Goal: Information Seeking & Learning: Learn about a topic

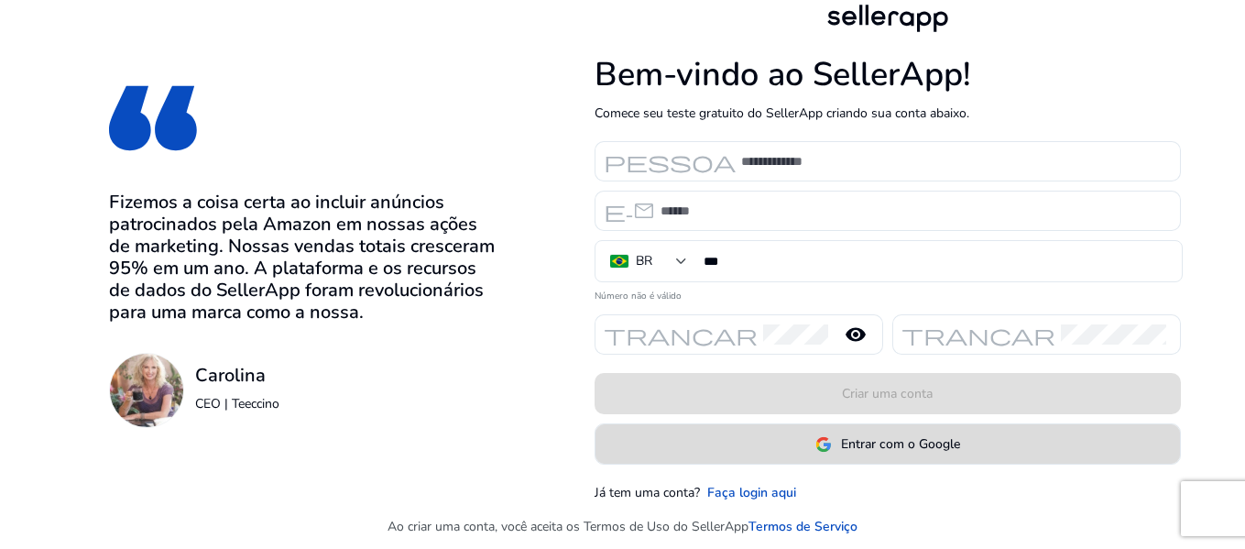
click at [899, 453] on font "Entrar com o Google" at bounding box center [900, 443] width 119 height 17
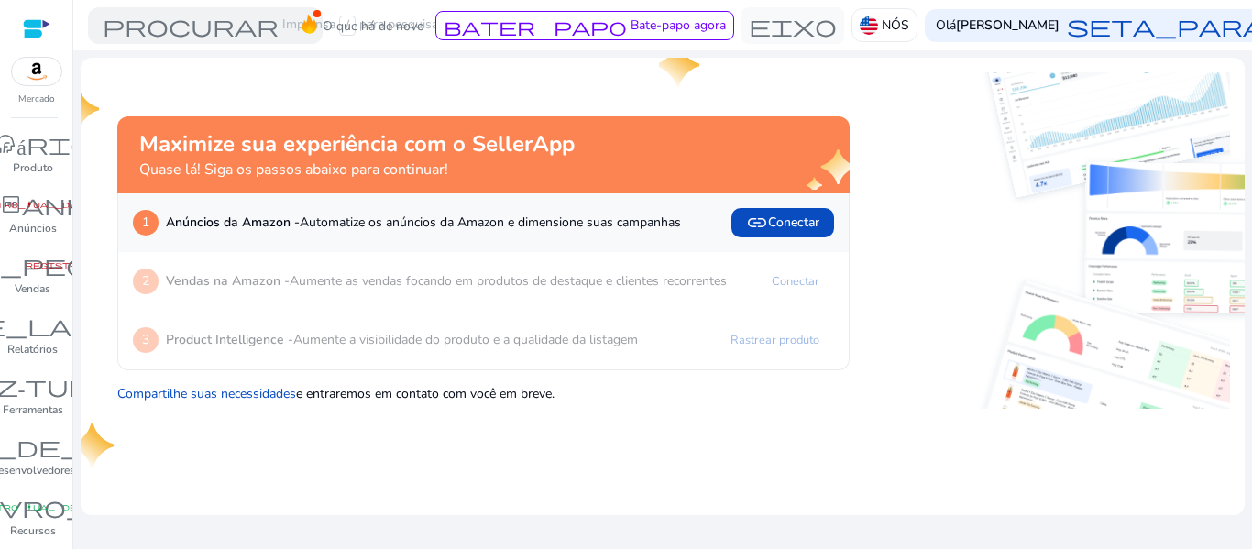
click at [32, 85] on div at bounding box center [36, 71] width 51 height 29
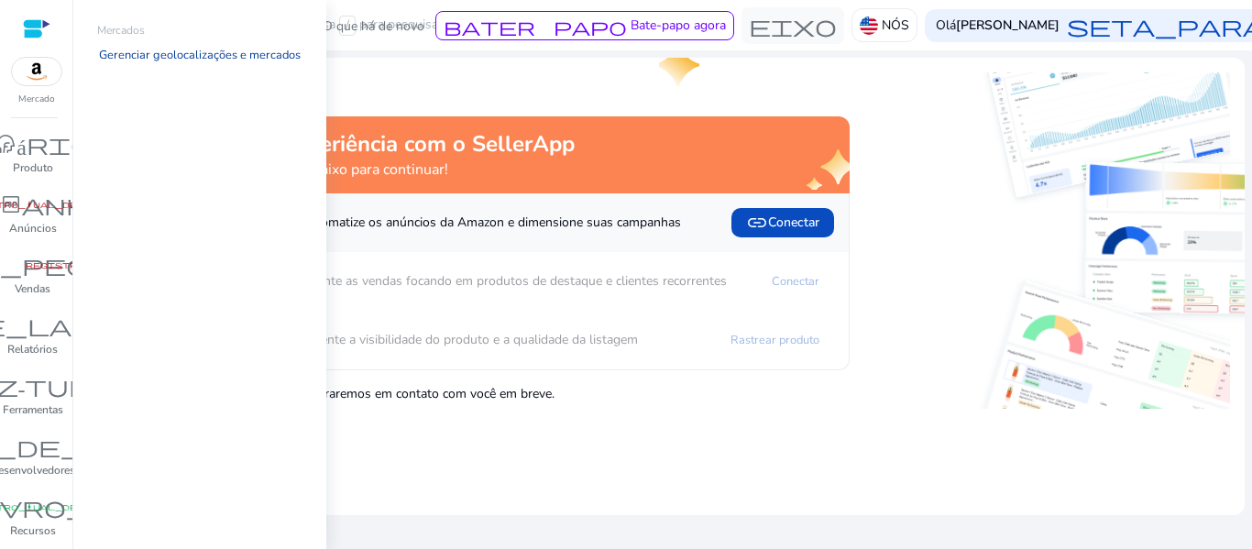
click at [119, 52] on font "Gerenciar geolocalizações e mercados" at bounding box center [200, 55] width 202 height 16
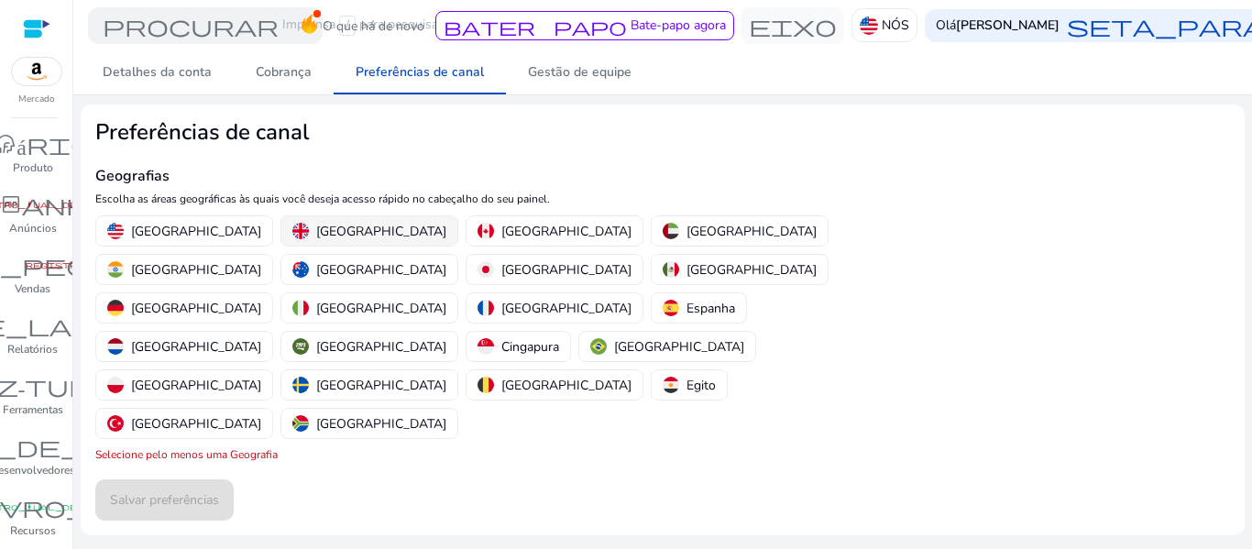
click at [316, 223] on font "[GEOGRAPHIC_DATA]" at bounding box center [381, 231] width 130 height 17
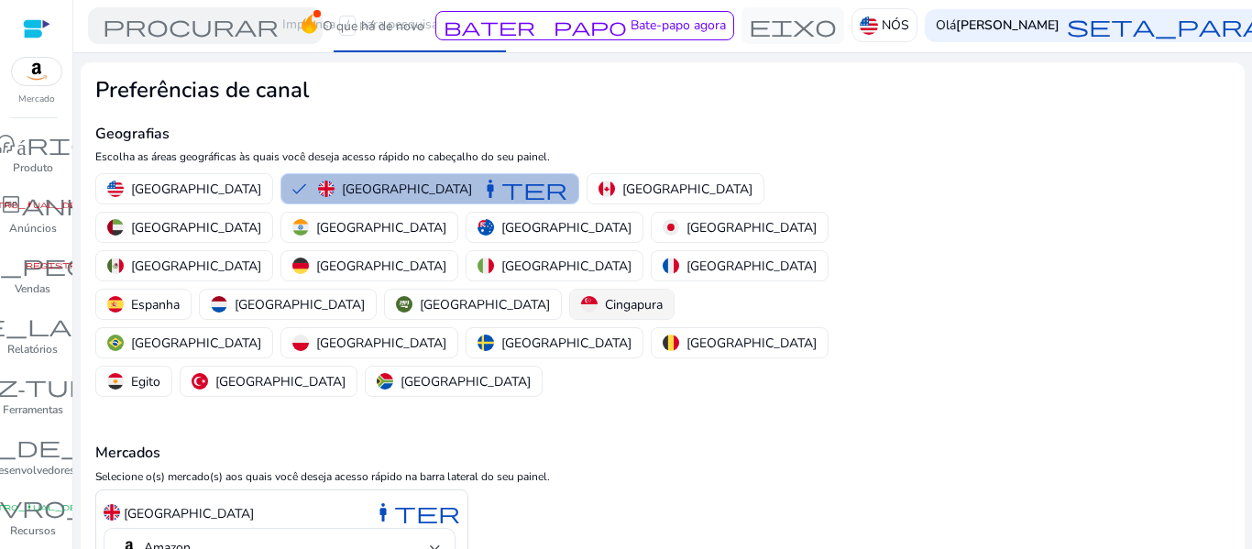
scroll to position [95, 0]
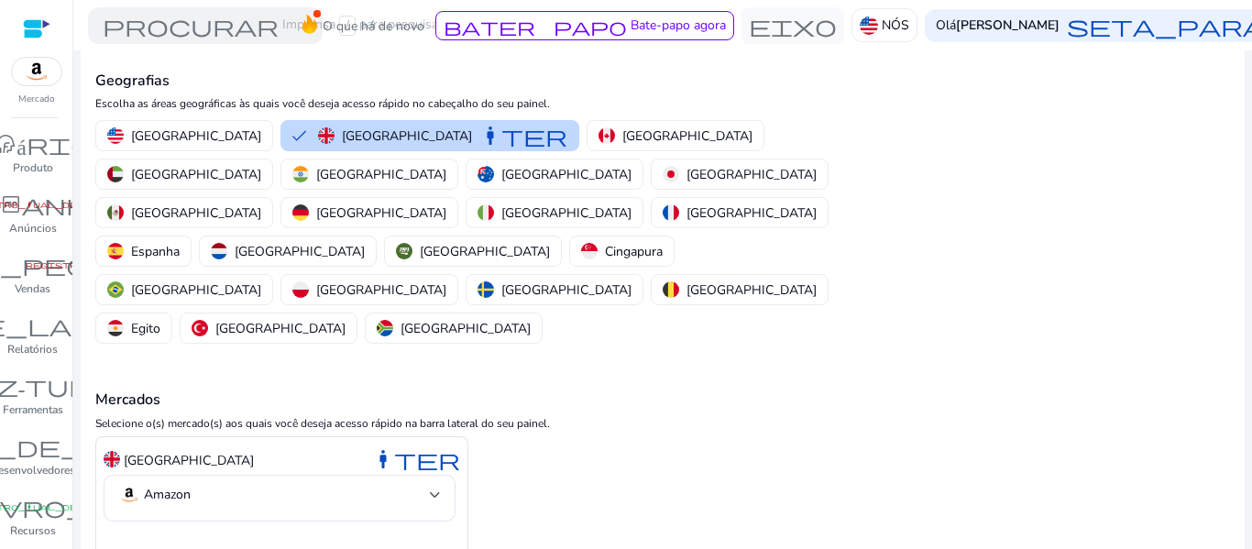
click at [38, 34] on div at bounding box center [36, 28] width 27 height 21
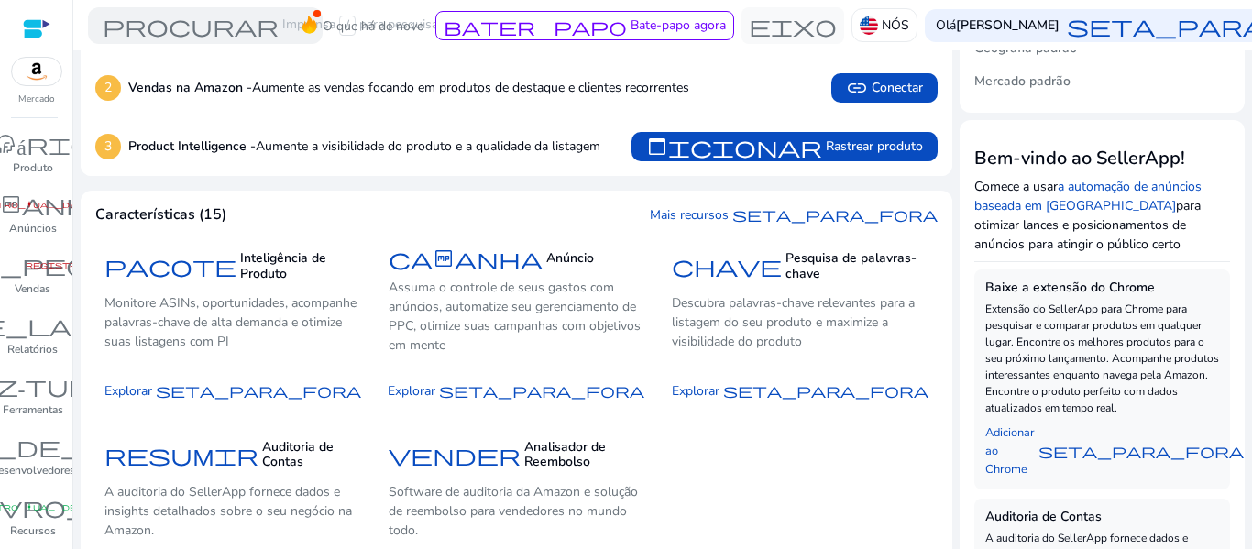
scroll to position [183, 0]
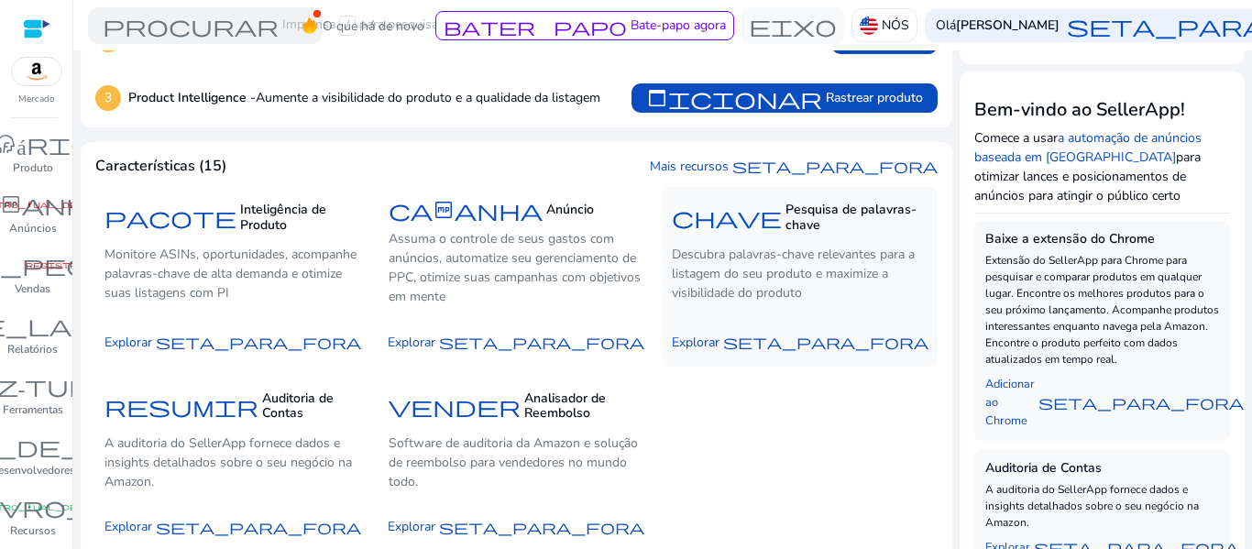
click at [785, 209] on font "Pesquisa de palavras-chave" at bounding box center [850, 217] width 131 height 33
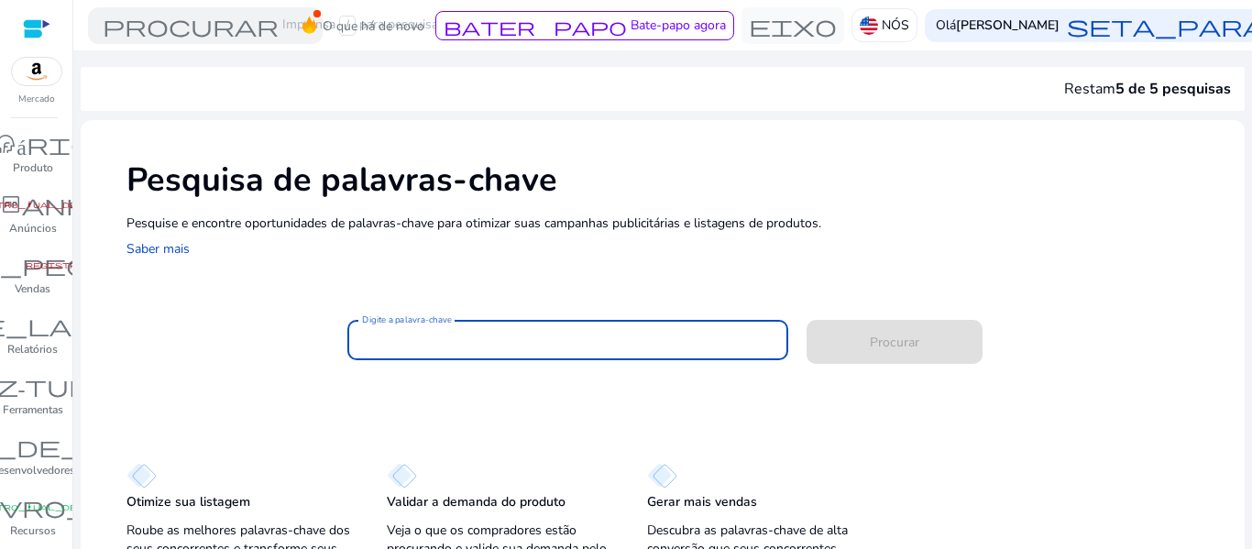
click at [422, 334] on input "Digite a palavra-chave" at bounding box center [568, 340] width 412 height 20
paste input "**********"
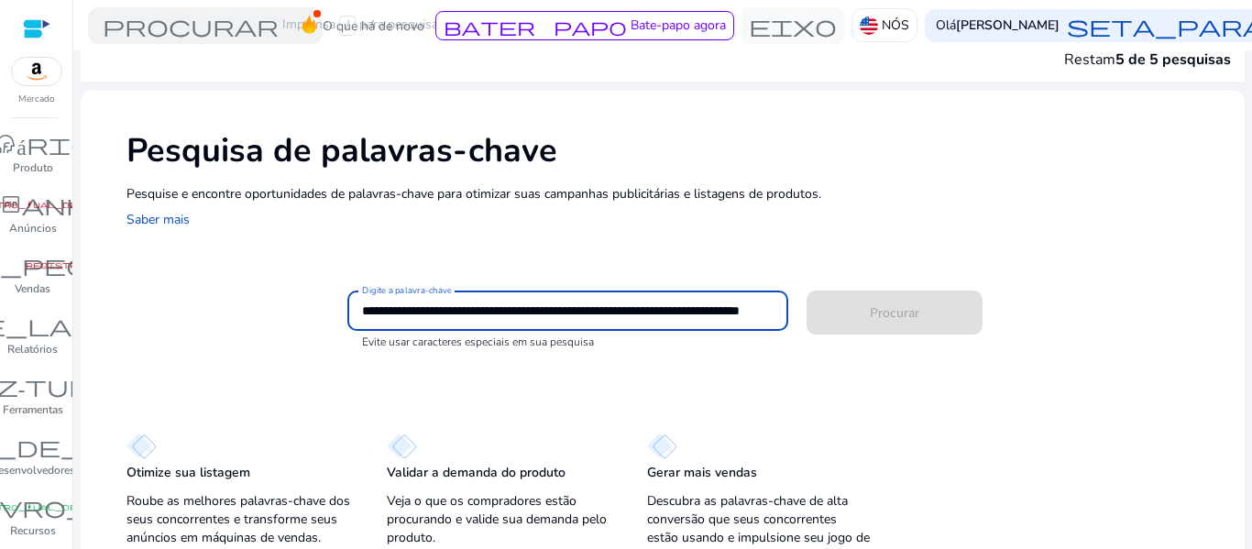
scroll to position [51, 0]
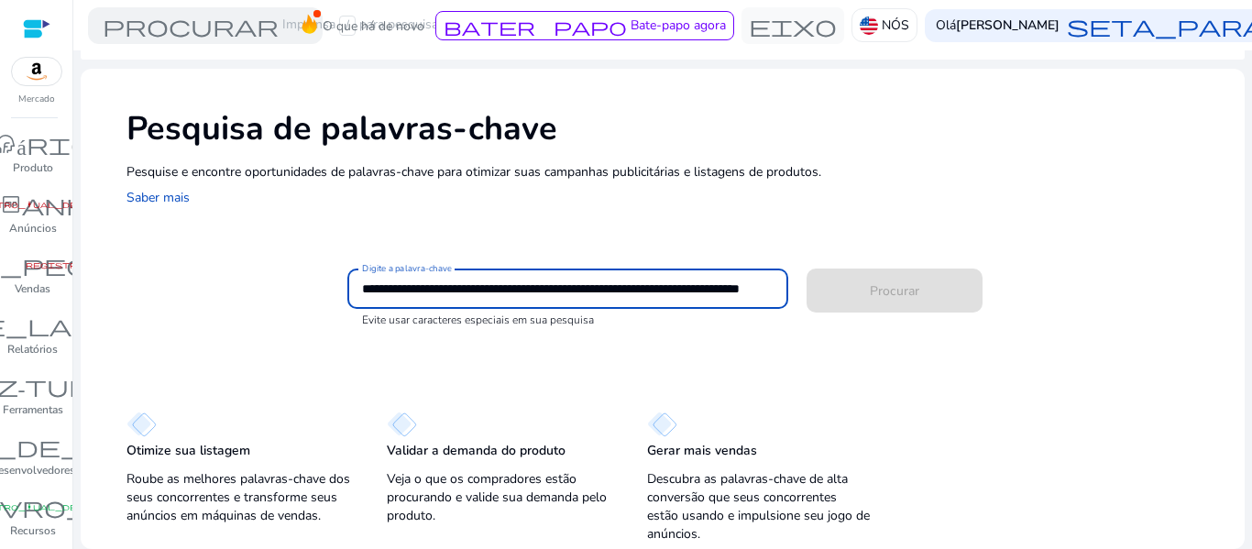
click at [408, 286] on input "**********" at bounding box center [566, 289] width 409 height 20
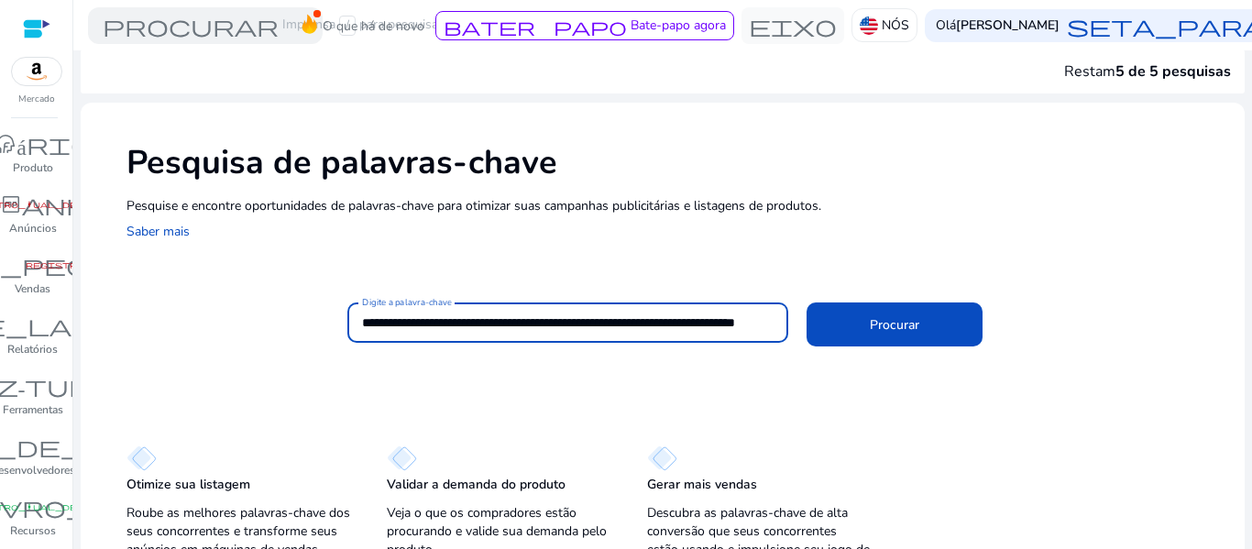
scroll to position [0, 0]
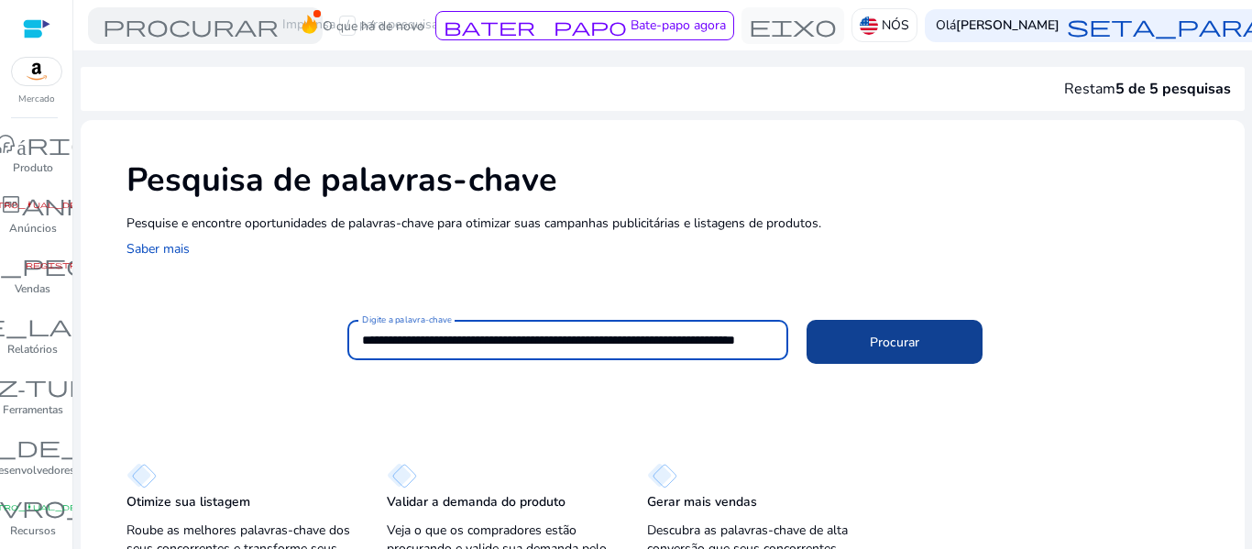
type input "**********"
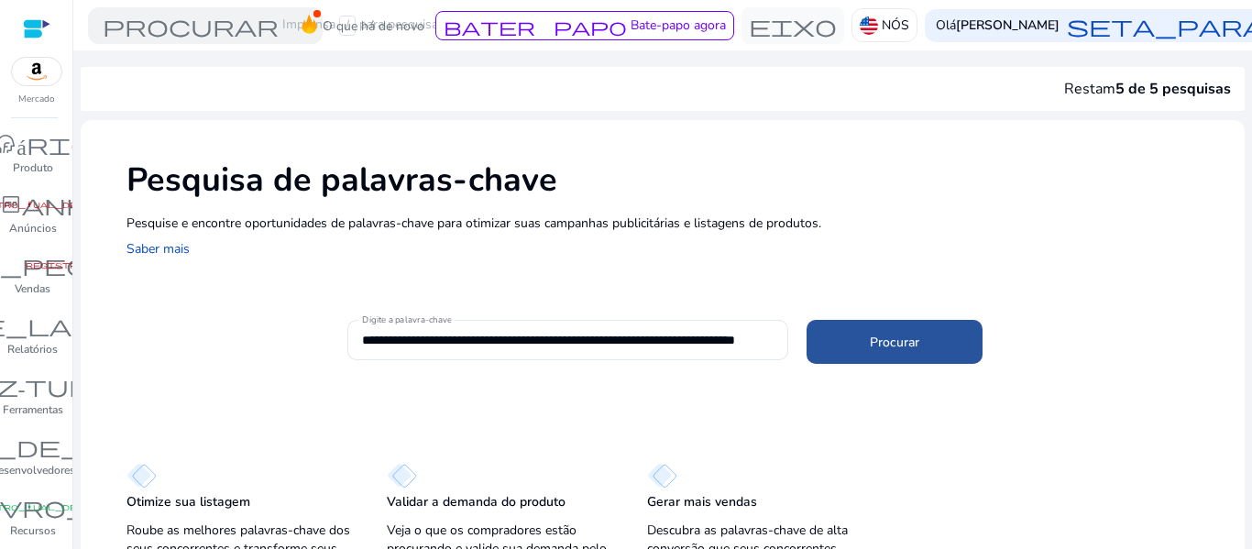
click at [885, 334] on font "Procurar" at bounding box center [894, 342] width 49 height 17
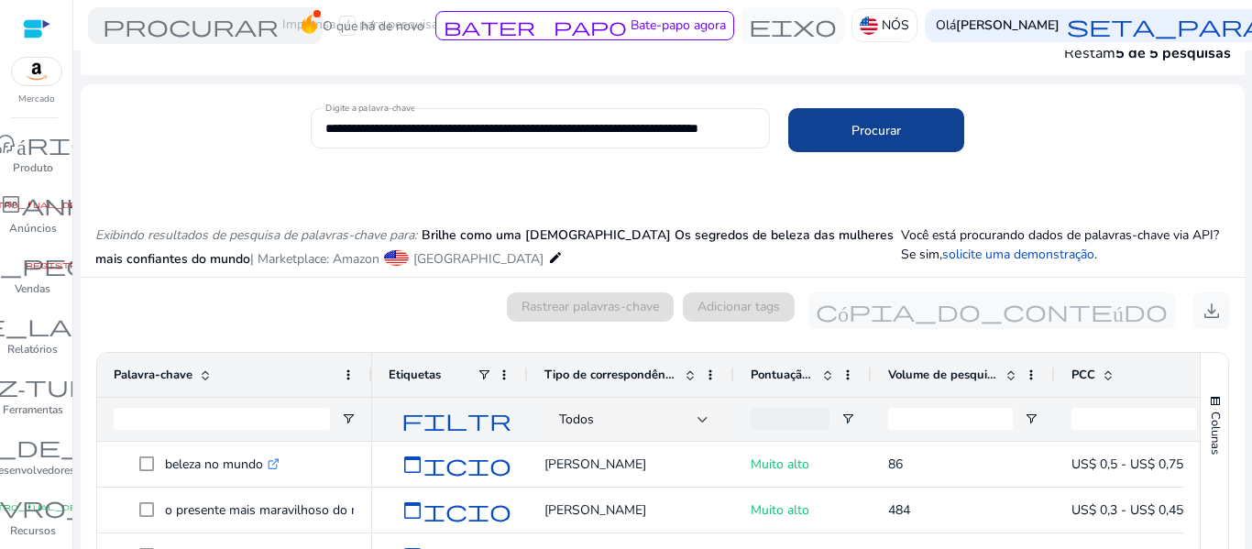
scroll to position [35, 0]
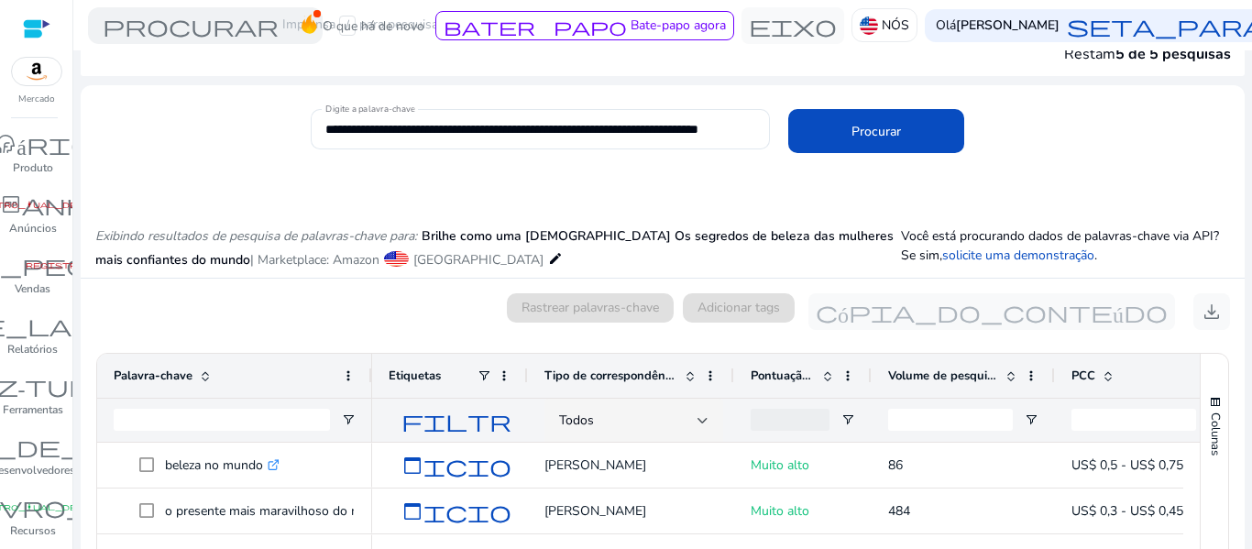
click at [548, 258] on mat-icon "edit" at bounding box center [555, 258] width 15 height 22
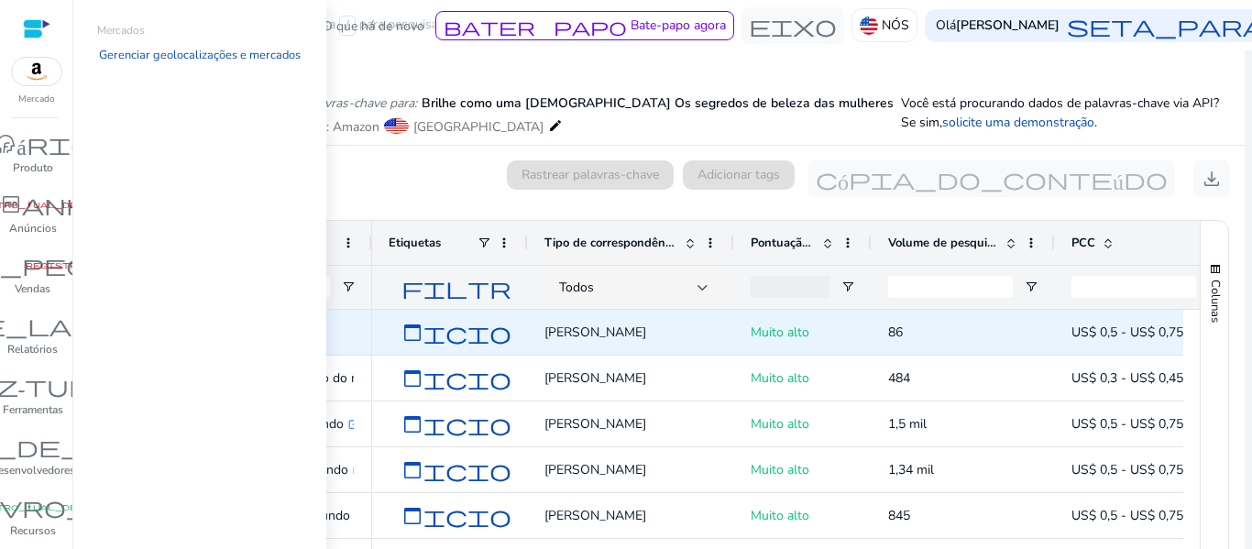
scroll to position [257, 0]
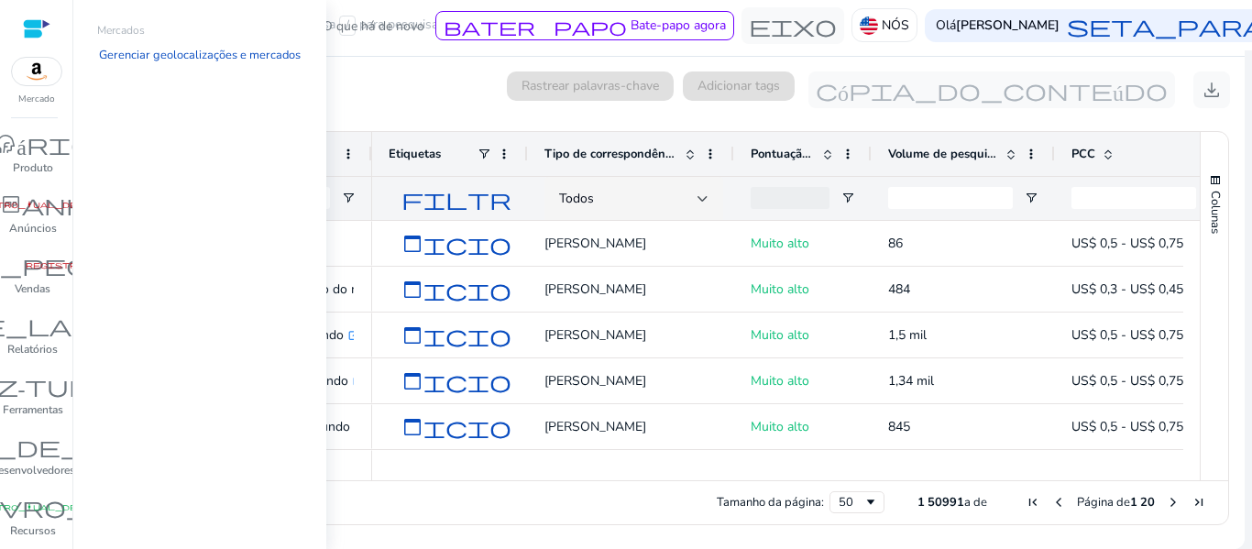
click at [437, 82] on div "0 palavras-chave selecionadas Rastrear palavras-chave Adicionar tags cópia_do_c…" at bounding box center [662, 89] width 1134 height 37
drag, startPoint x: 690, startPoint y: 485, endPoint x: 597, endPoint y: 478, distance: 92.8
click at [597, 478] on div "Arraste aqui para definir grupos de linhas Arraste aqui para definir rótulos de…" at bounding box center [662, 328] width 1133 height 394
drag, startPoint x: 813, startPoint y: 482, endPoint x: 730, endPoint y: 481, distance: 82.5
click at [733, 481] on div "Tamanho da página: 50 1 50 991 a de Página de 1 20" at bounding box center [662, 502] width 1131 height 44
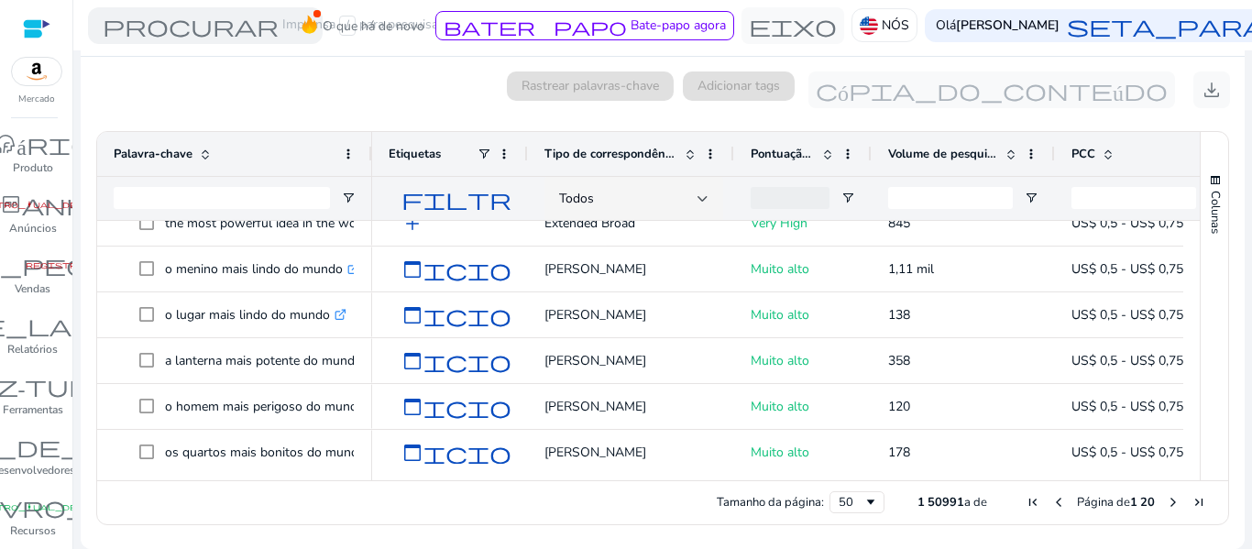
scroll to position [0, 0]
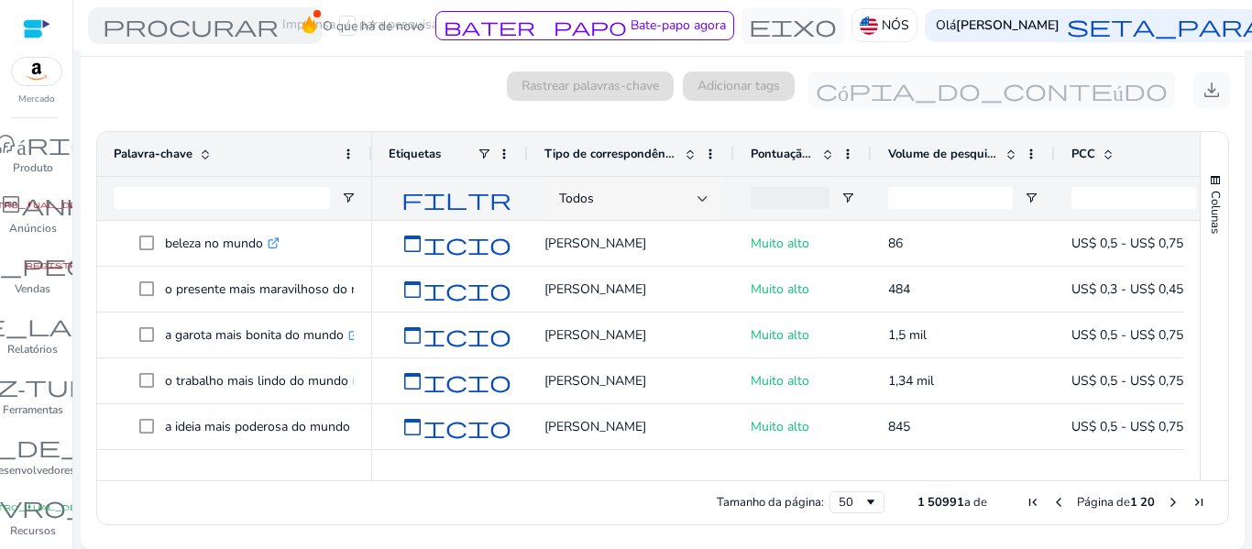
click at [699, 197] on div at bounding box center [702, 198] width 11 height 7
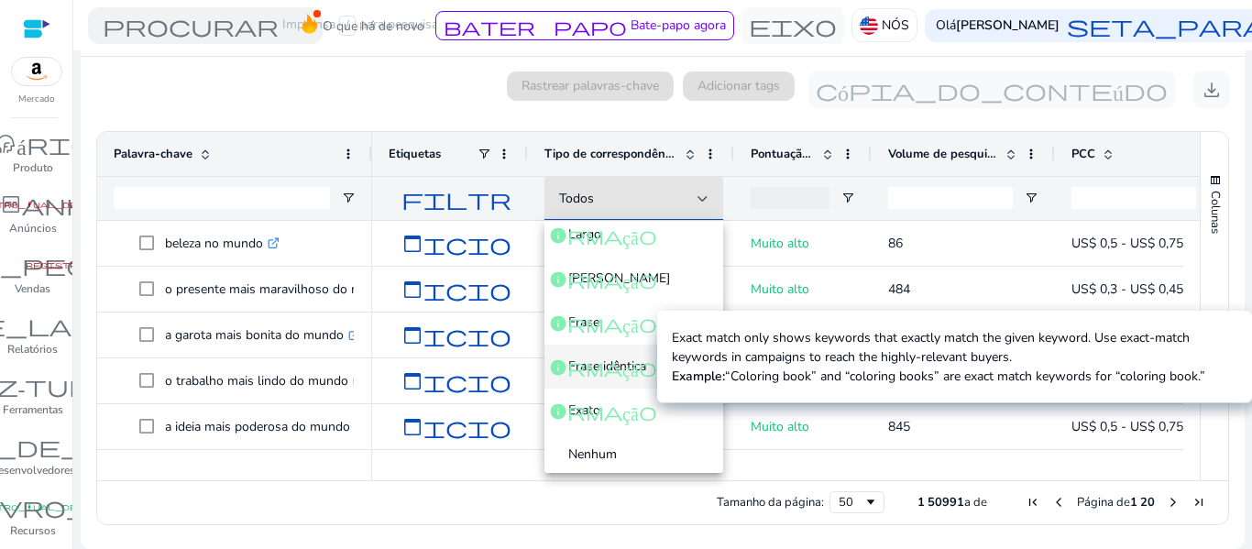
scroll to position [71, 0]
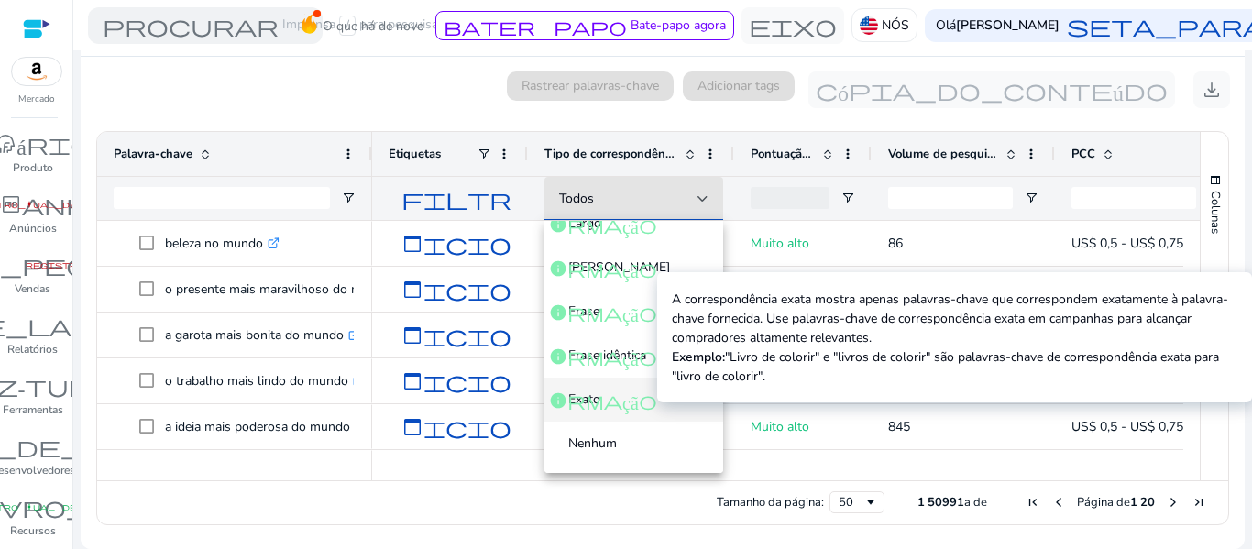
click at [593, 397] on font "informação" at bounding box center [603, 400] width 108 height 22
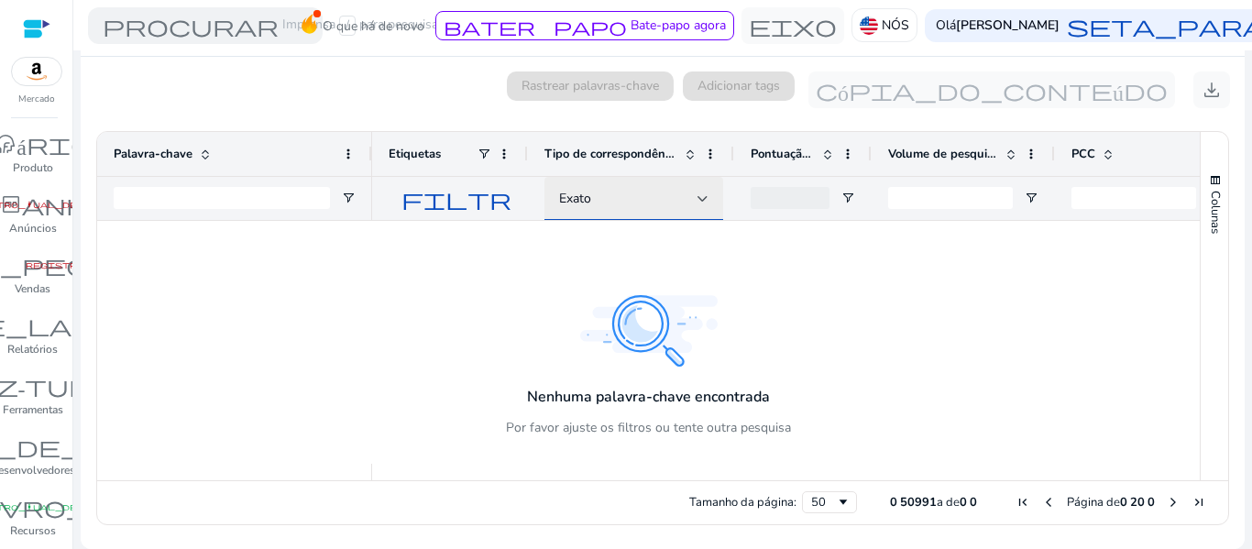
click at [691, 198] on div "Exato" at bounding box center [628, 199] width 138 height 20
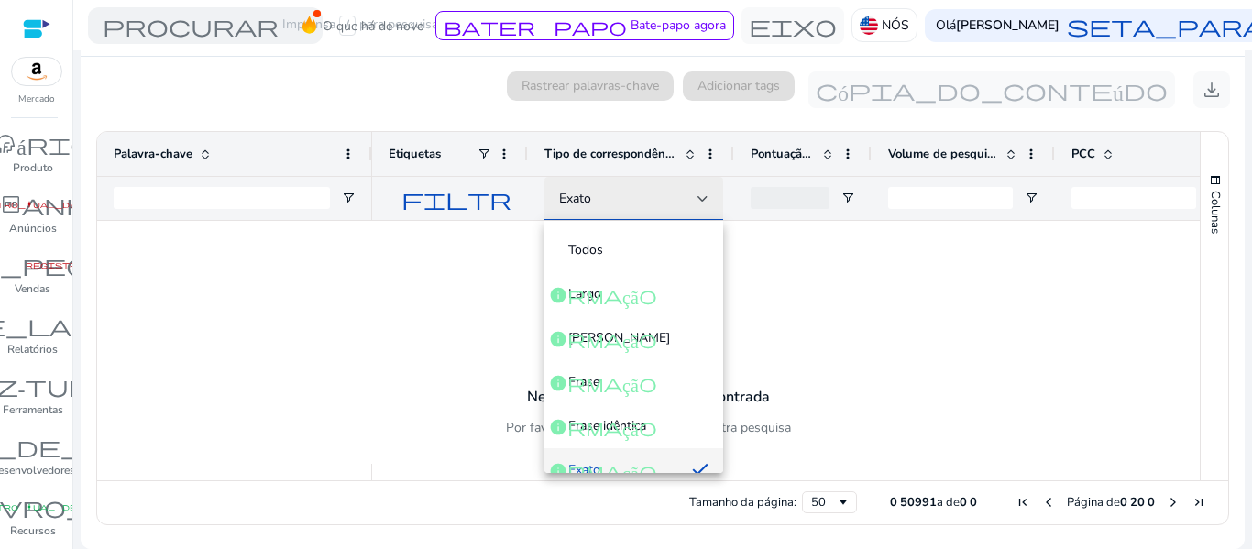
scroll to position [19, 0]
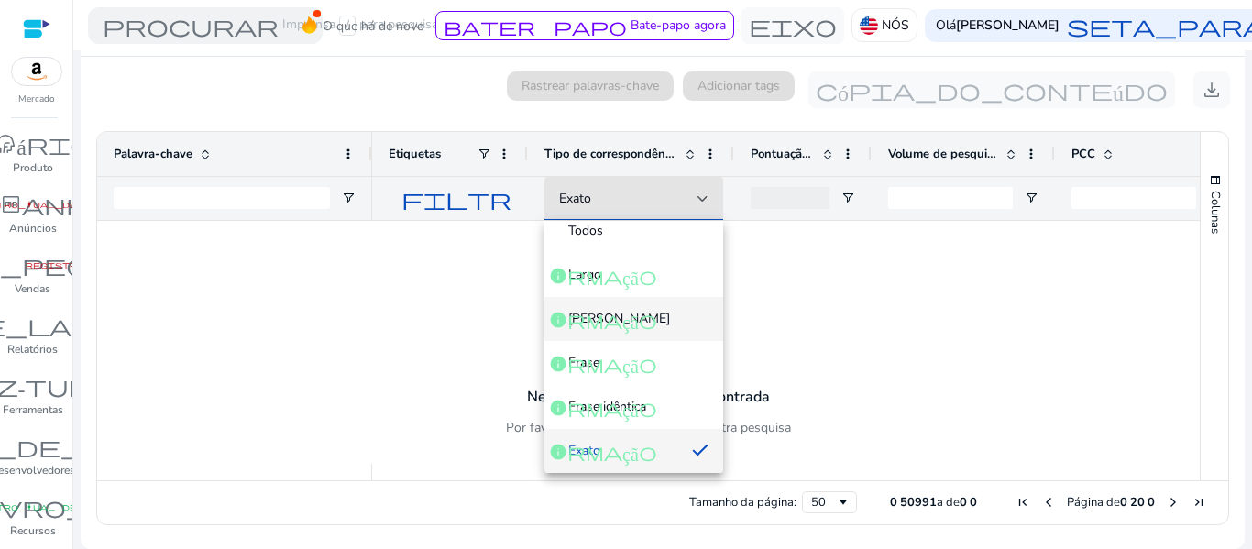
click at [613, 307] on mat-option "Amplo Estendido informação" at bounding box center [633, 319] width 179 height 44
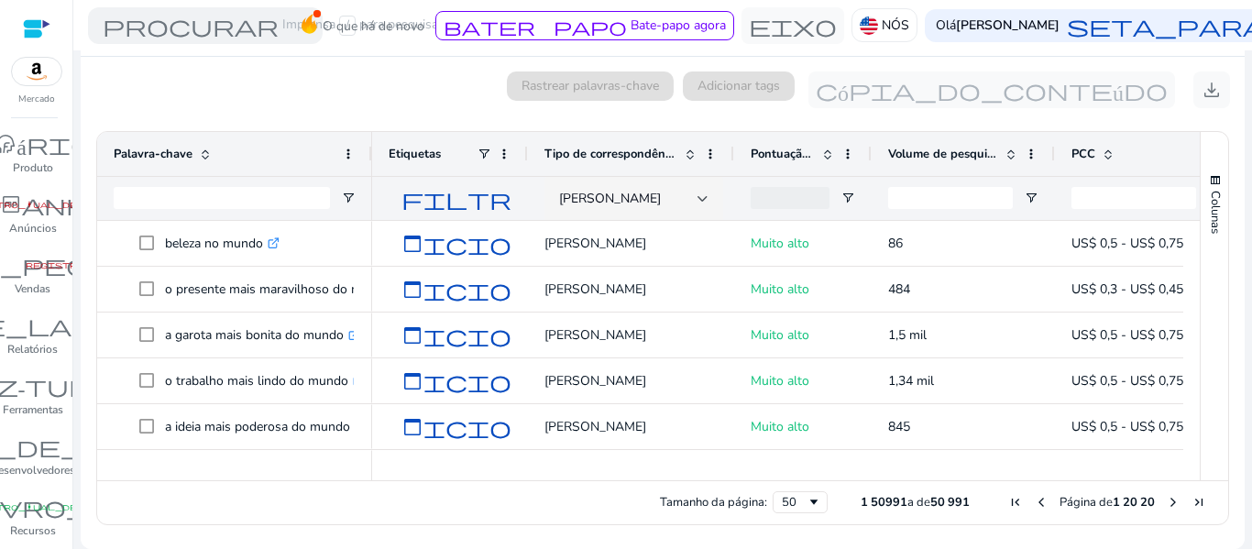
drag, startPoint x: 701, startPoint y: 481, endPoint x: 584, endPoint y: 484, distance: 117.3
click at [593, 488] on div "Tamanho da página: 50 1 50 991 a de 50 991 Página de 1 20 20" at bounding box center [662, 502] width 1131 height 44
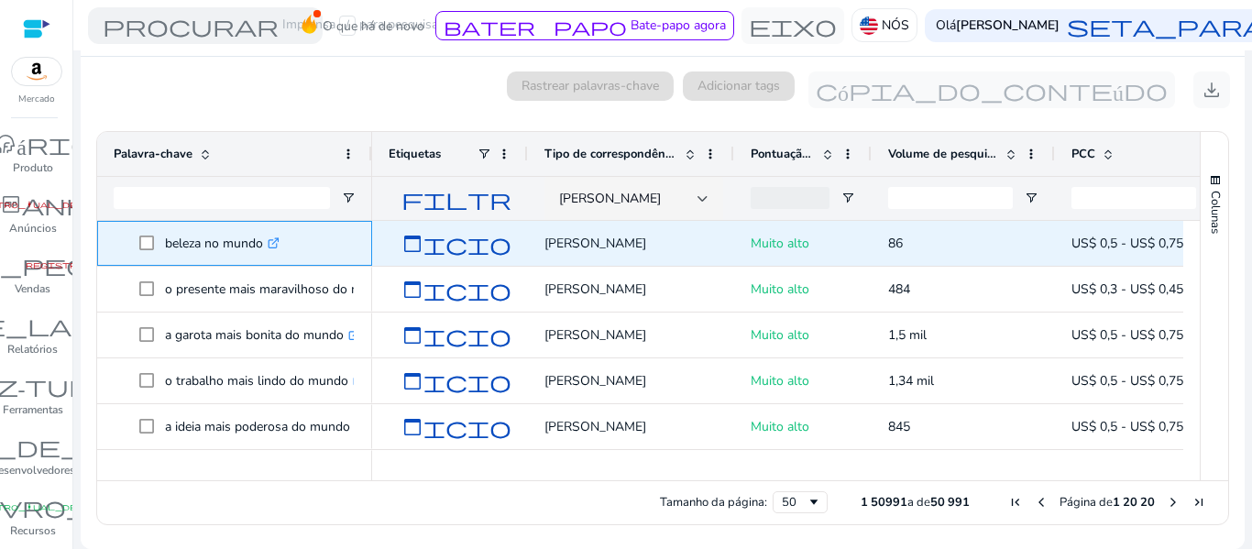
drag, startPoint x: 163, startPoint y: 242, endPoint x: 264, endPoint y: 243, distance: 100.8
click at [264, 243] on span "beleza no mundo .st0{fill:#2c8af8}" at bounding box center [247, 244] width 216 height 38
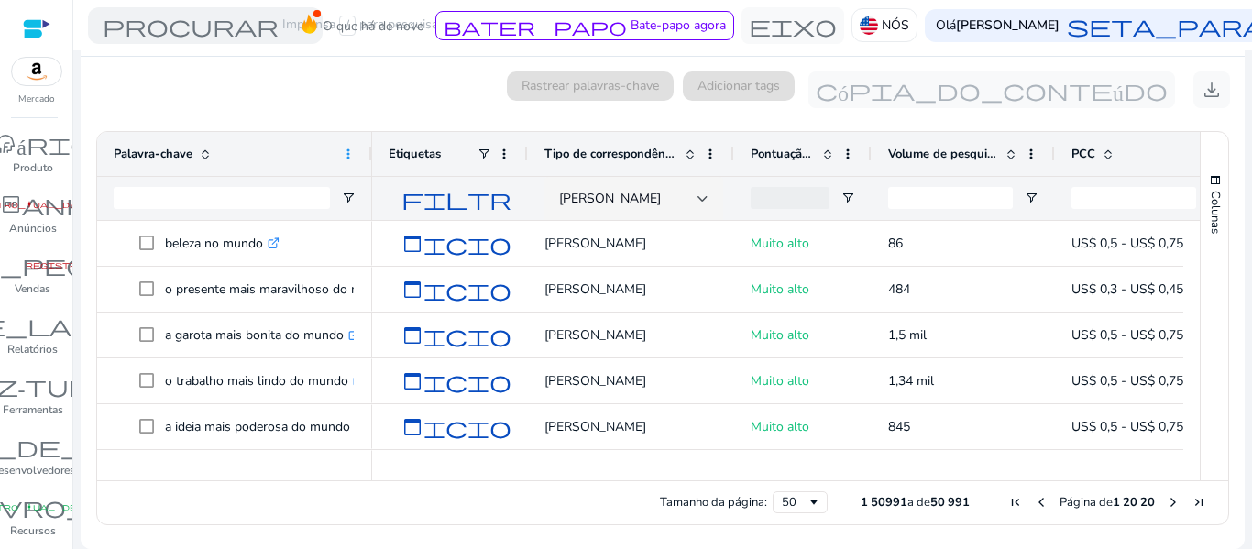
click at [341, 159] on span at bounding box center [348, 154] width 15 height 15
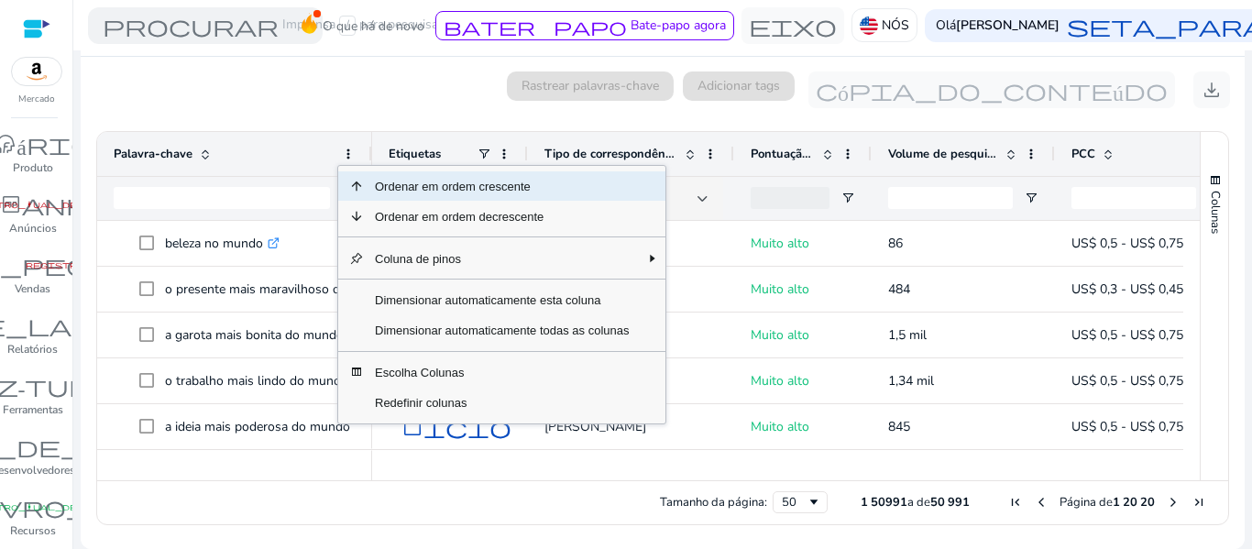
click at [258, 71] on div "0 palavras-chave selecionadas Rastrear palavras-chave Adicionar tags cópia_do_c…" at bounding box center [662, 89] width 1134 height 37
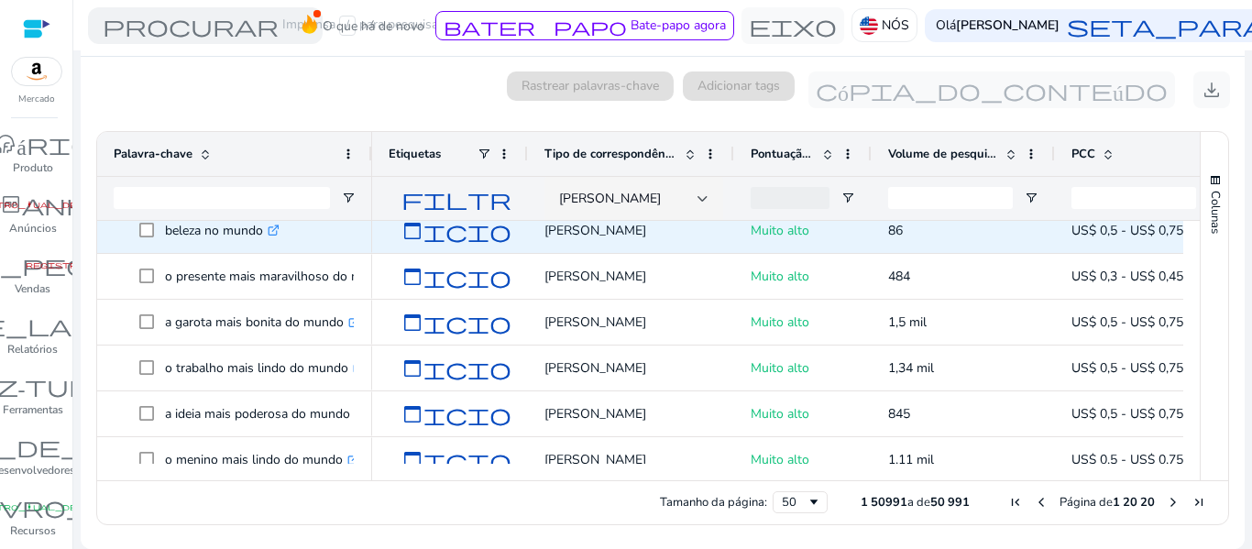
scroll to position [0, 0]
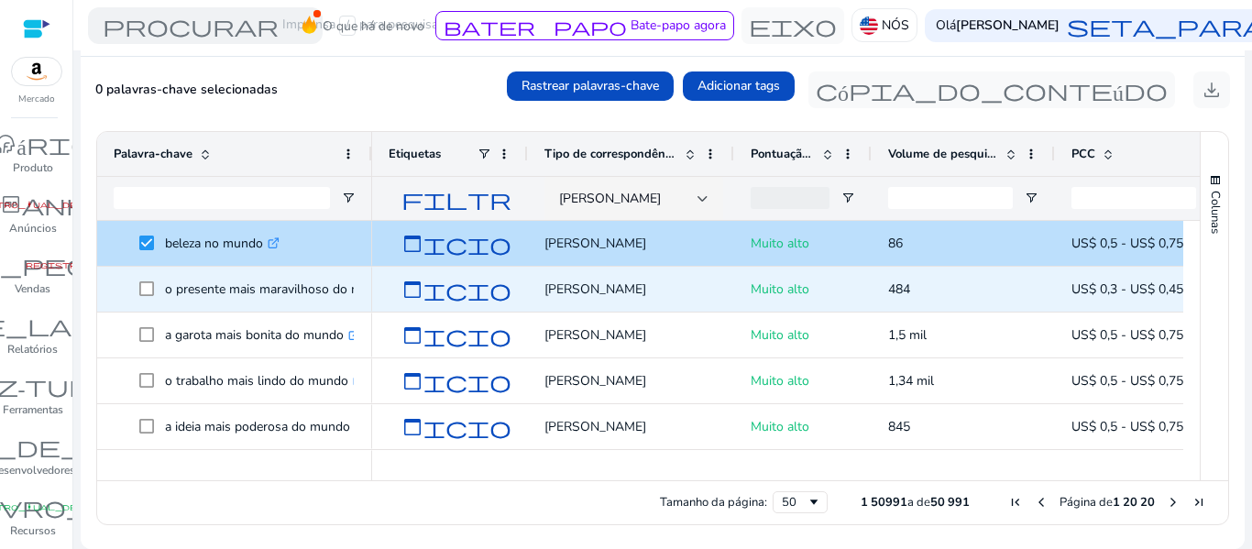
click at [136, 288] on span "o presente mais maravilhoso do mundo .st0{fill:#2c8af8}" at bounding box center [235, 289] width 242 height 38
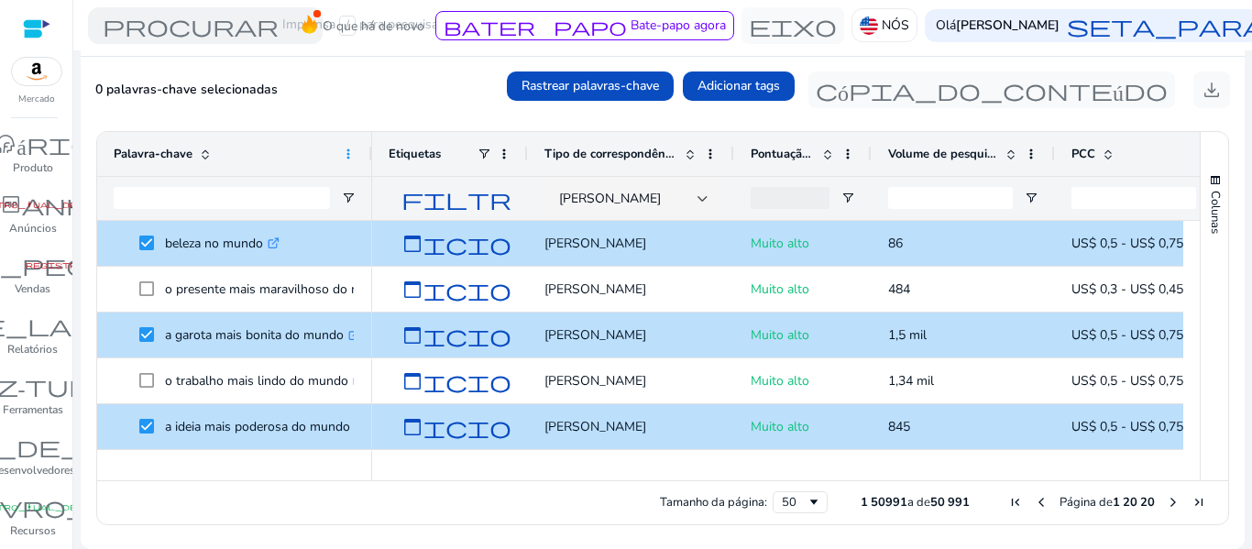
click at [345, 150] on span at bounding box center [348, 154] width 15 height 15
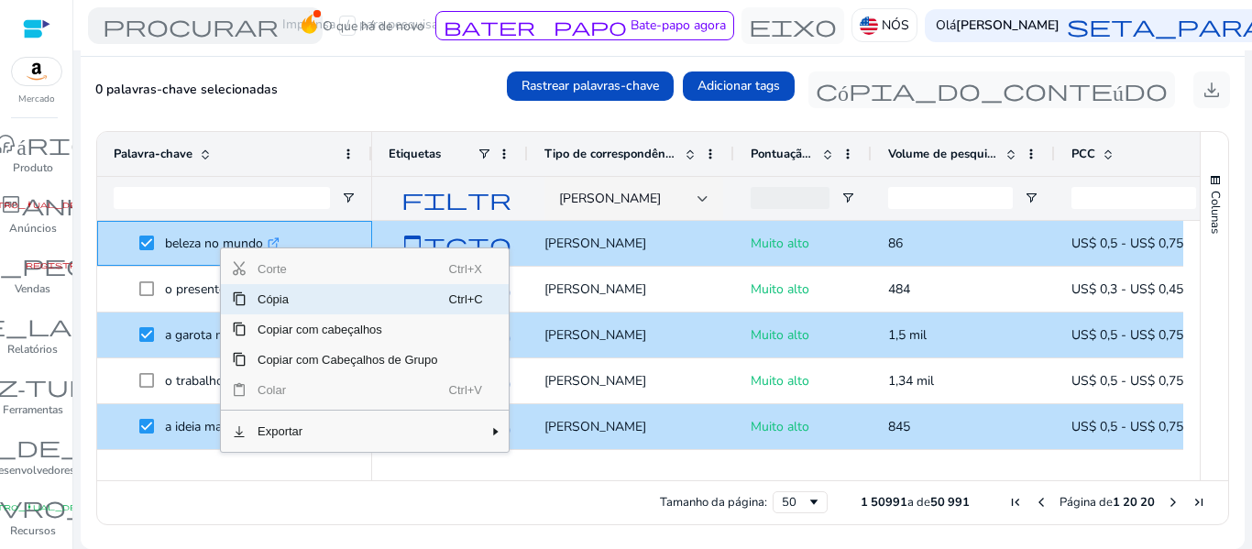
click at [266, 301] on font "Cópia" at bounding box center [273, 299] width 31 height 14
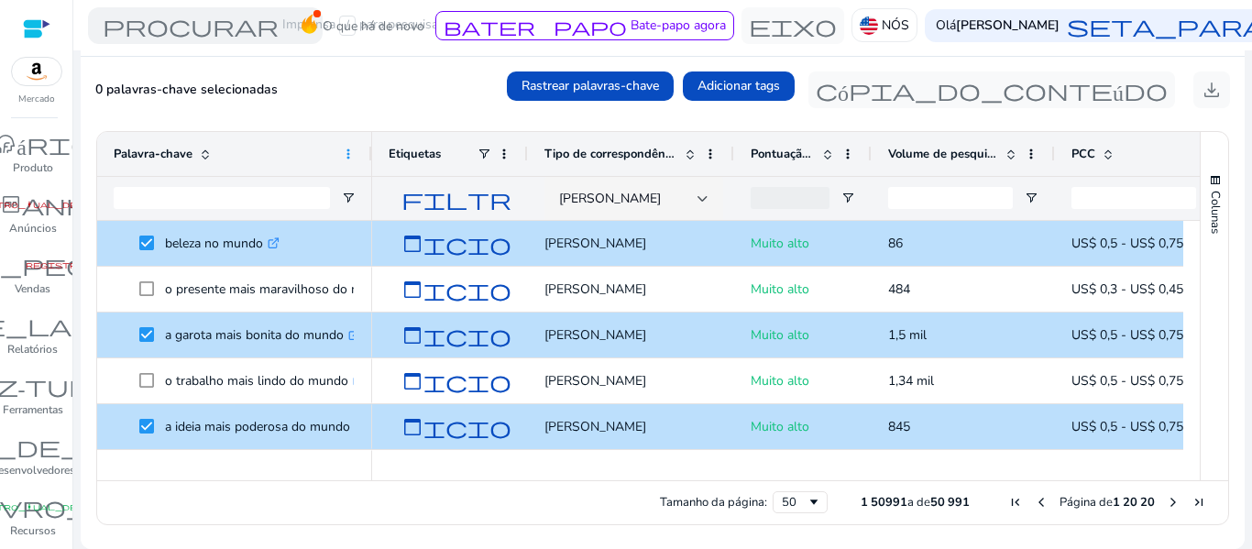
click at [345, 157] on span at bounding box center [348, 154] width 15 height 15
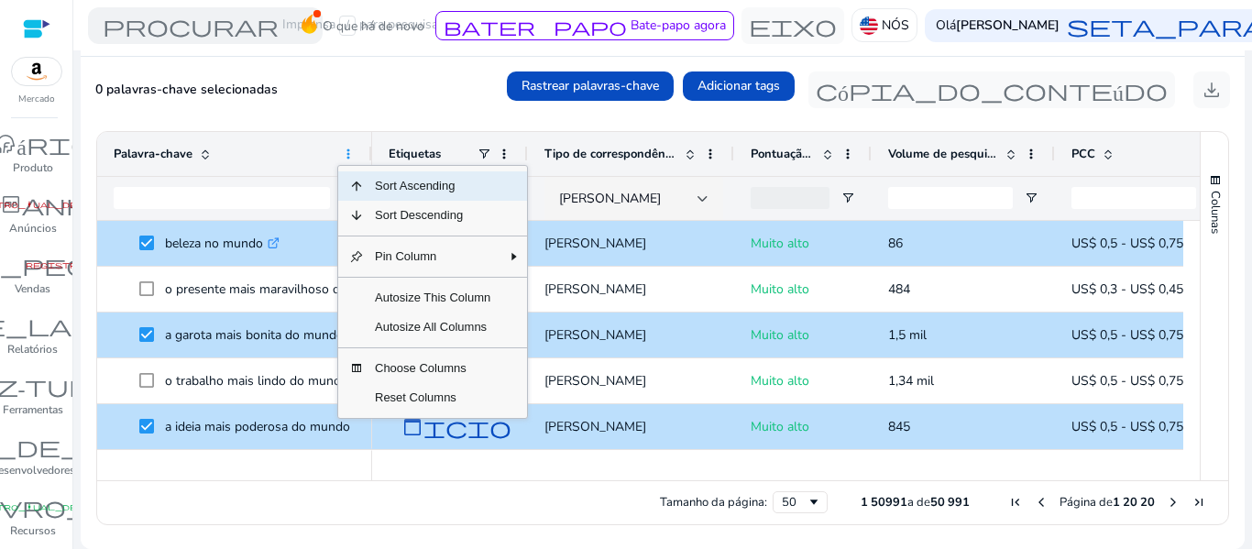
click at [346, 151] on span at bounding box center [348, 154] width 15 height 15
click at [265, 186] on div at bounding box center [222, 198] width 216 height 43
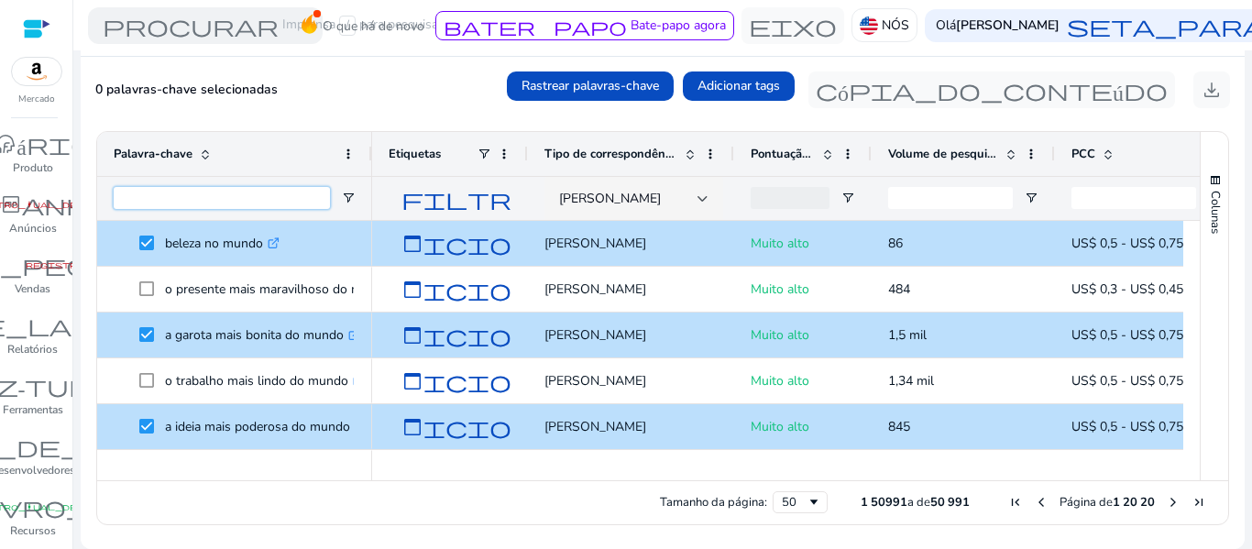
click at [262, 198] on input "Entrada de filtro de palavras-chave" at bounding box center [222, 198] width 216 height 22
click at [261, 196] on input "Entrada de filtro de palavras-chave" at bounding box center [222, 198] width 216 height 22
click at [238, 203] on input "Entrada de filtro de palavras-chave" at bounding box center [222, 198] width 216 height 22
click at [238, 206] on input "Entrada de filtro de palavras-chave" at bounding box center [222, 198] width 216 height 22
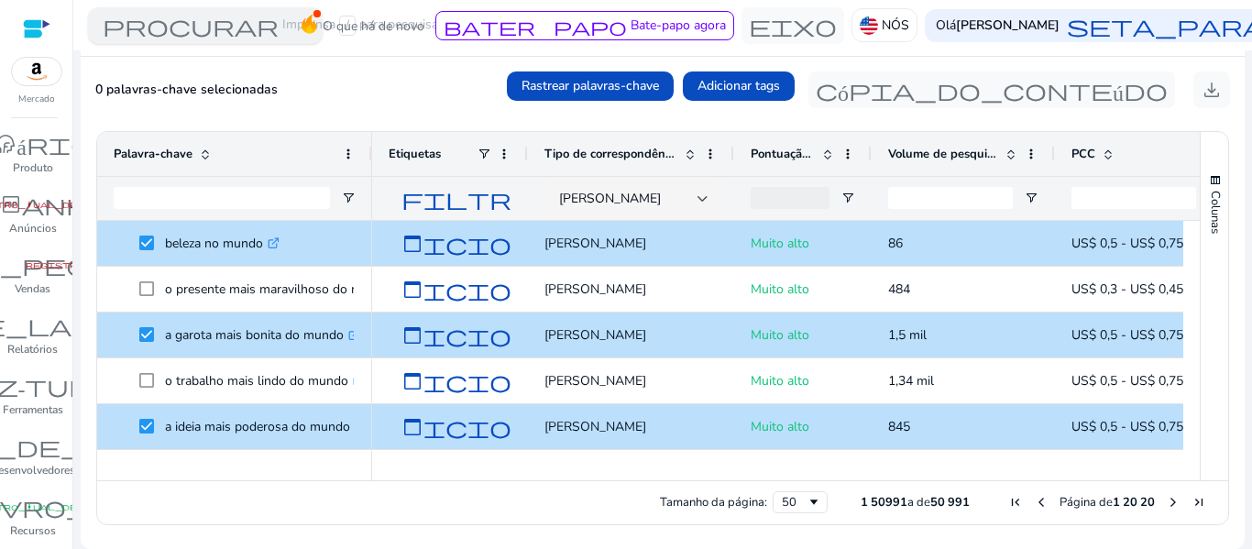
click at [222, 35] on font "procurar" at bounding box center [191, 26] width 176 height 26
click at [42, 69] on div at bounding box center [626, 274] width 1252 height 549
click at [345, 158] on span at bounding box center [348, 154] width 15 height 15
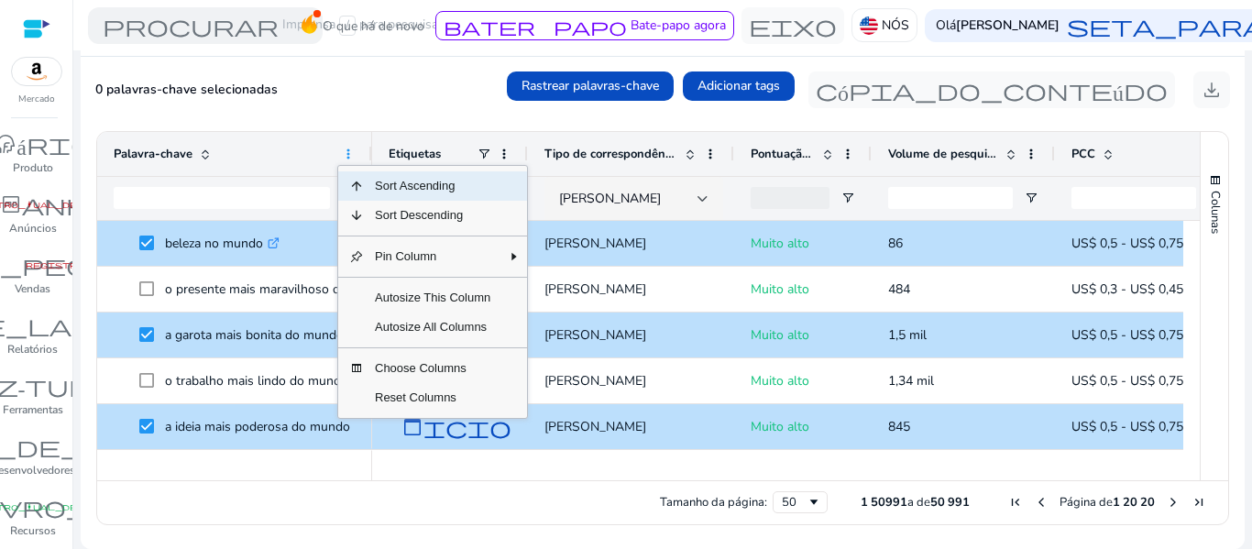
click at [345, 159] on span at bounding box center [348, 154] width 15 height 15
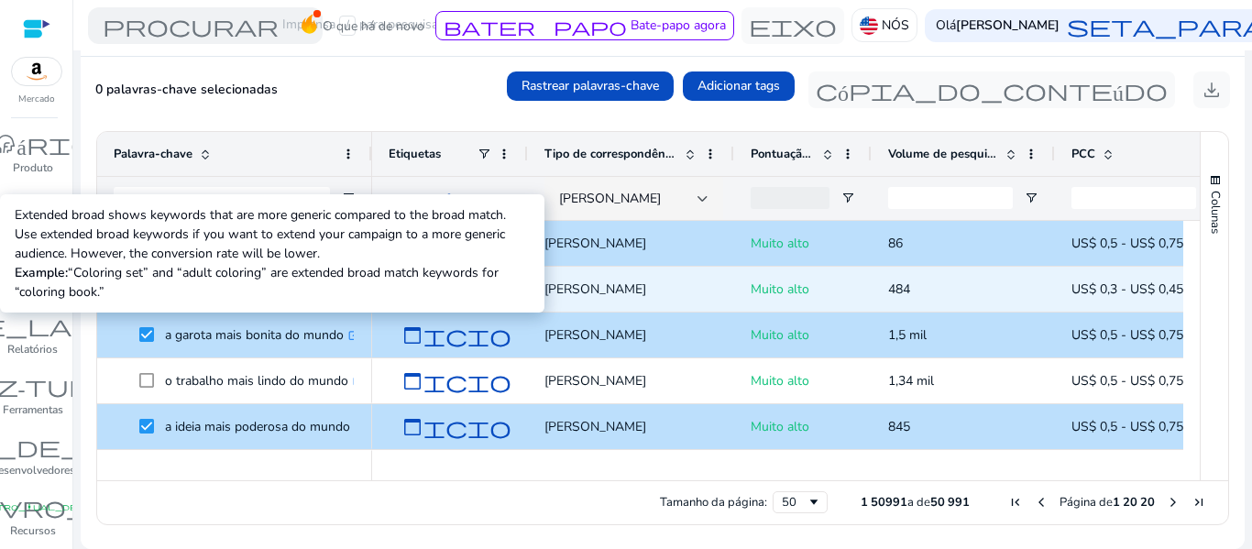
click at [305, 286] on font "o presente mais maravilhoso do mundo" at bounding box center [278, 288] width 226 height 17
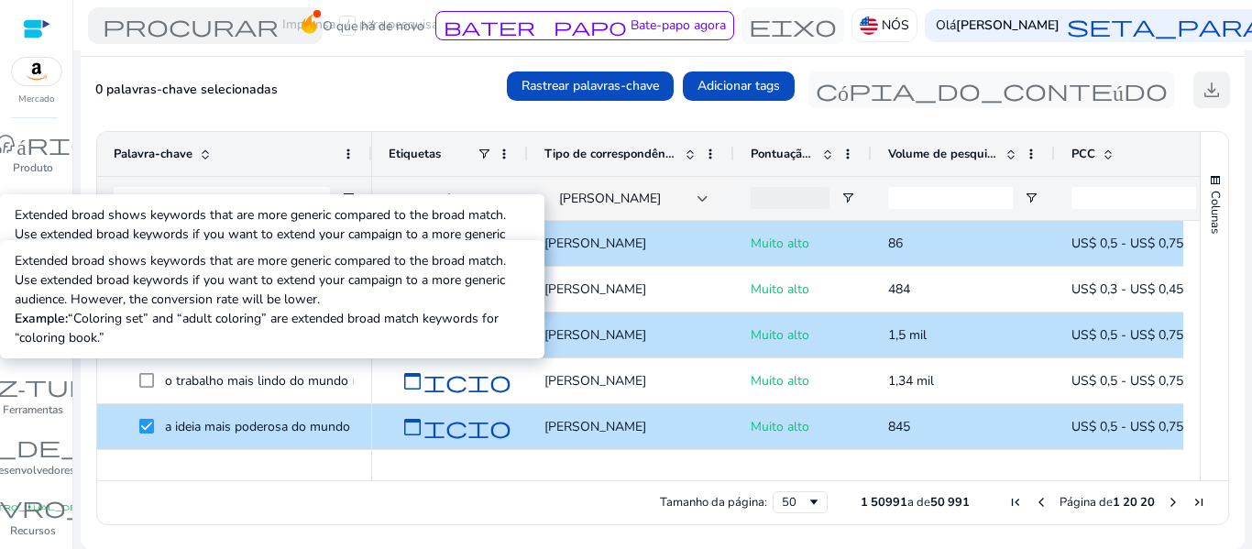
click at [1201, 85] on font "download" at bounding box center [1211, 90] width 22 height 26
click at [1200, 90] on div at bounding box center [626, 274] width 1252 height 549
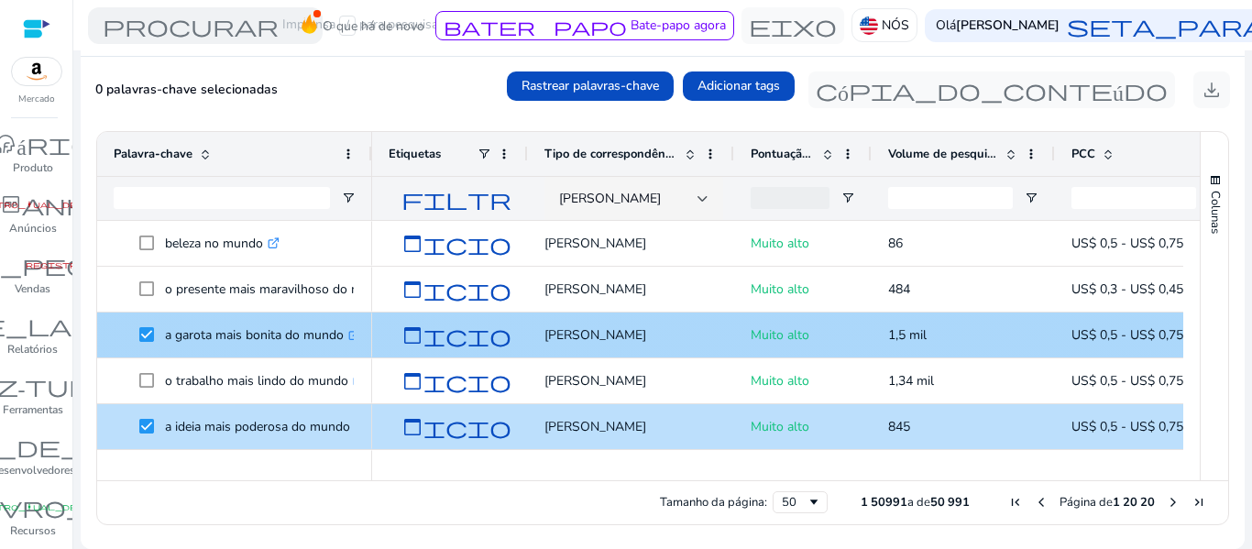
click at [148, 344] on span at bounding box center [152, 335] width 26 height 38
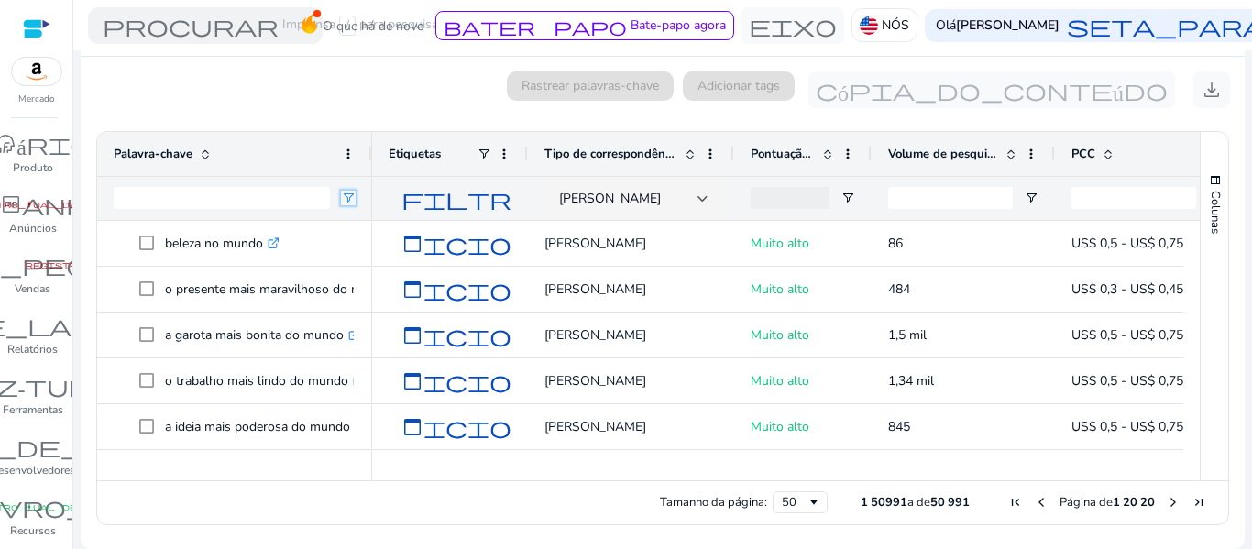
click at [347, 193] on span "Abrir menu de filtro" at bounding box center [348, 198] width 15 height 15
click at [348, 150] on span at bounding box center [348, 154] width 15 height 15
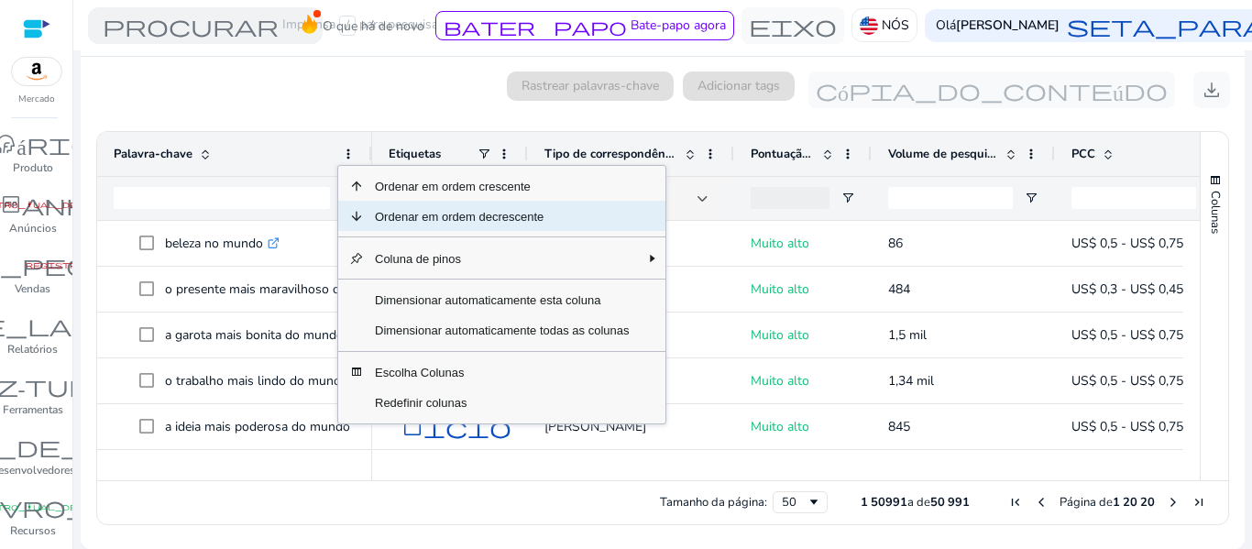
click at [411, 223] on font "Ordenar em ordem decrescente" at bounding box center [459, 216] width 169 height 14
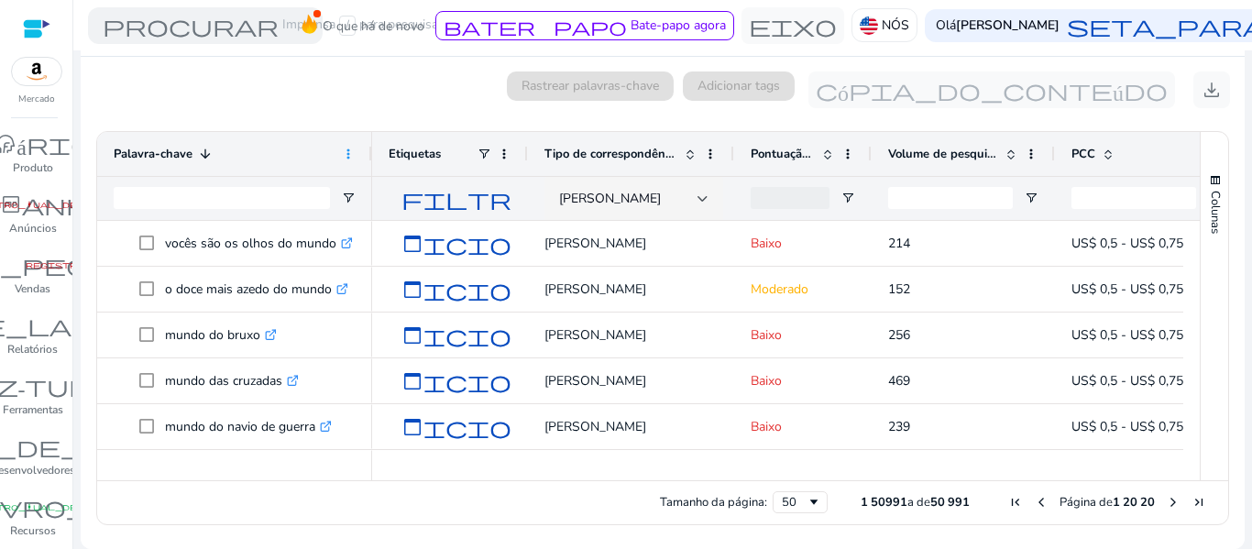
click at [348, 150] on span at bounding box center [348, 154] width 15 height 15
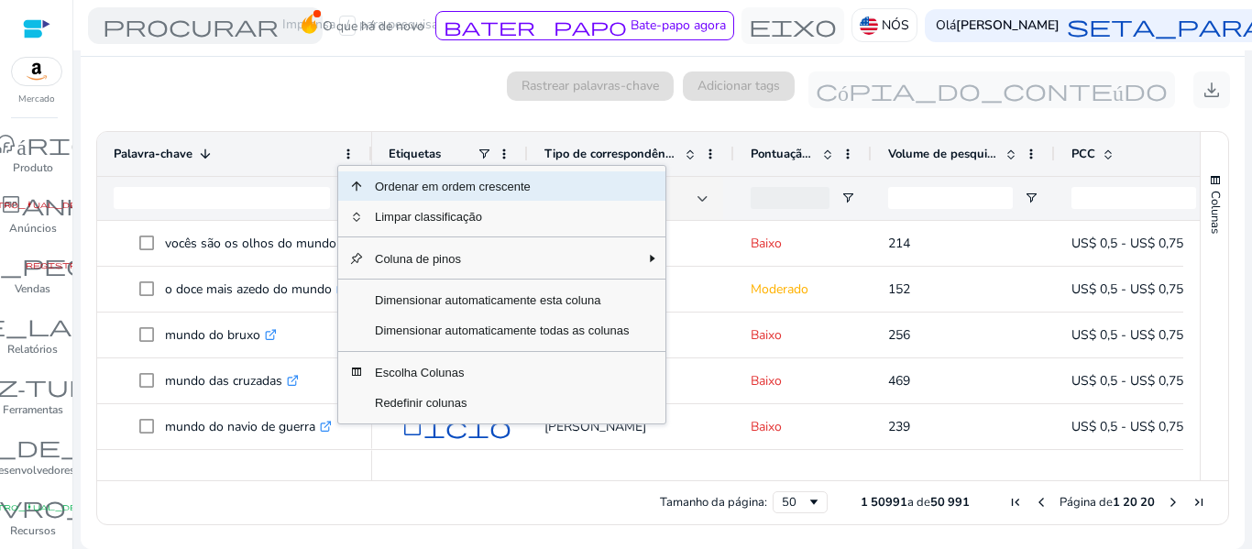
click at [378, 188] on font "Ordenar em ordem crescente" at bounding box center [453, 186] width 156 height 14
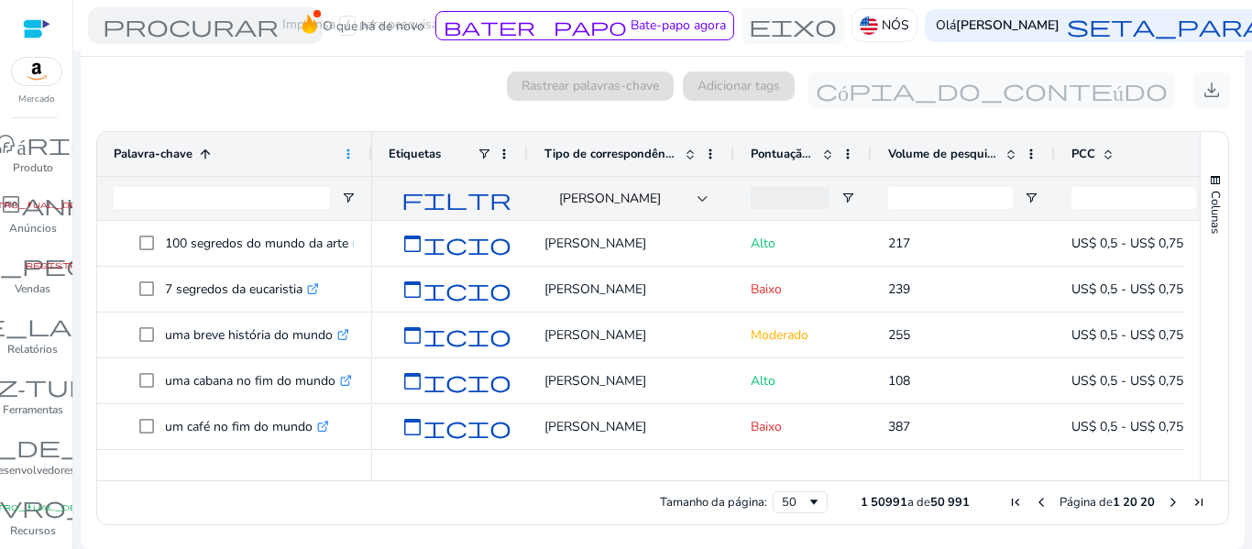
click at [351, 154] on span at bounding box center [348, 154] width 15 height 15
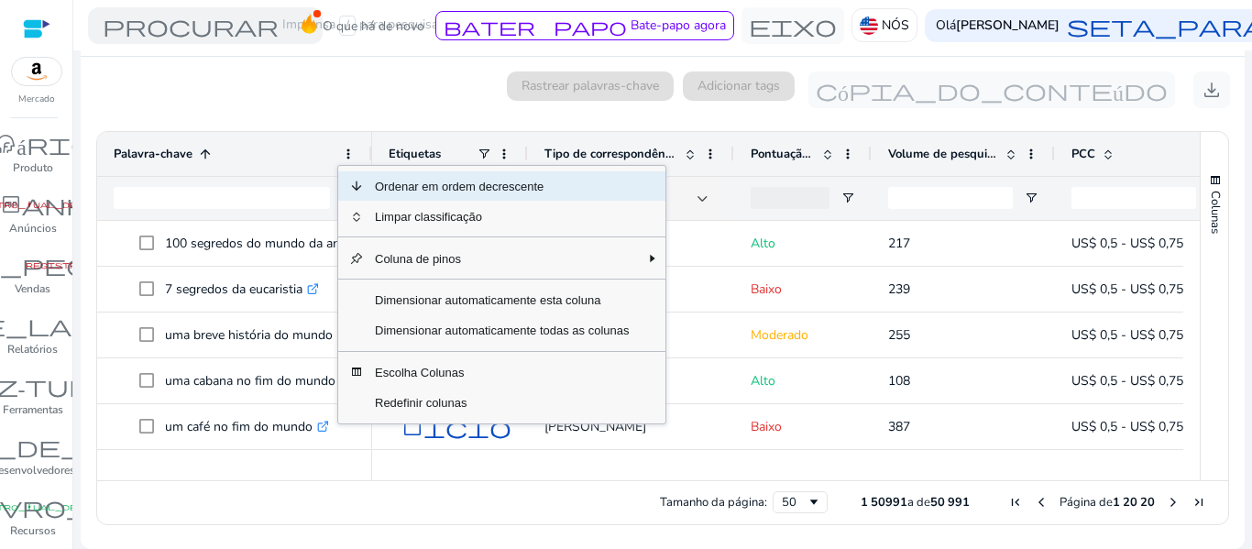
click at [356, 188] on span "Menu de colunas" at bounding box center [356, 186] width 15 height 15
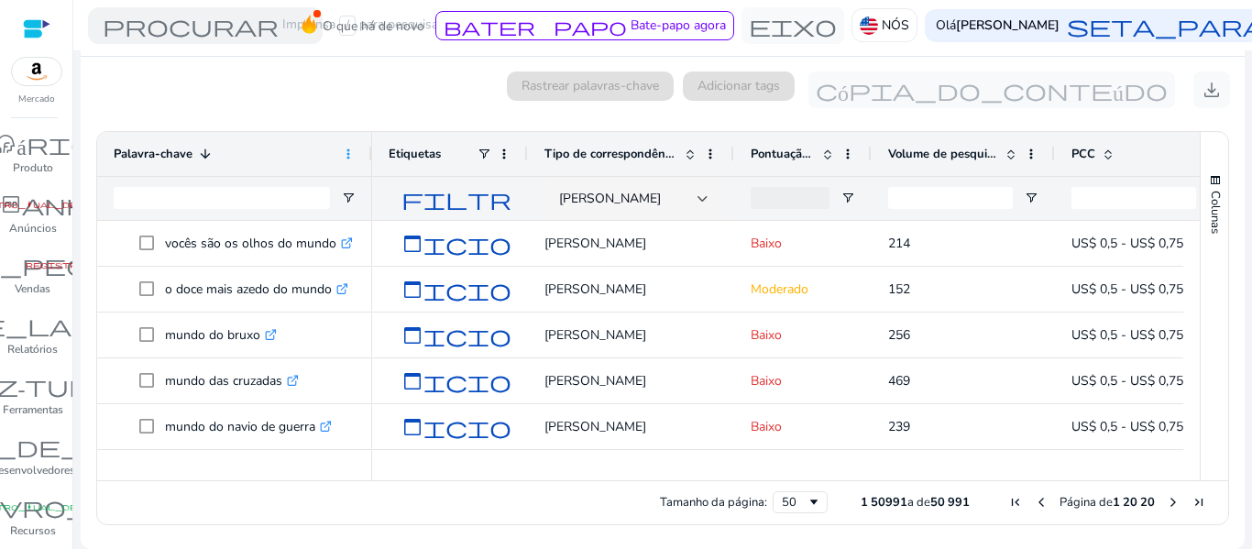
click at [343, 154] on span at bounding box center [348, 154] width 15 height 15
click at [362, 151] on div "Palavra-chave 1" at bounding box center [234, 154] width 275 height 44
click at [346, 154] on span at bounding box center [348, 154] width 15 height 15
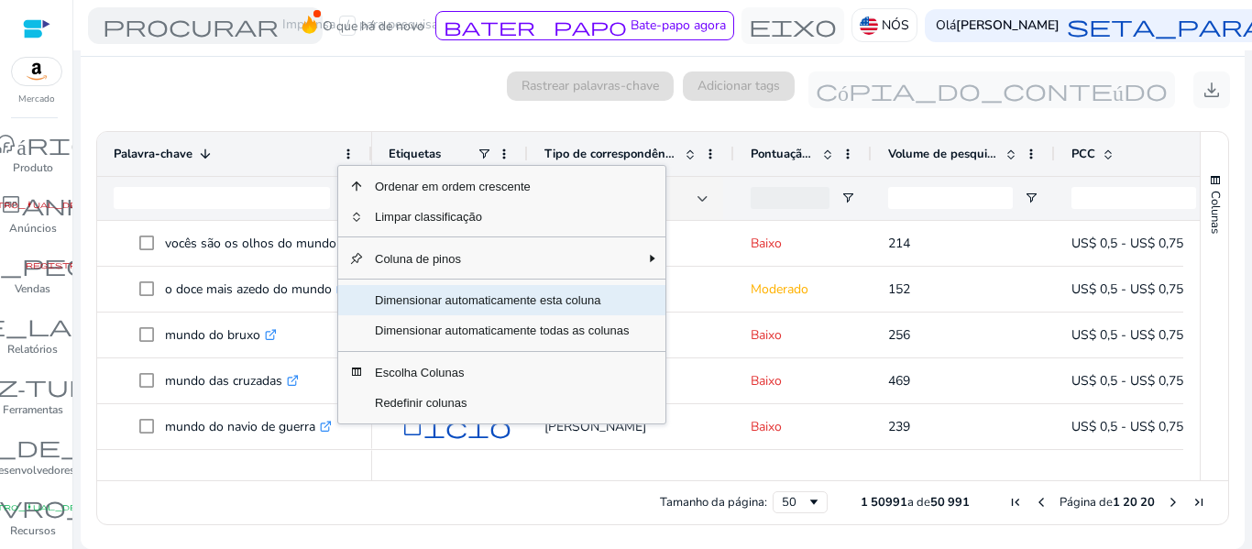
click at [427, 297] on font "Dimensionar automaticamente esta coluna" at bounding box center [487, 299] width 225 height 14
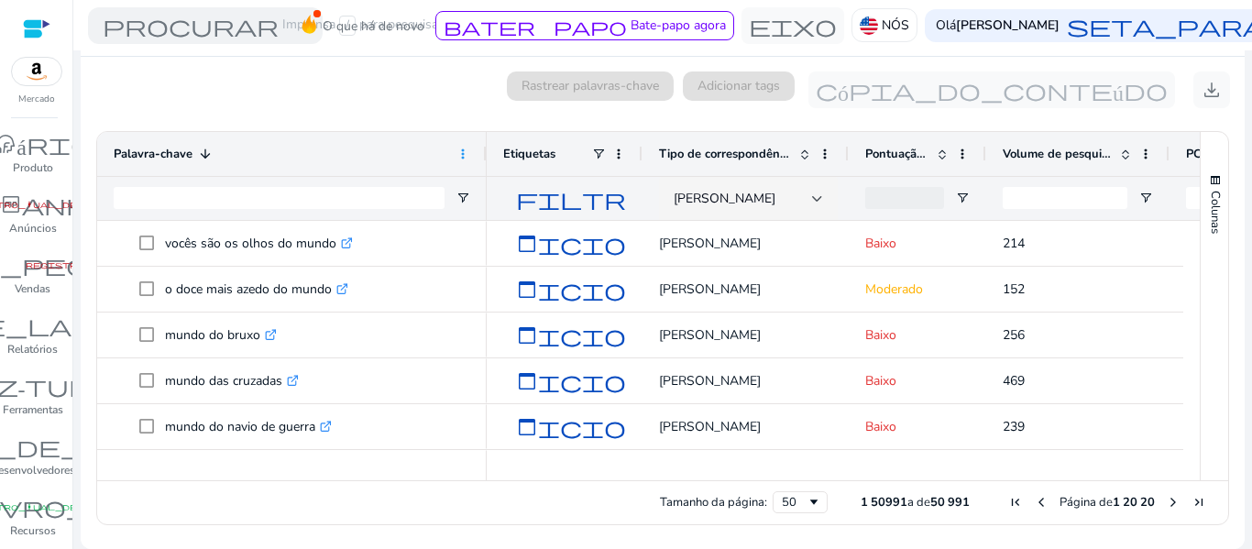
click at [455, 154] on span at bounding box center [462, 154] width 15 height 15
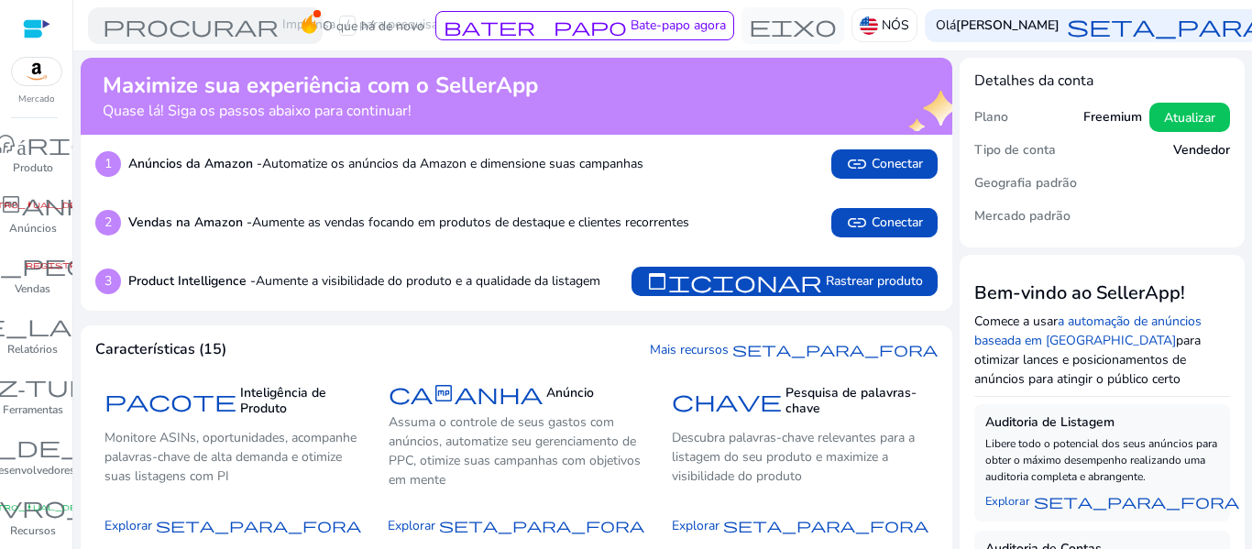
scroll to position [92, 0]
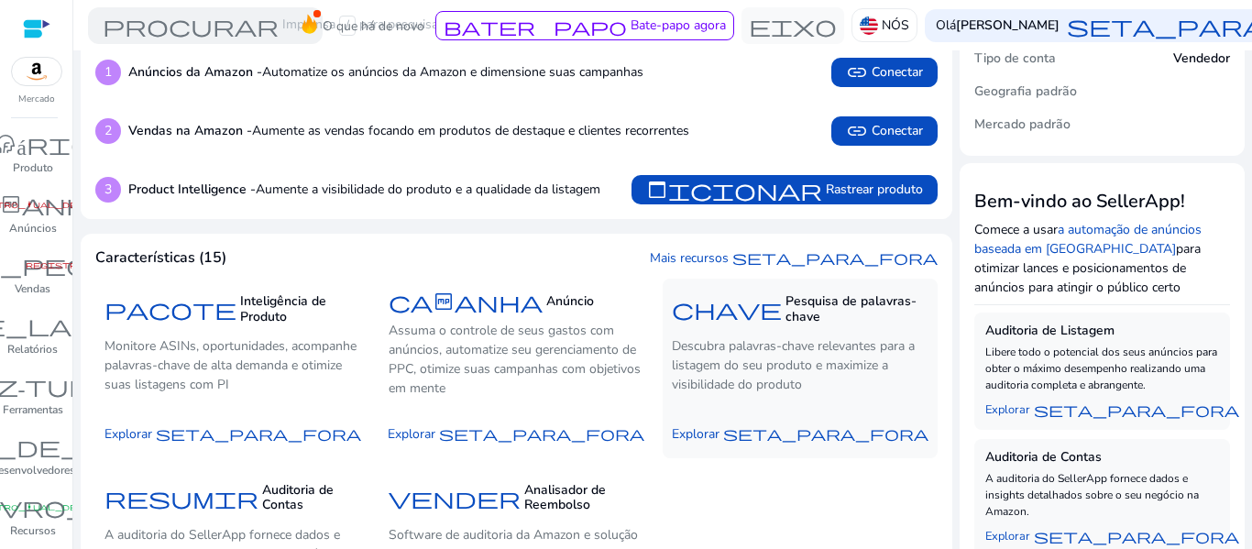
click at [772, 302] on font "chave" at bounding box center [727, 309] width 110 height 26
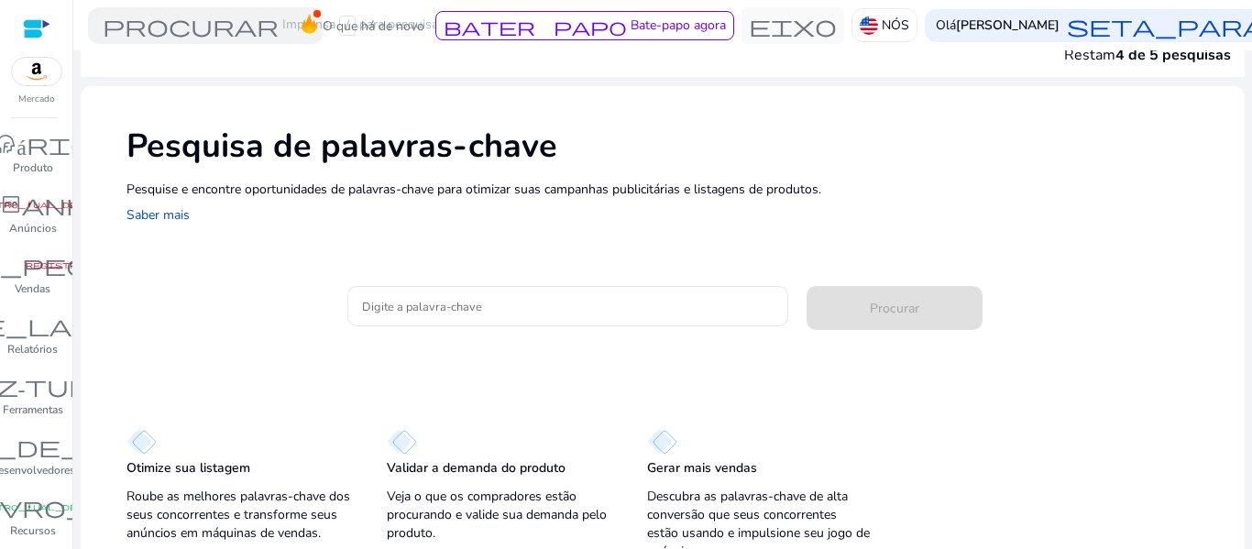
scroll to position [51, 0]
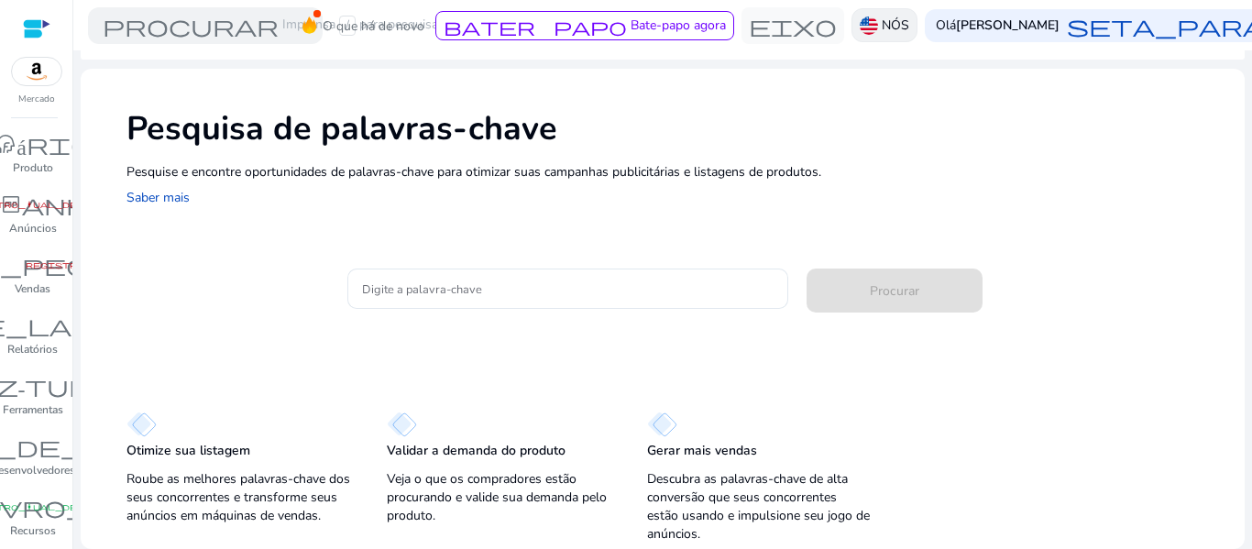
click at [860, 24] on img at bounding box center [869, 25] width 18 height 18
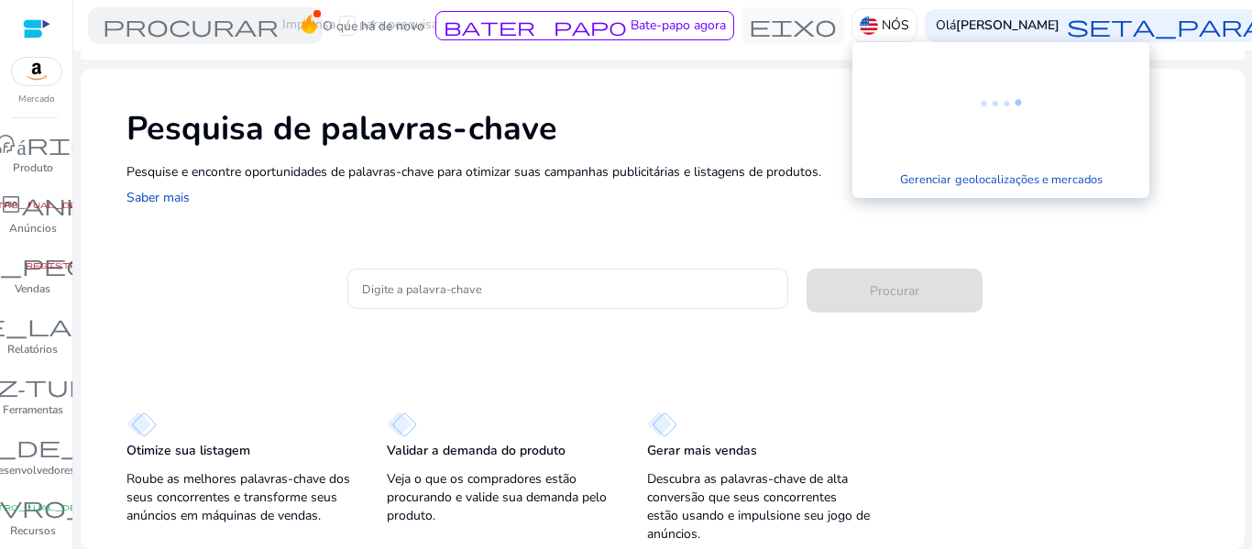
click at [405, 274] on div at bounding box center [626, 274] width 1252 height 549
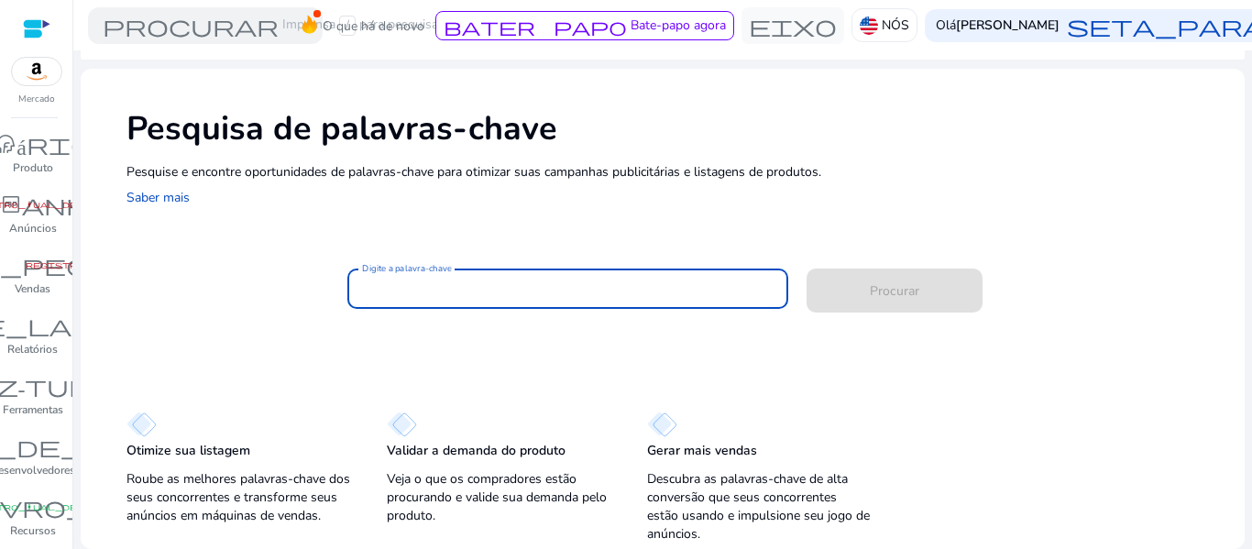
click at [413, 293] on input "Digite a palavra-chave" at bounding box center [568, 289] width 412 height 20
paste input "**********"
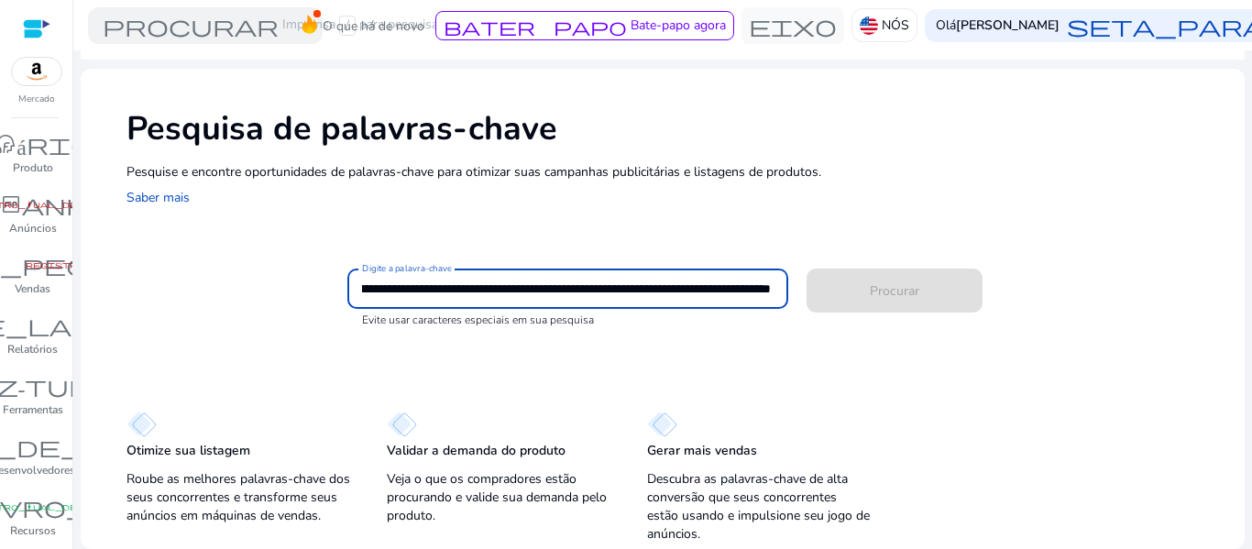
scroll to position [0, 0]
drag, startPoint x: 378, startPoint y: 283, endPoint x: 299, endPoint y: 317, distance: 85.8
click at [299, 317] on div "**********" at bounding box center [677, 298] width 1103 height 60
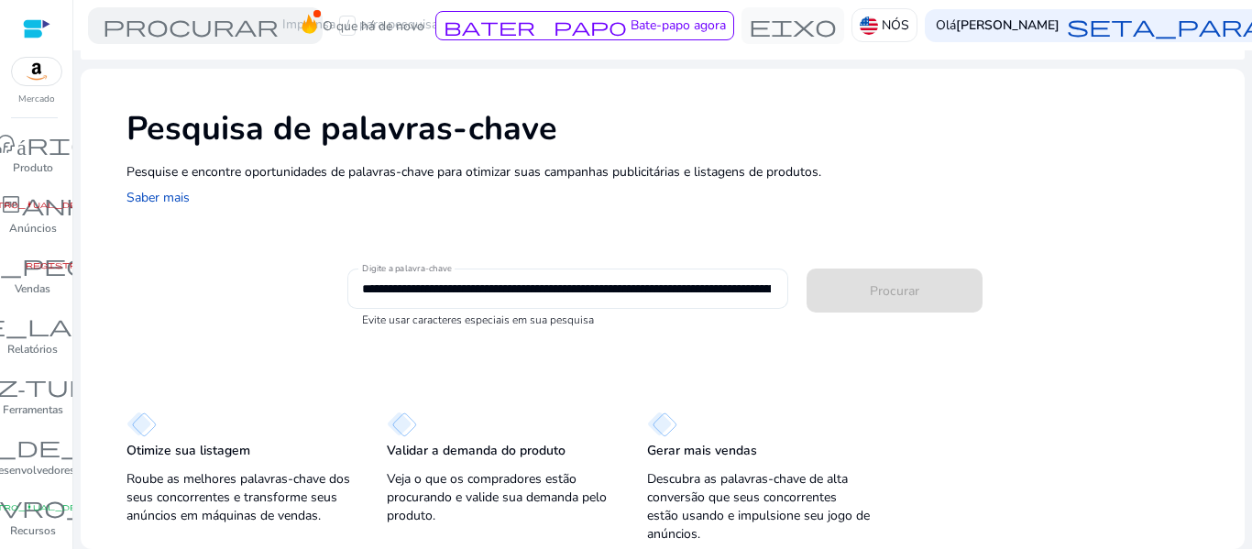
drag, startPoint x: 771, startPoint y: 286, endPoint x: 578, endPoint y: 296, distance: 192.7
click at [578, 296] on div "**********" at bounding box center [568, 288] width 442 height 40
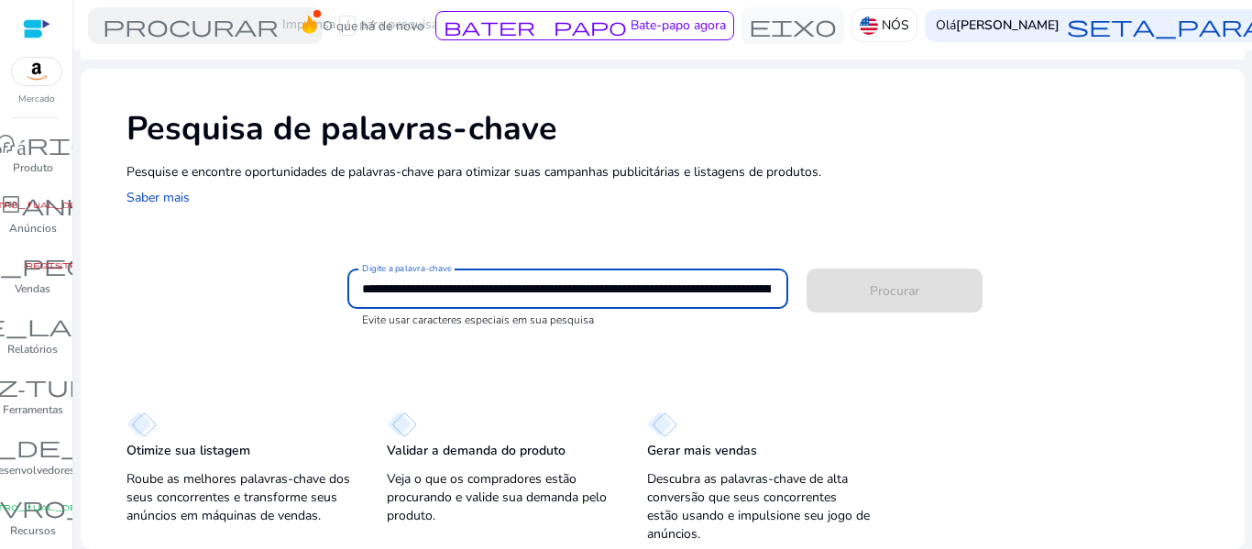
type input "**********"
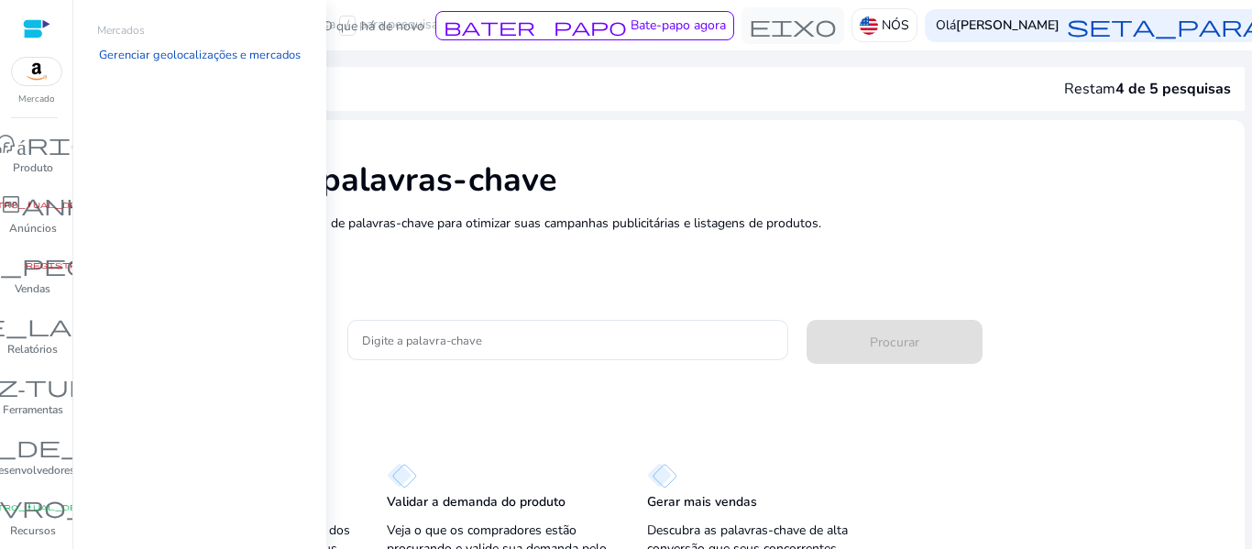
click at [34, 71] on img at bounding box center [36, 71] width 49 height 27
click at [160, 51] on font "Gerenciar geolocalizações e mercados" at bounding box center [200, 55] width 202 height 16
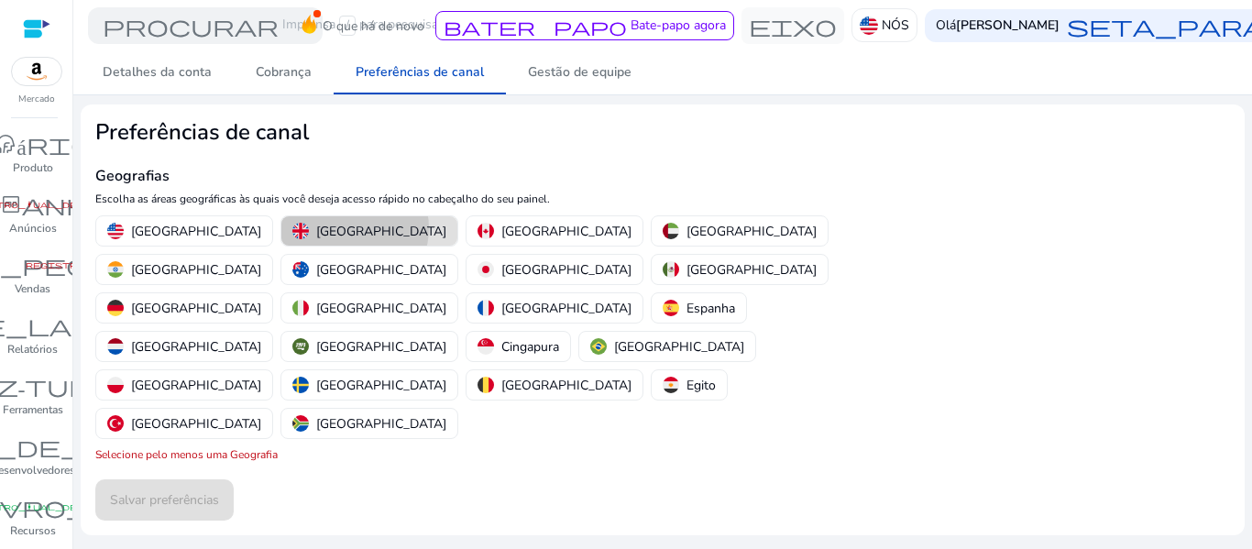
click at [316, 228] on font "[GEOGRAPHIC_DATA]" at bounding box center [381, 231] width 130 height 17
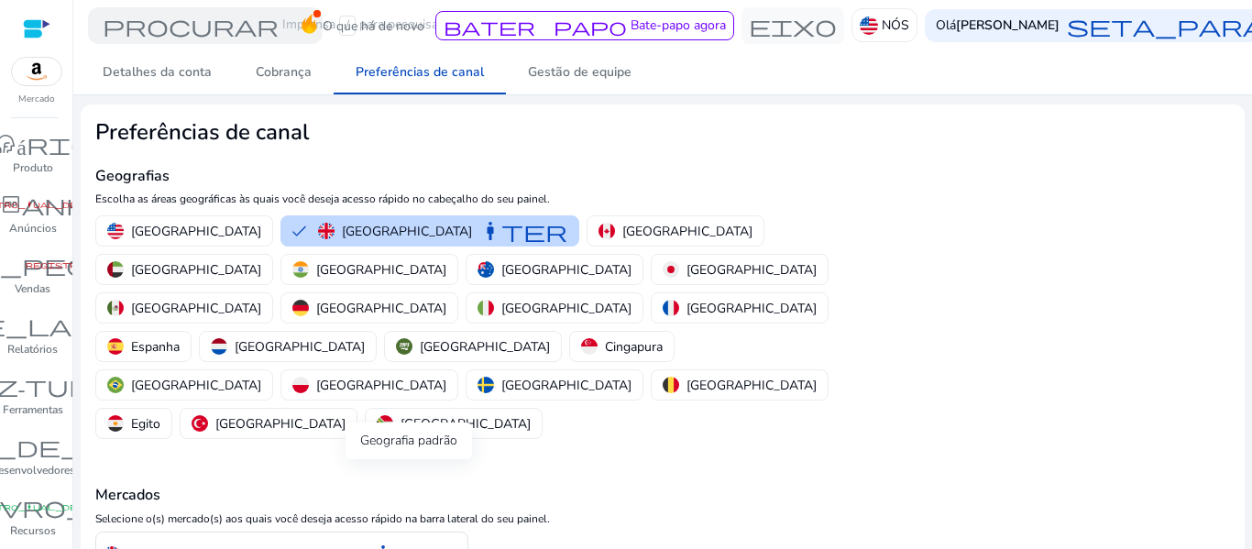
click at [401, 542] on font "manter" at bounding box center [416, 555] width 88 height 26
click at [377, 542] on font "manter" at bounding box center [416, 555] width 88 height 26
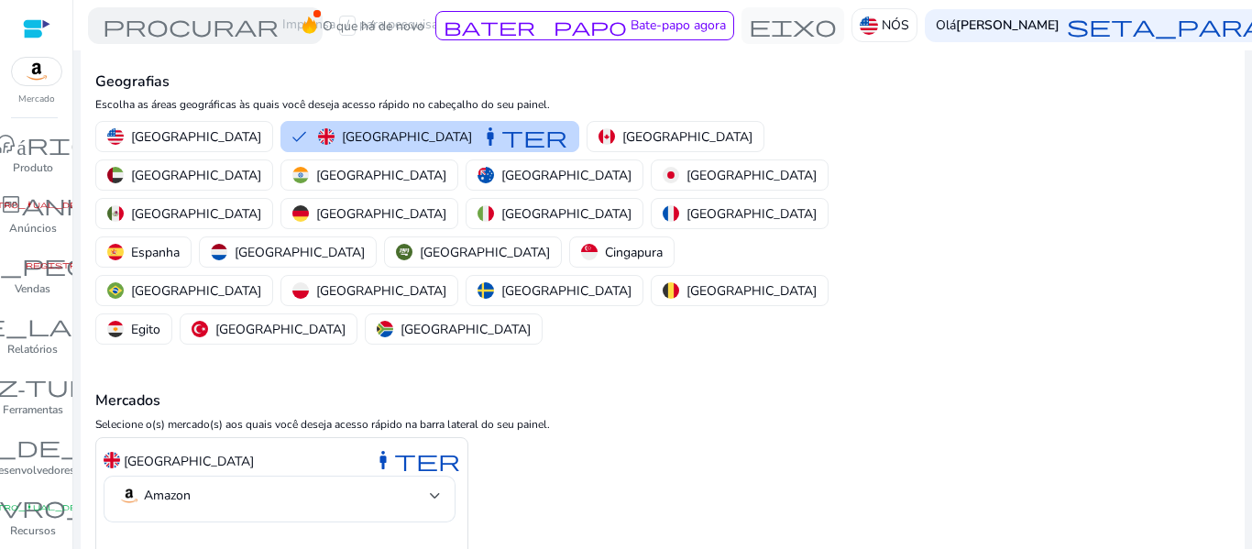
scroll to position [95, 0]
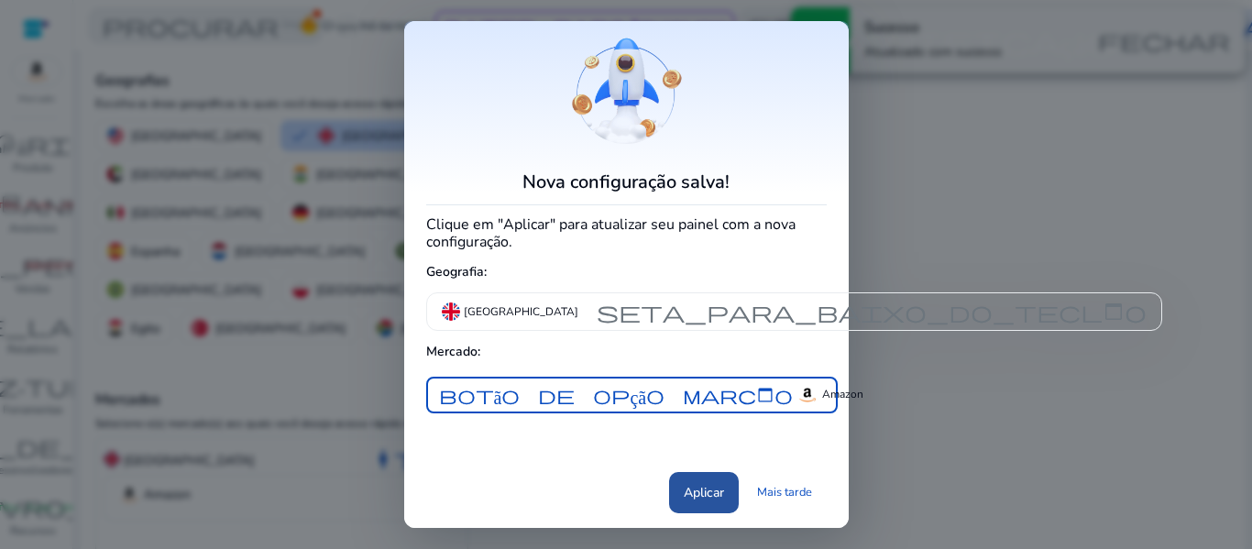
click at [697, 500] on font "Aplicar" at bounding box center [704, 492] width 40 height 17
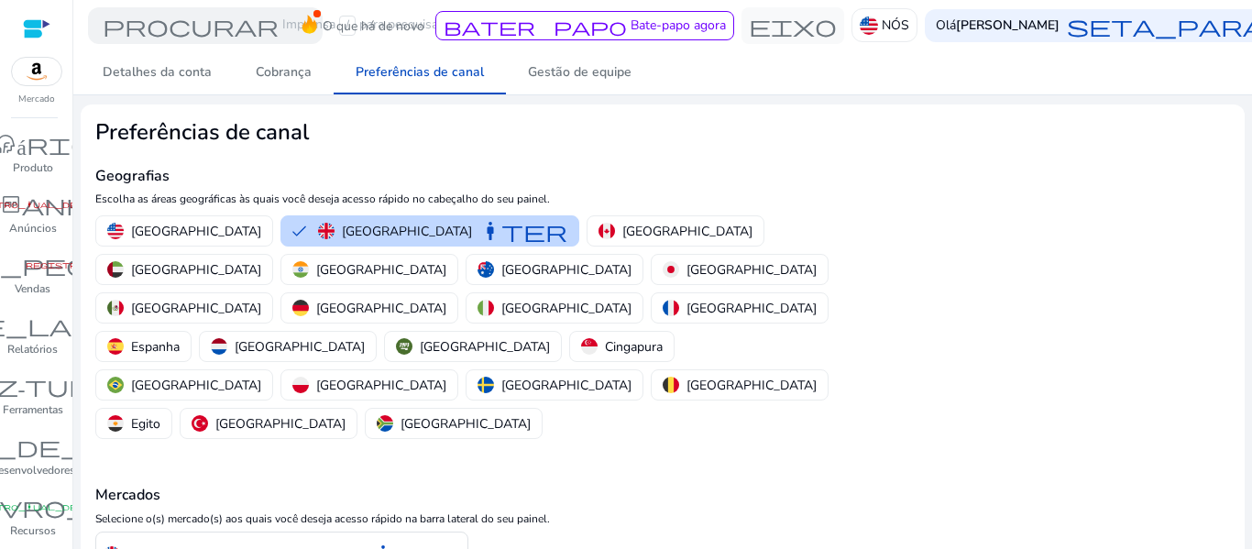
scroll to position [95, 0]
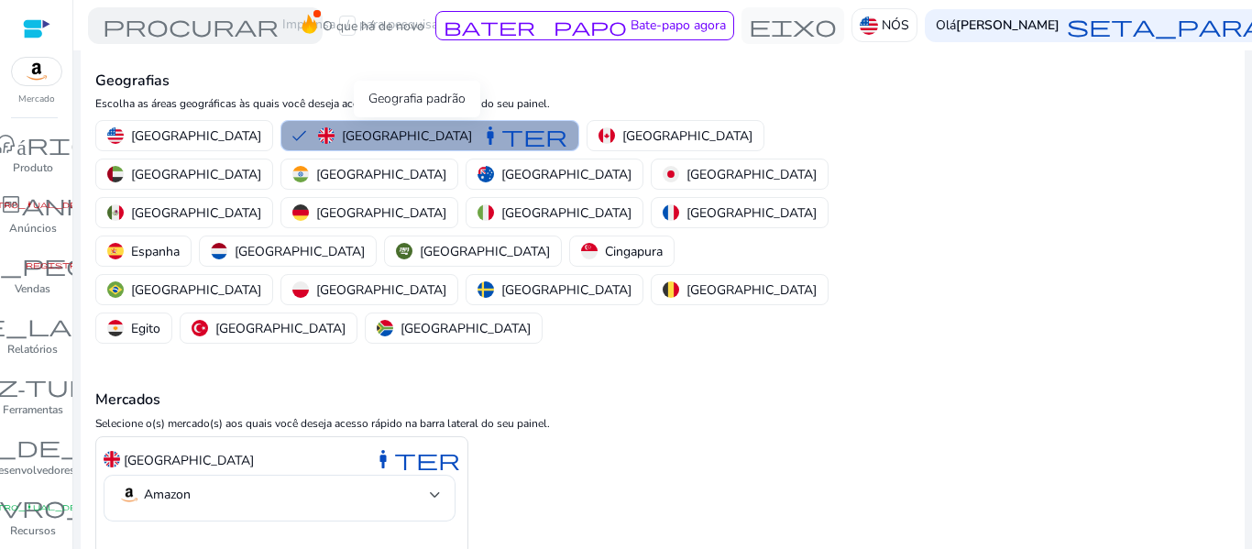
click at [479, 145] on font "manter" at bounding box center [523, 136] width 88 height 26
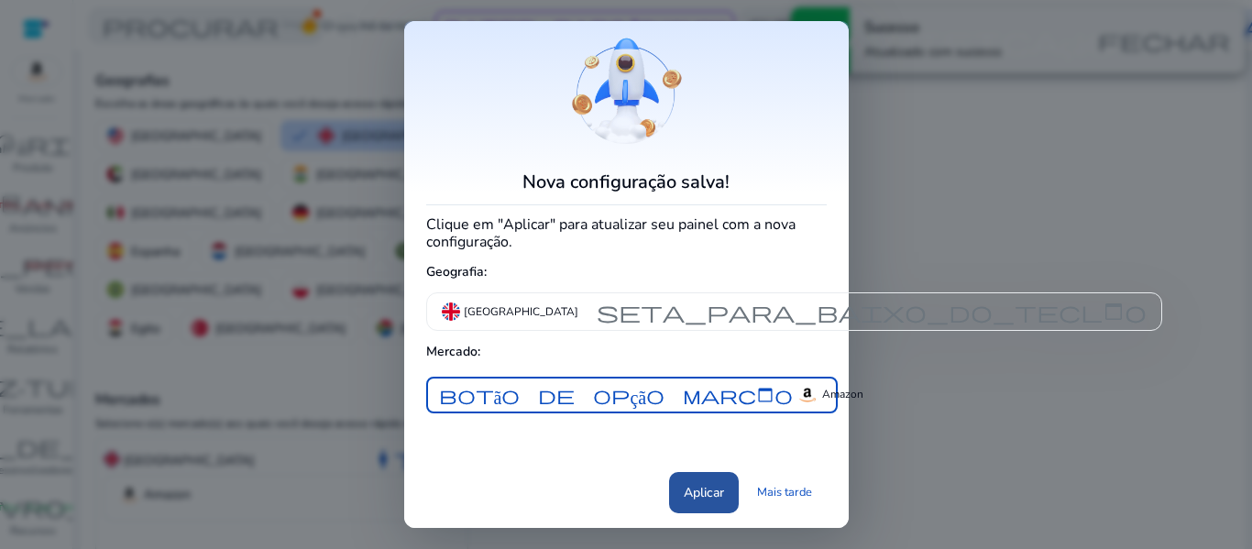
click at [700, 487] on span at bounding box center [704, 492] width 70 height 44
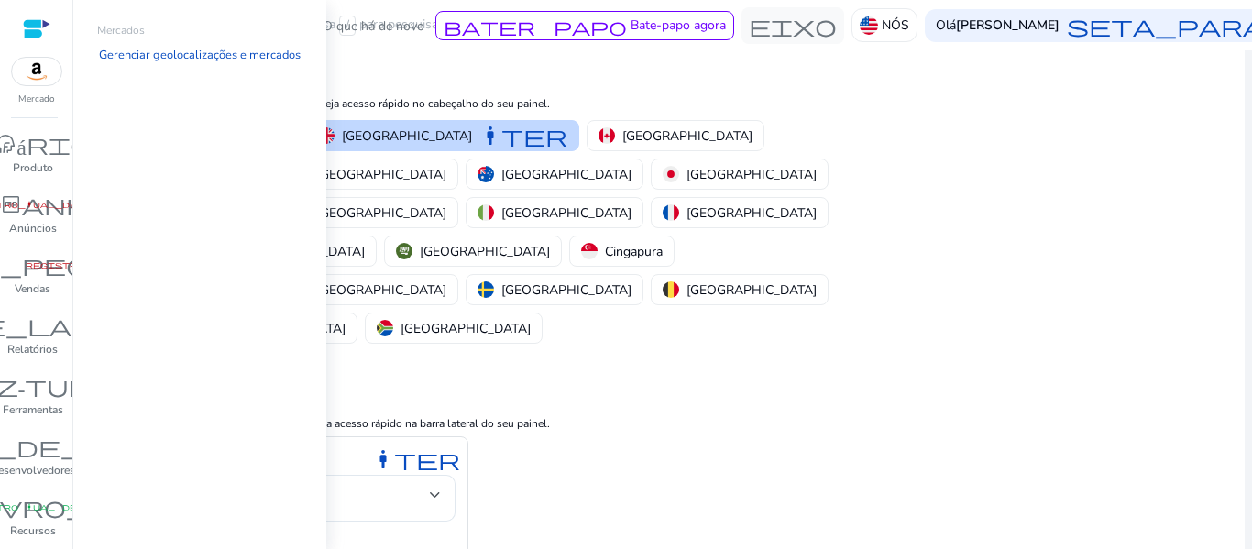
click at [44, 78] on img at bounding box center [36, 71] width 49 height 27
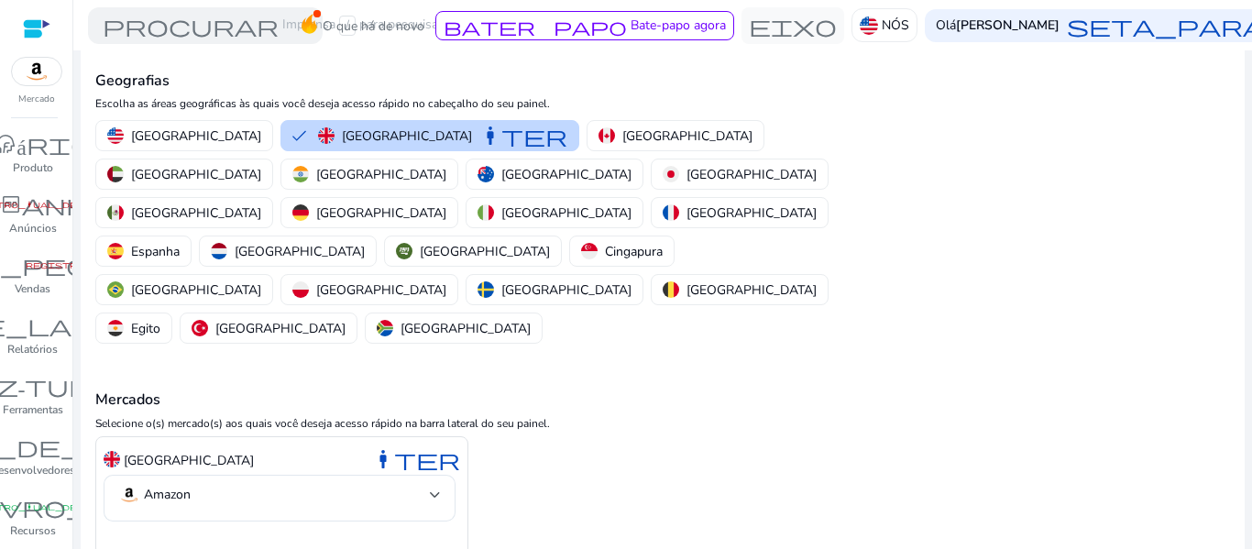
click at [976, 254] on mat-card "Preferências de canal Geografias Escolha as áreas geográficas às quais você des…" at bounding box center [663, 317] width 1164 height 617
click at [264, 17] on font "procurar" at bounding box center [191, 26] width 176 height 26
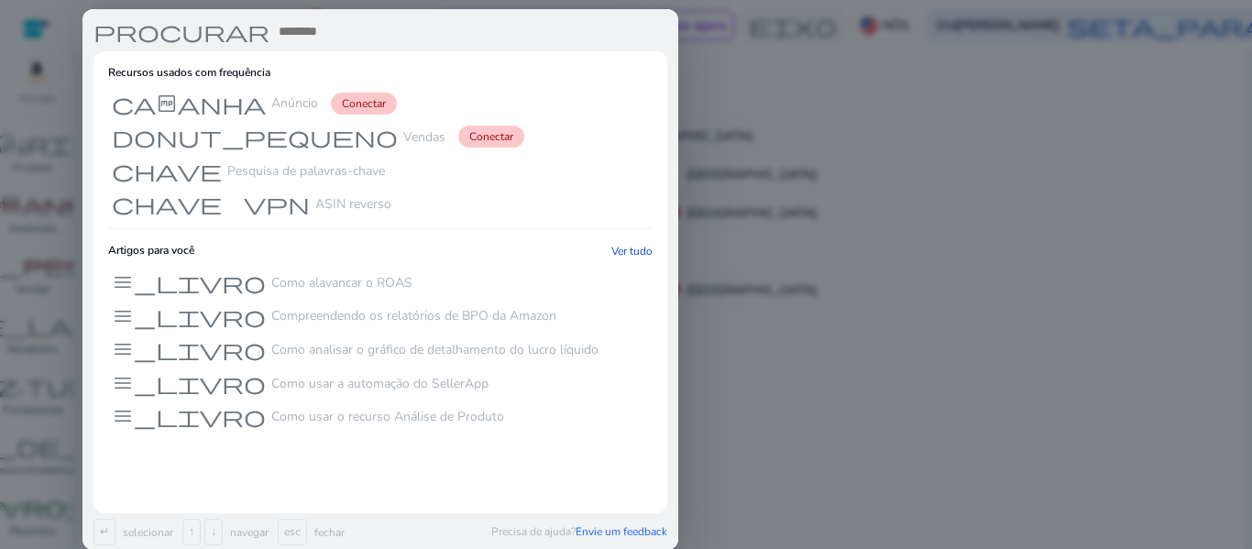
click at [964, 143] on div at bounding box center [626, 274] width 1252 height 549
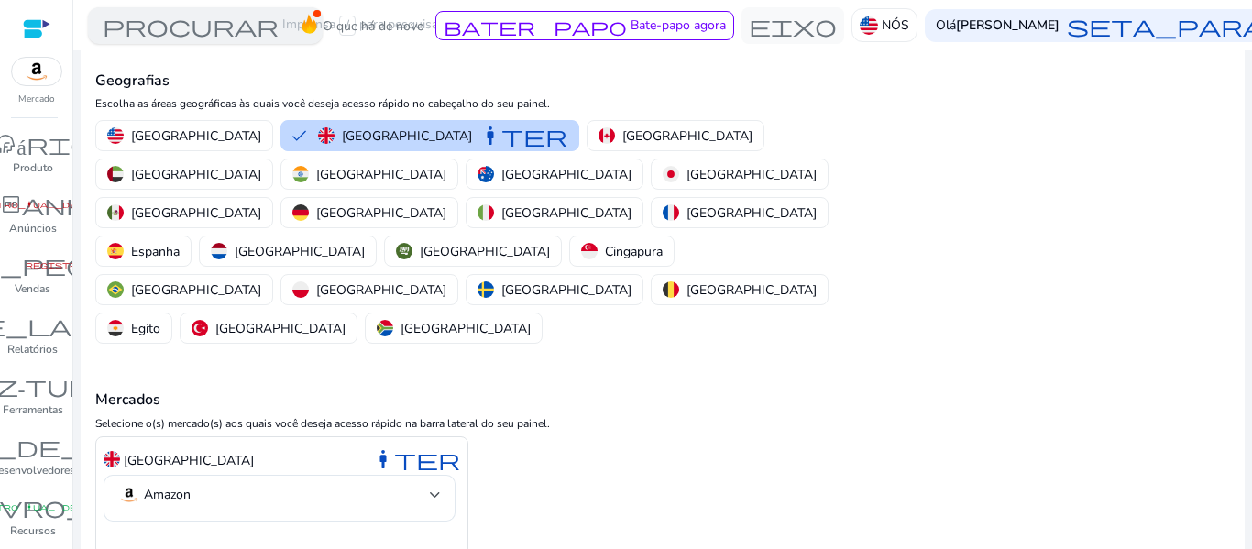
click at [235, 20] on font "procurar" at bounding box center [191, 26] width 176 height 26
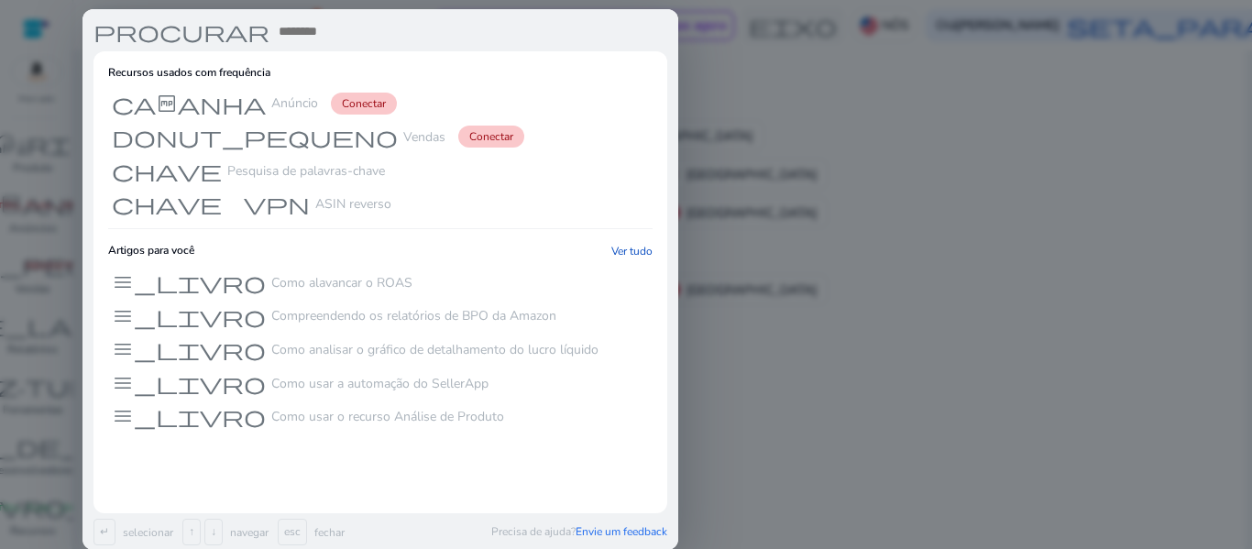
click at [1112, 115] on div at bounding box center [626, 274] width 1252 height 549
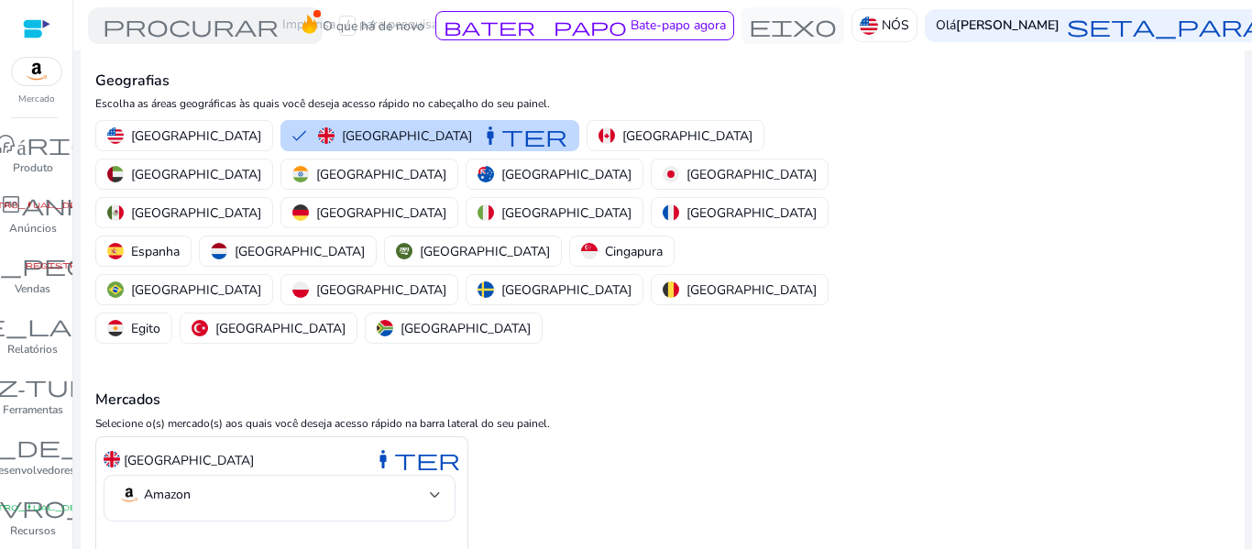
click at [32, 27] on div at bounding box center [36, 28] width 27 height 21
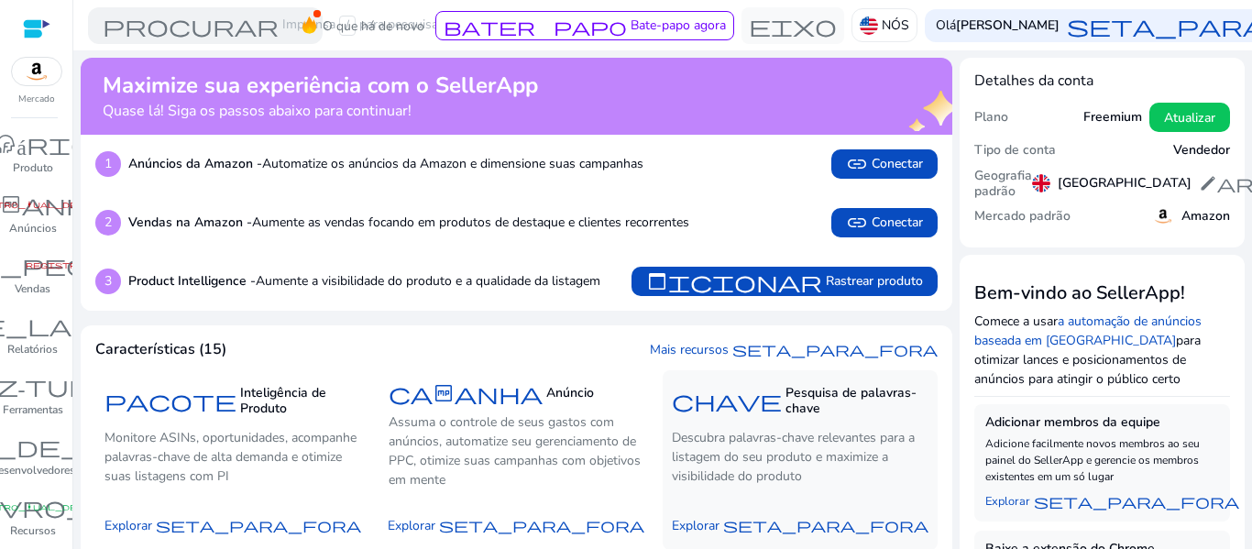
click at [814, 396] on font "Pesquisa de palavras-chave" at bounding box center [850, 400] width 131 height 33
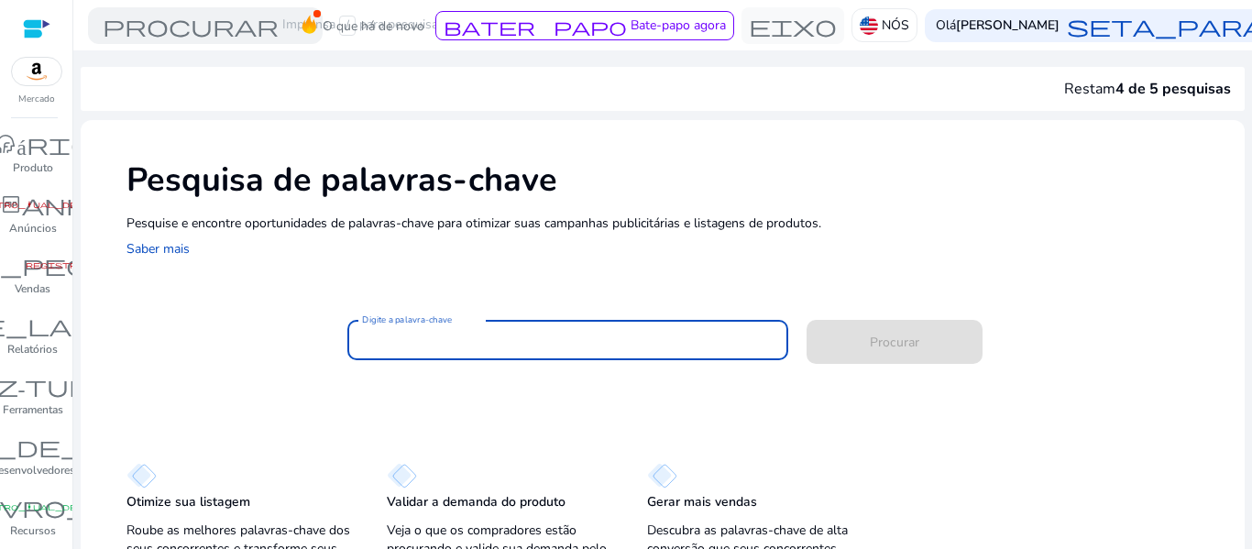
click at [510, 333] on input "Digite a palavra-chave" at bounding box center [568, 340] width 412 height 20
paste input "**********"
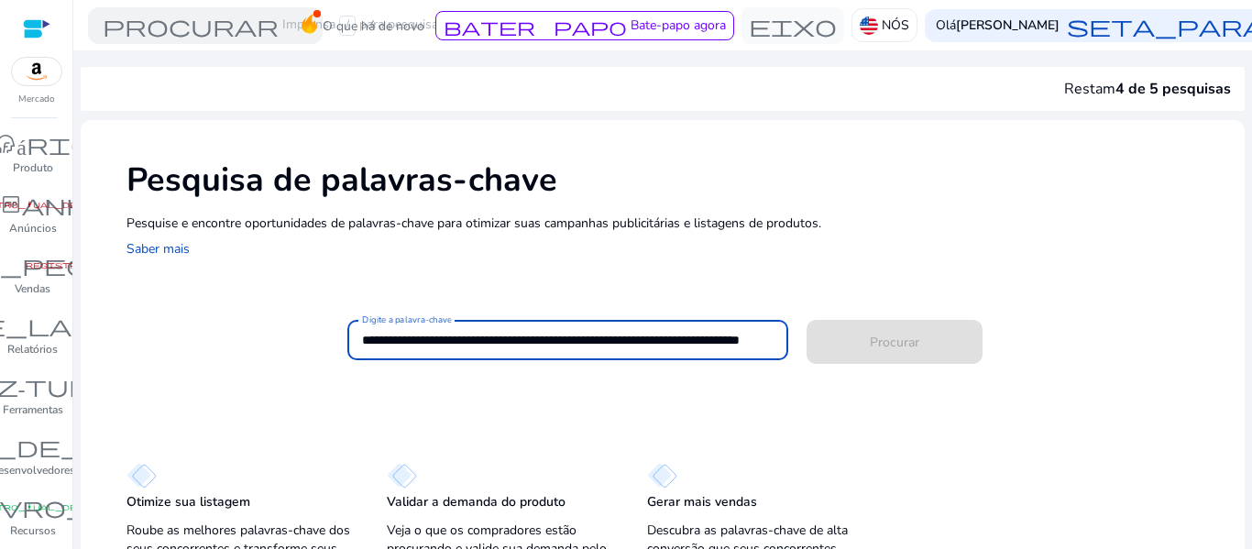
scroll to position [0, 82]
click at [404, 332] on input "**********" at bounding box center [566, 340] width 409 height 20
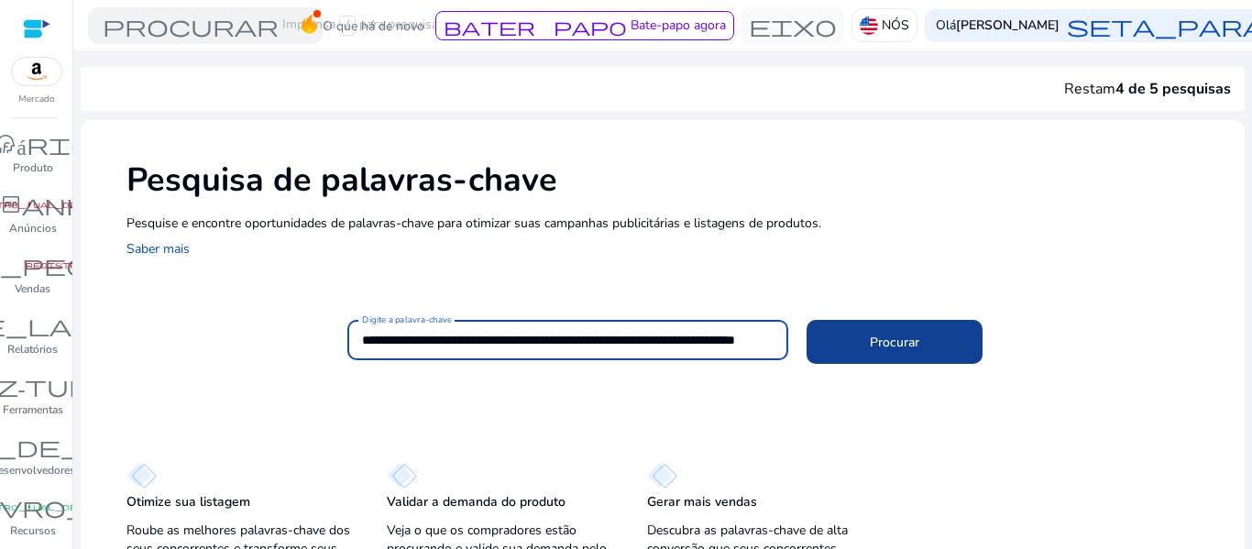
type input "**********"
click at [907, 346] on font "Procurar" at bounding box center [894, 342] width 49 height 17
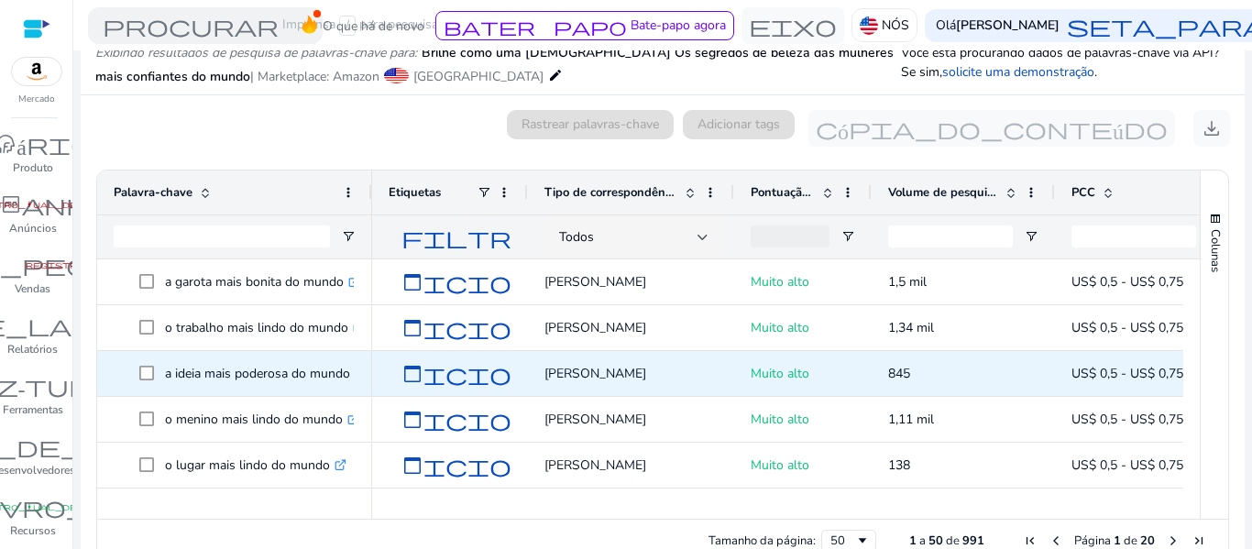
scroll to position [0, 0]
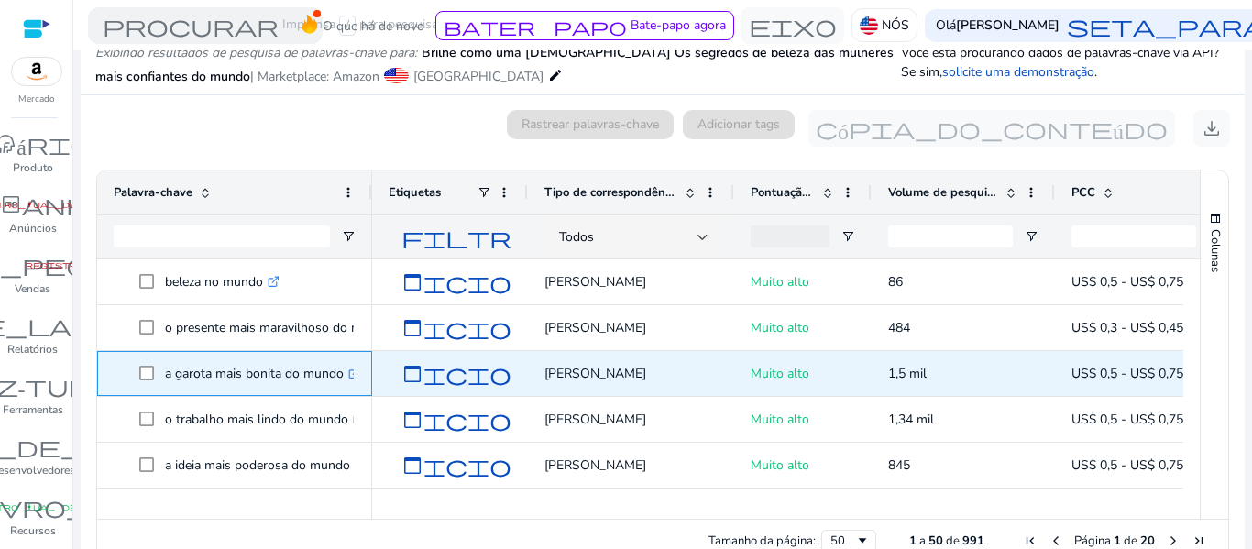
drag, startPoint x: 239, startPoint y: 356, endPoint x: 225, endPoint y: 353, distance: 15.1
click at [225, 353] on div "a garota mais bonita do mundo .st0{fill:#2c8af8}" at bounding box center [235, 373] width 242 height 43
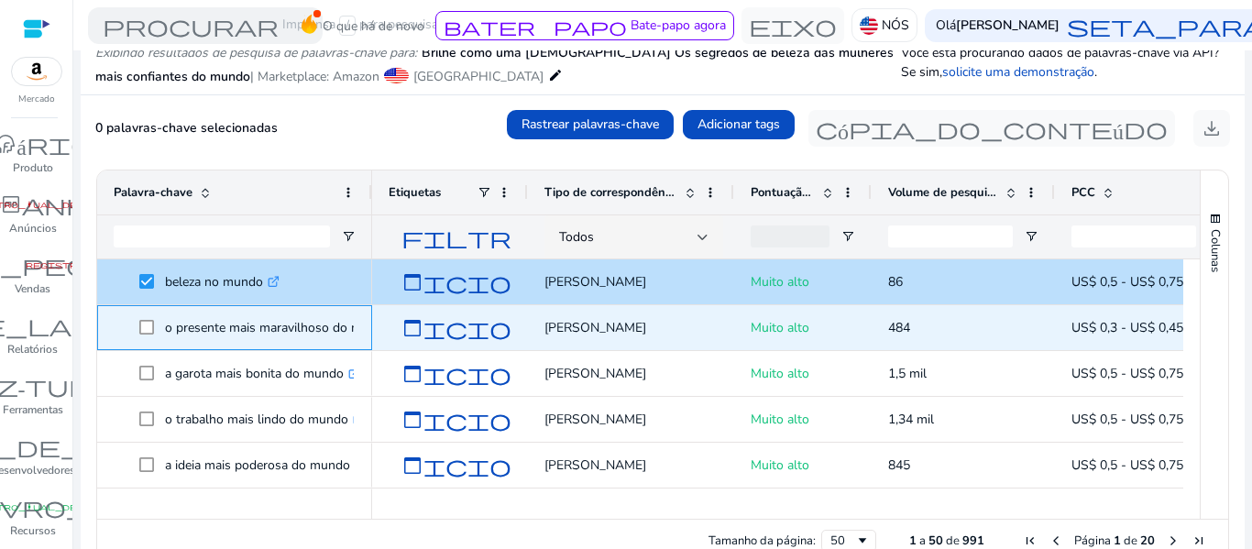
click at [136, 328] on span "o presente mais maravilhoso do mundo .st0{fill:#2c8af8}" at bounding box center [235, 328] width 242 height 38
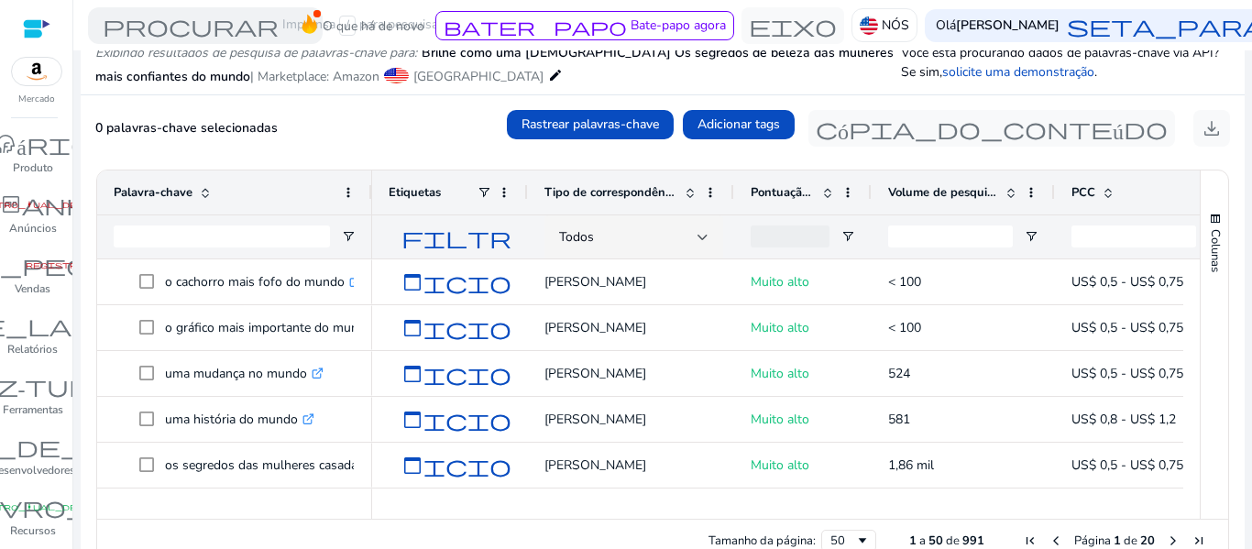
click at [548, 79] on mat-icon "edit" at bounding box center [555, 75] width 15 height 22
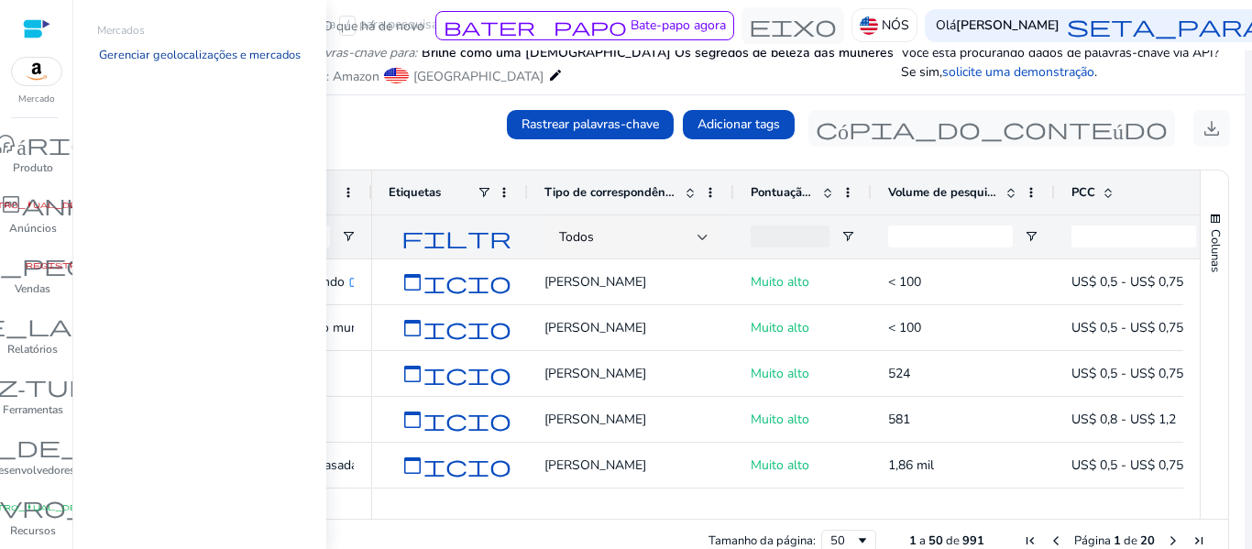
click at [207, 56] on font "Gerenciar geolocalizações e mercados" at bounding box center [200, 55] width 202 height 16
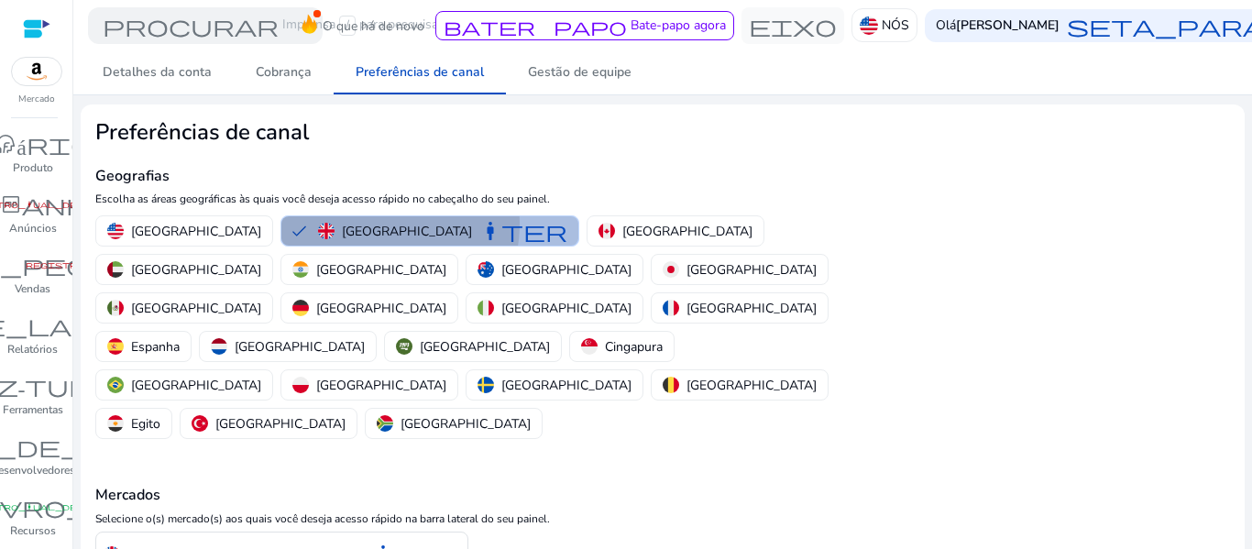
click at [342, 223] on font "[GEOGRAPHIC_DATA]" at bounding box center [407, 231] width 130 height 17
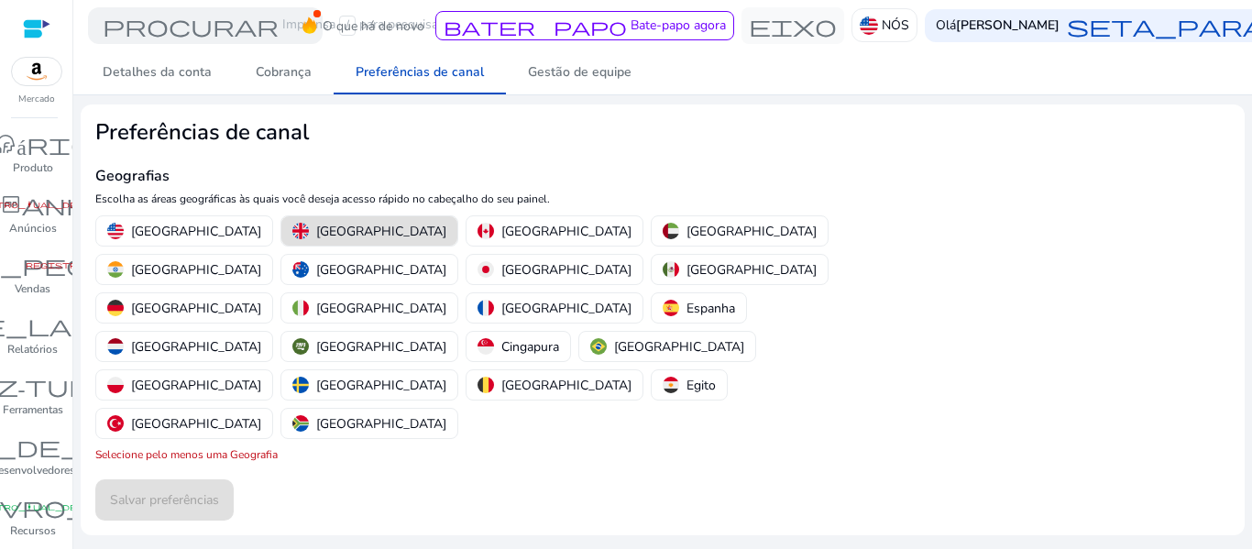
click at [316, 223] on font "[GEOGRAPHIC_DATA]" at bounding box center [381, 231] width 130 height 17
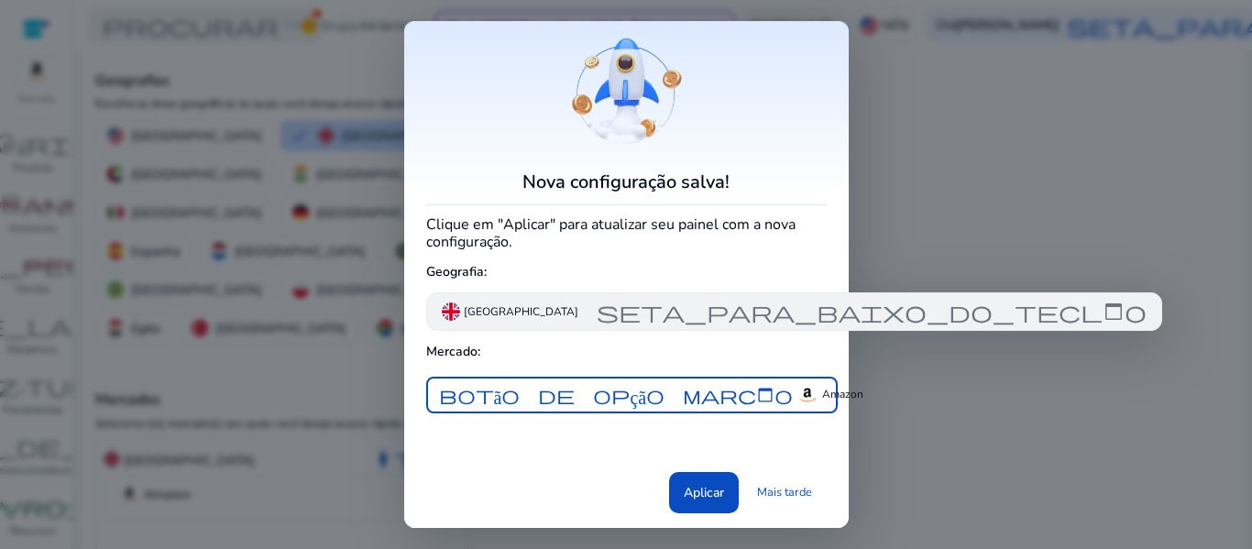
click at [691, 326] on div "Reino Unido seta_para_baixo_do_teclado" at bounding box center [794, 311] width 736 height 38
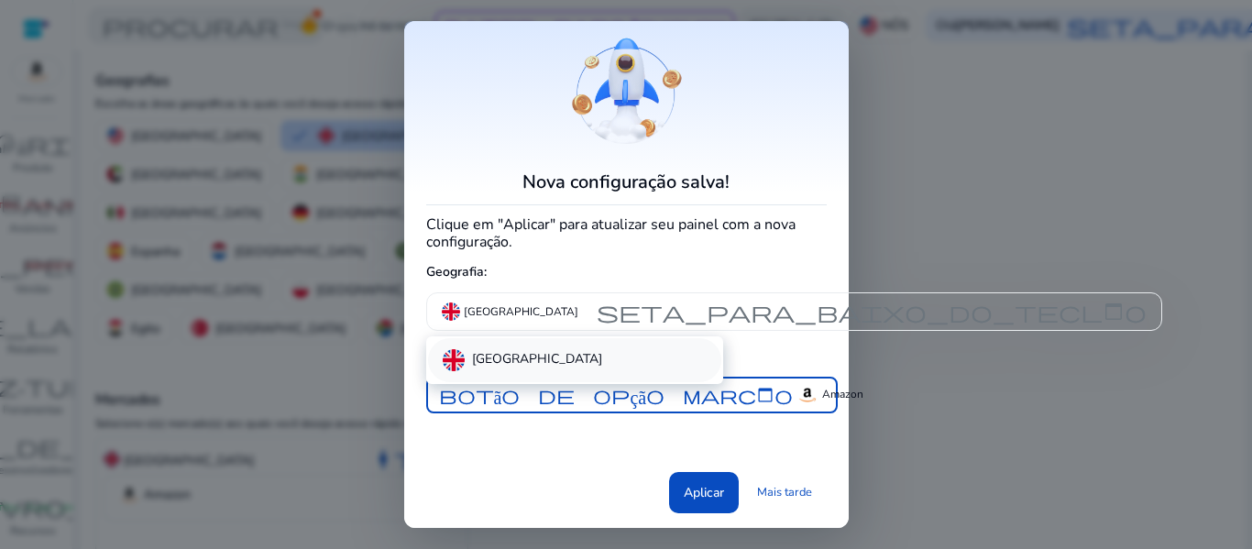
click at [585, 373] on div "[GEOGRAPHIC_DATA]" at bounding box center [574, 360] width 293 height 44
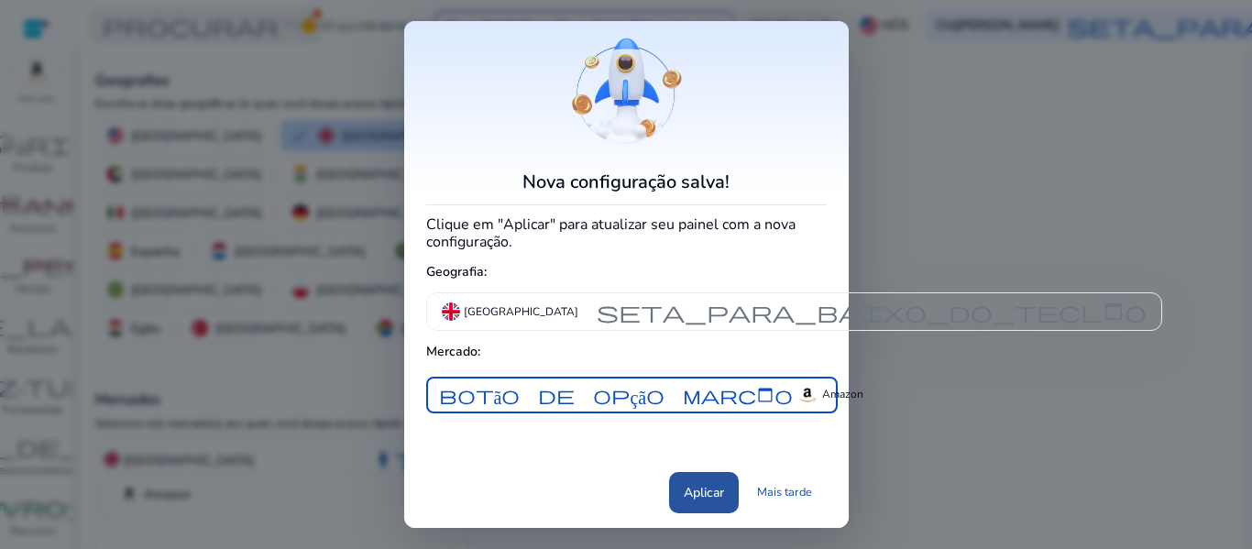
click at [693, 485] on span at bounding box center [704, 492] width 70 height 44
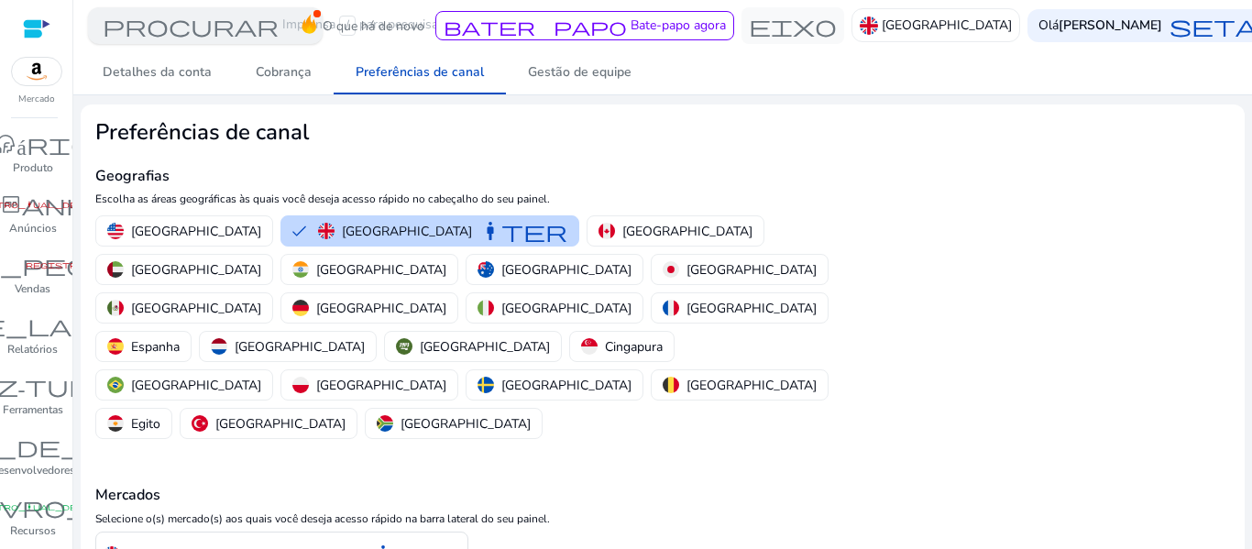
click at [149, 19] on font "procurar" at bounding box center [191, 26] width 176 height 26
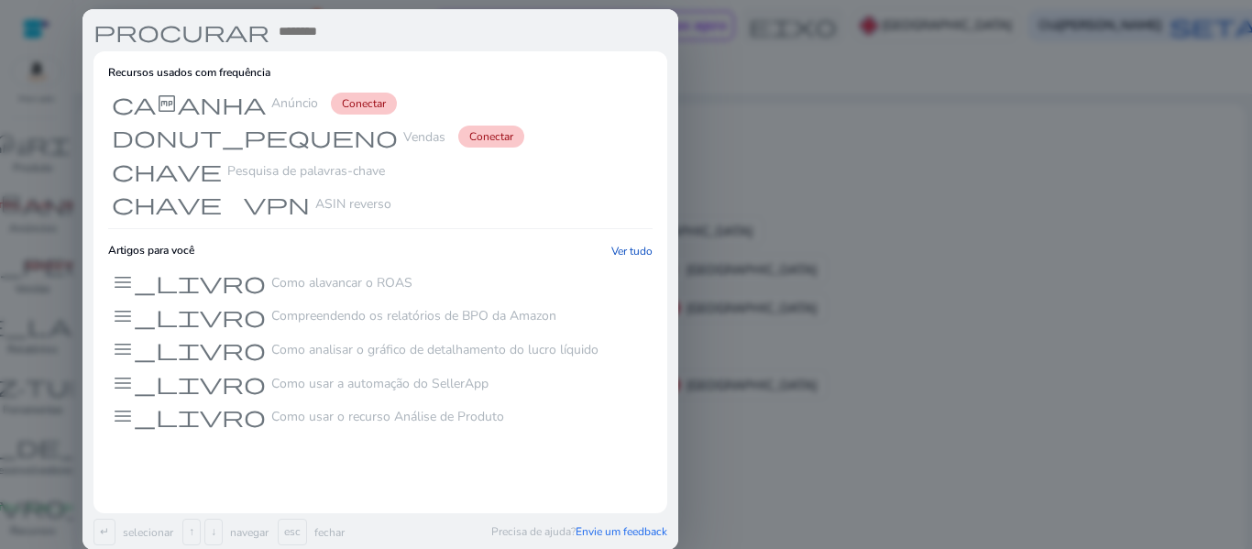
click at [801, 107] on div at bounding box center [626, 274] width 1252 height 549
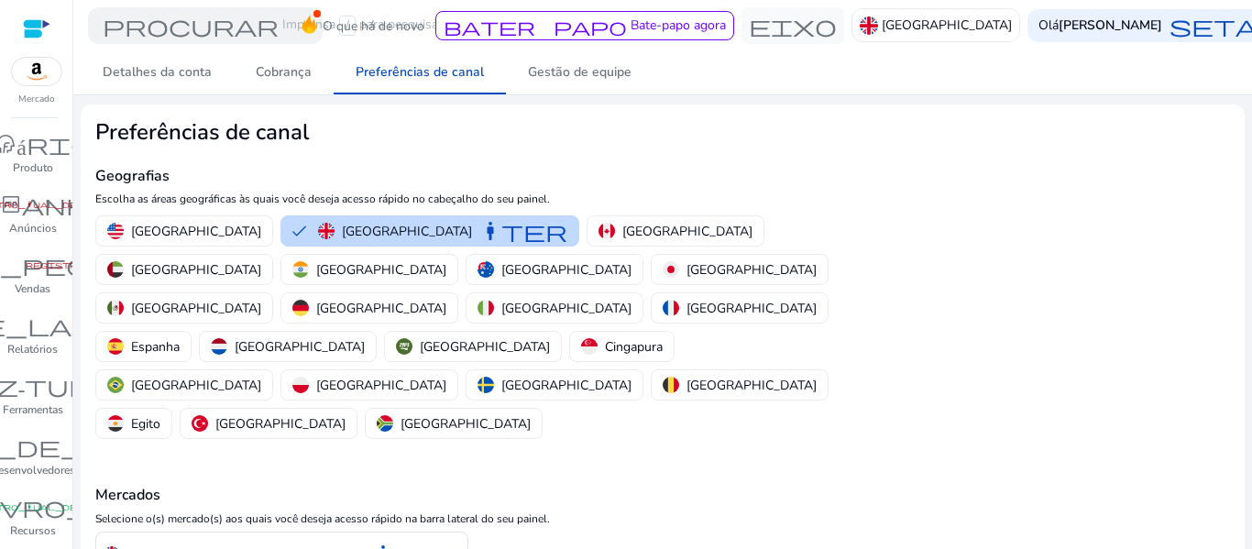
click at [47, 26] on div at bounding box center [36, 28] width 27 height 21
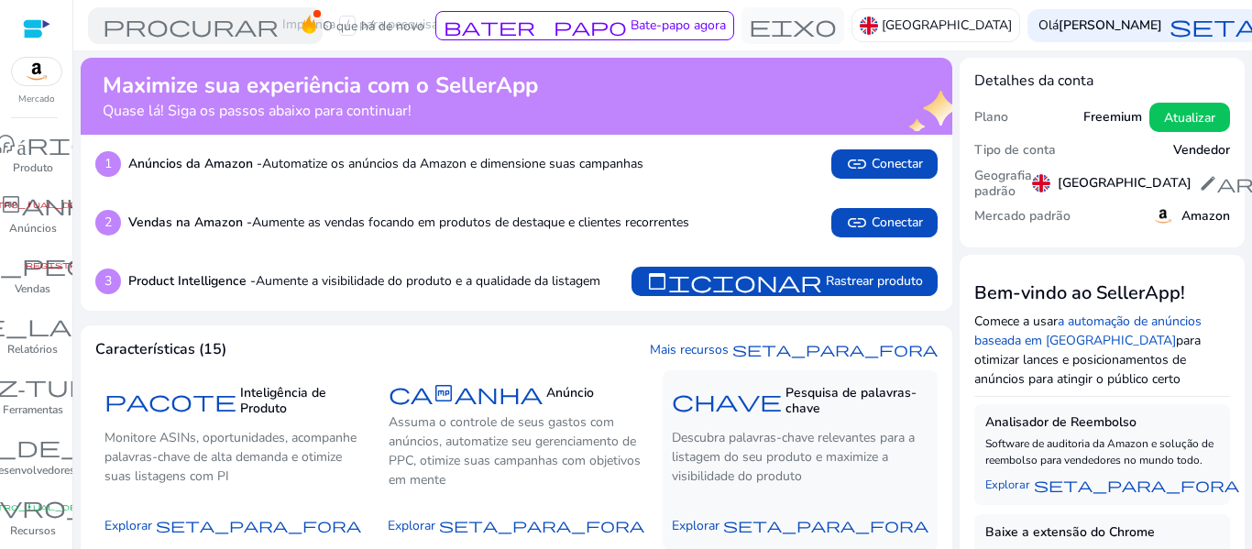
click at [769, 397] on font "chave" at bounding box center [727, 401] width 110 height 26
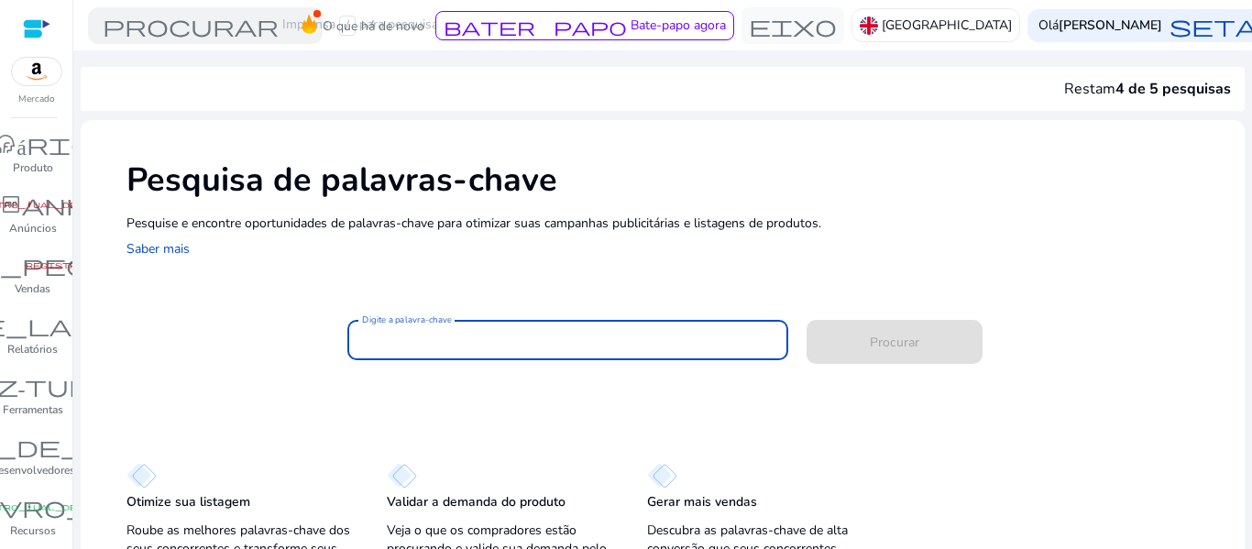
click at [550, 338] on input "Digite a palavra-chave" at bounding box center [568, 340] width 412 height 20
paste input "**********"
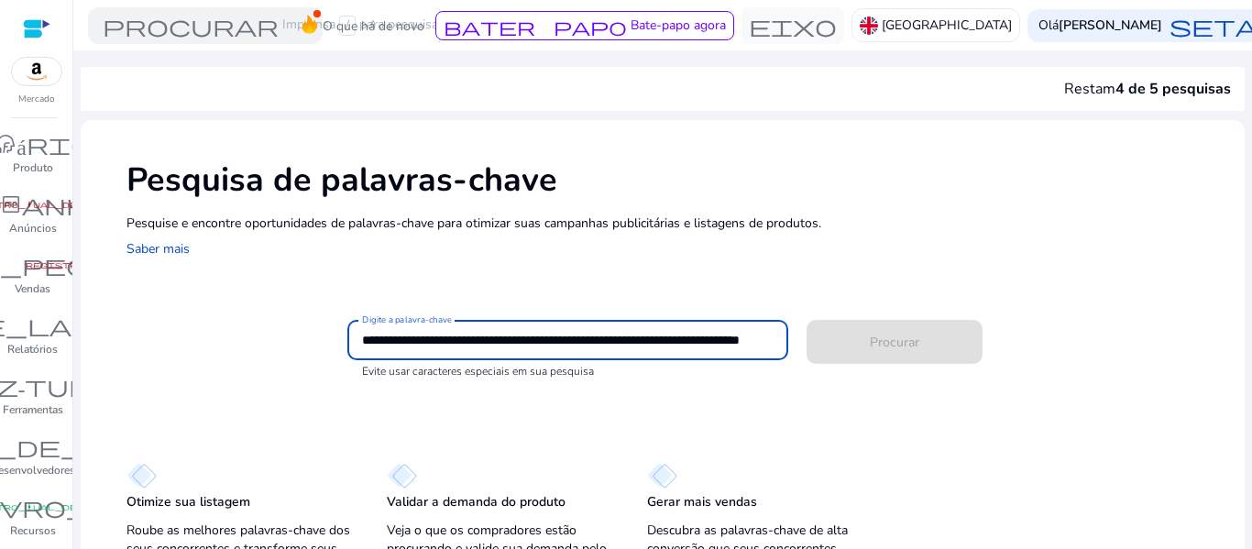
click at [400, 334] on input "**********" at bounding box center [566, 340] width 409 height 20
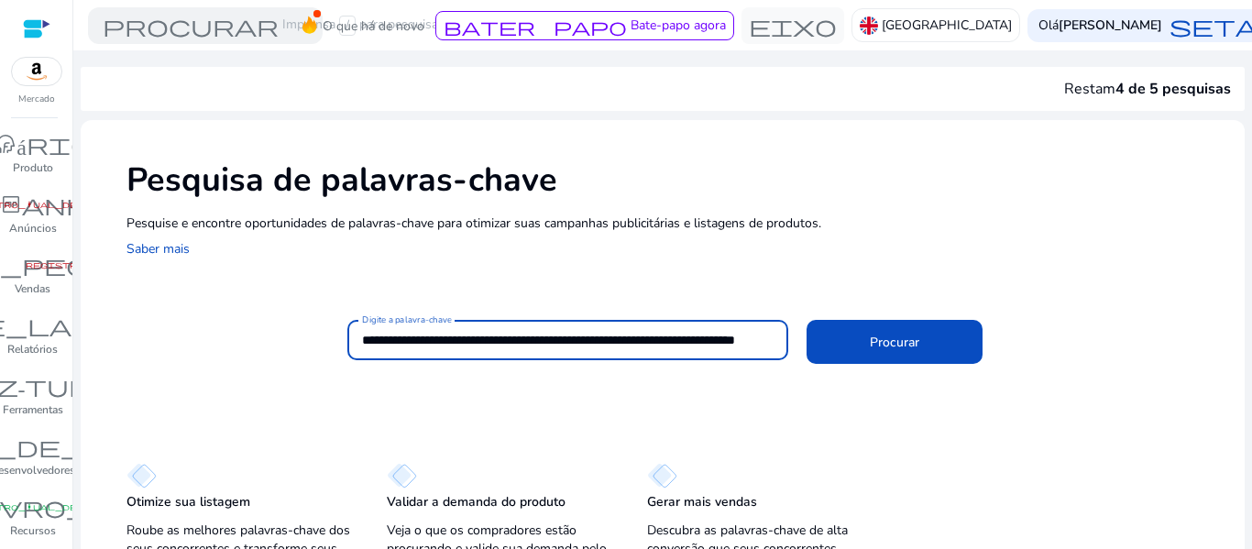
scroll to position [0, 79]
type input "**********"
click at [806, 320] on button "Procurar" at bounding box center [894, 342] width 176 height 44
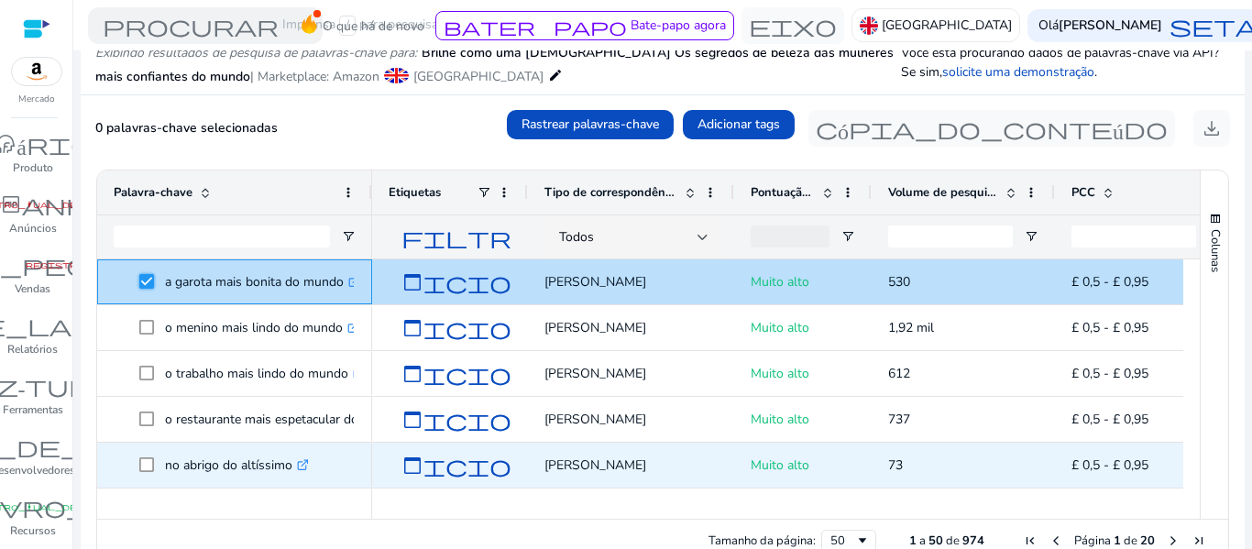
scroll to position [92, 0]
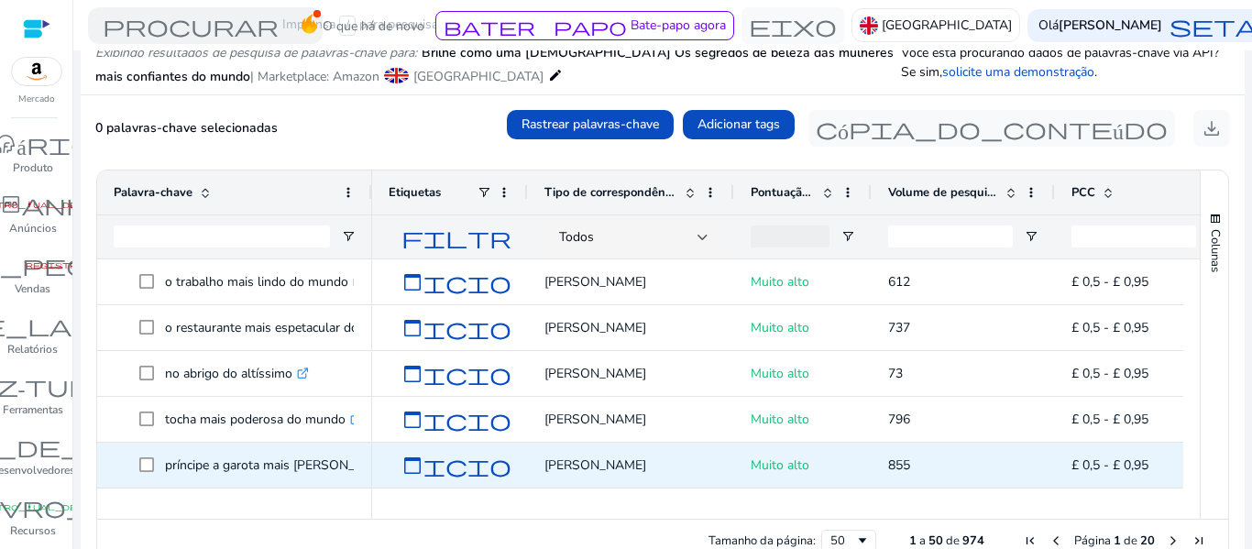
click at [155, 467] on span at bounding box center [152, 465] width 26 height 38
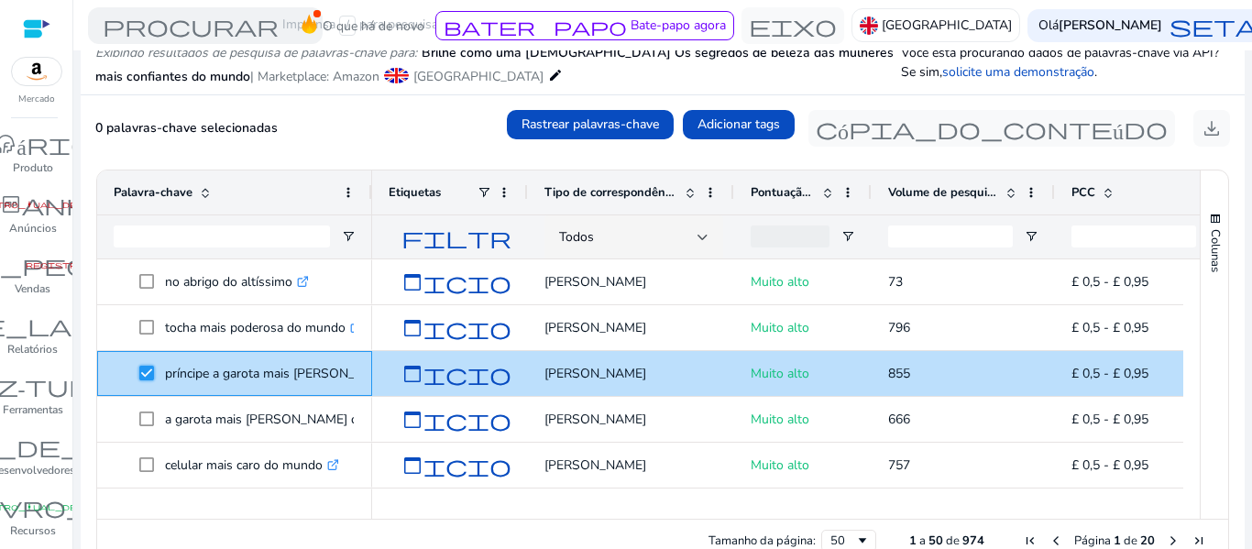
scroll to position [275, 0]
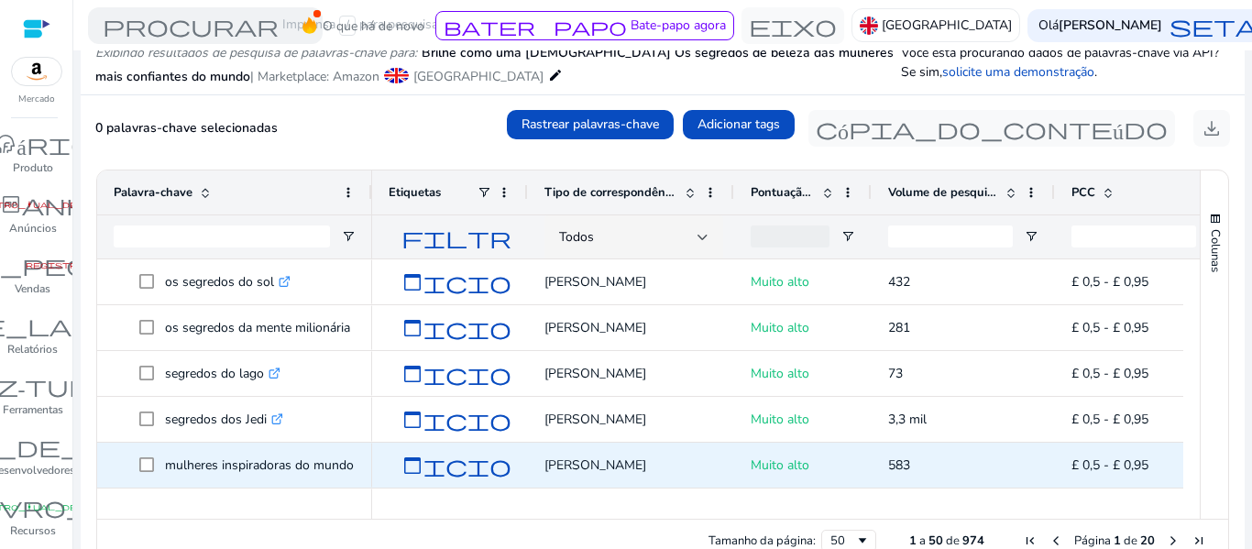
click at [155, 465] on span at bounding box center [152, 465] width 26 height 38
click at [155, 464] on span at bounding box center [152, 465] width 26 height 38
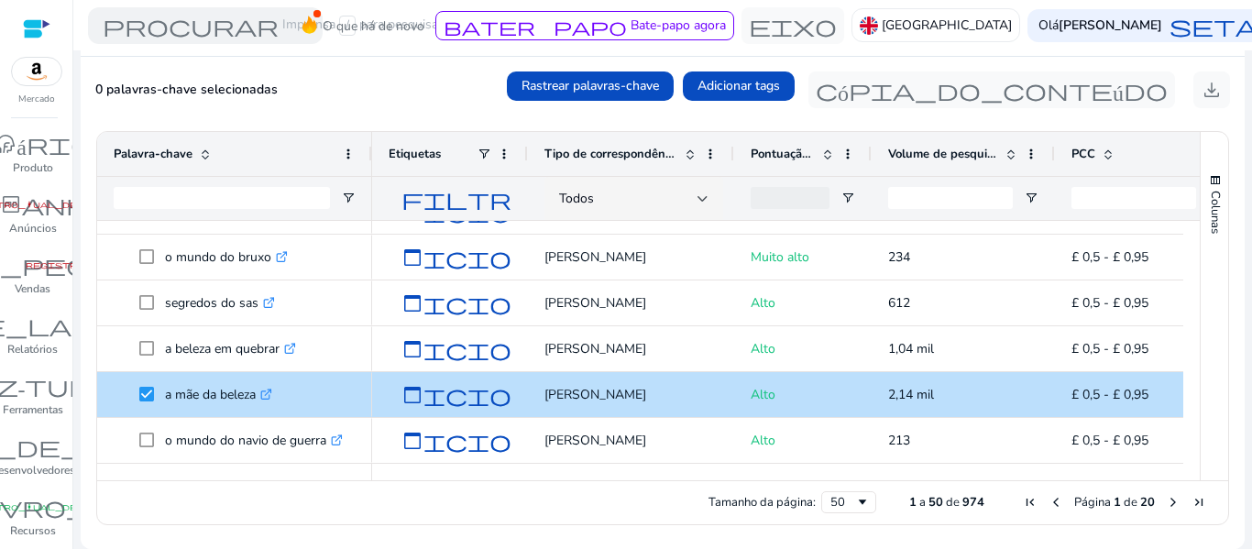
click at [1166, 500] on span "Próxima página" at bounding box center [1173, 502] width 15 height 15
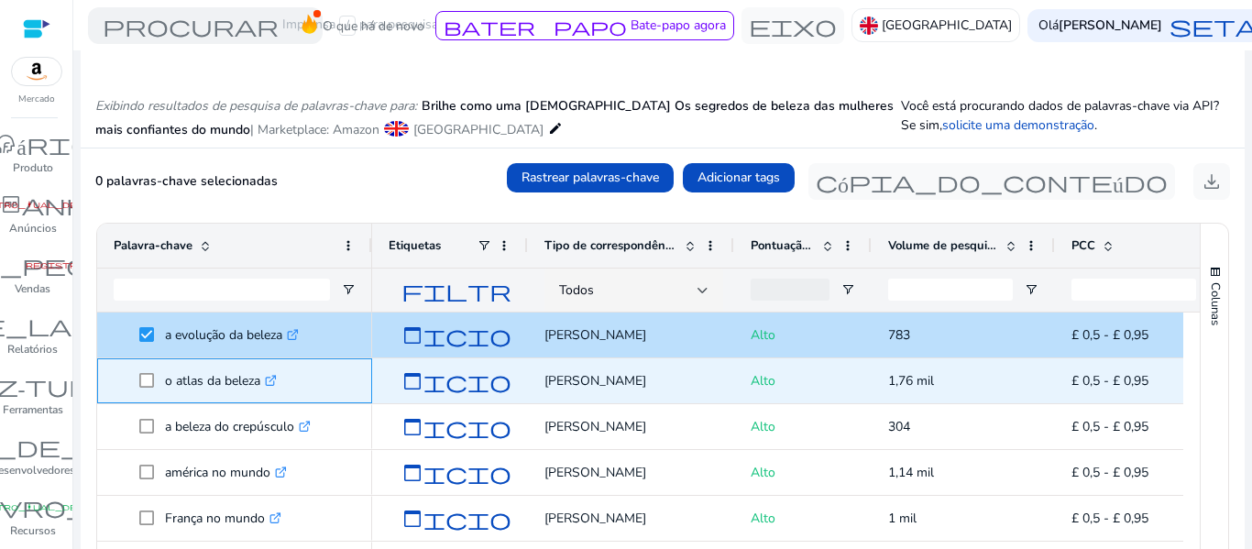
click at [136, 374] on span "o atlas da beleza .st0{fill:#2c8af8}" at bounding box center [235, 381] width 242 height 38
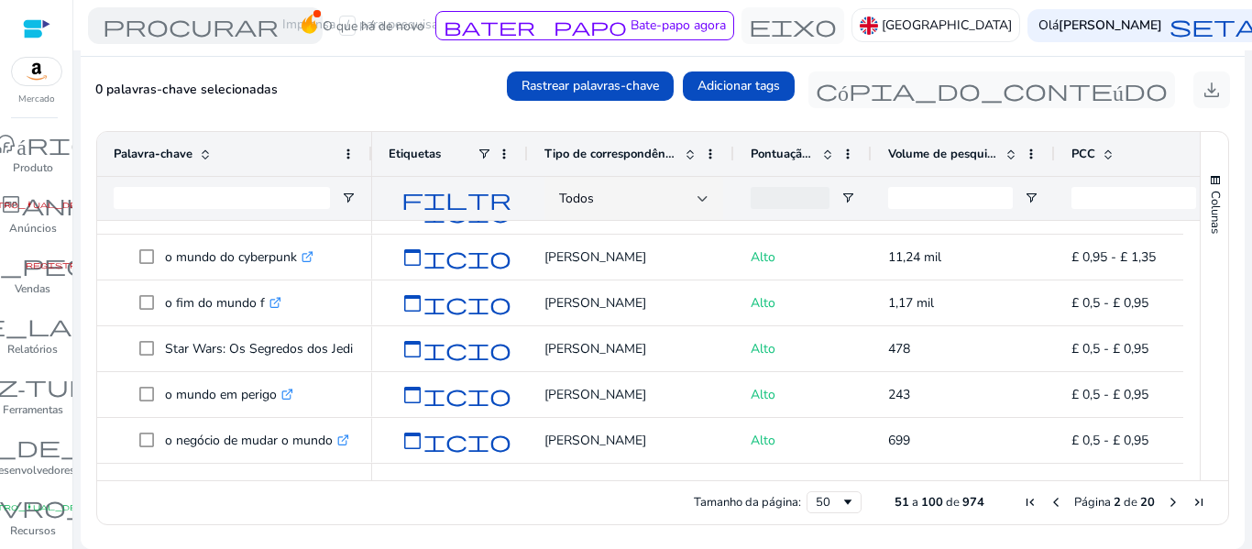
click at [1166, 502] on span "Próxima página" at bounding box center [1173, 502] width 15 height 15
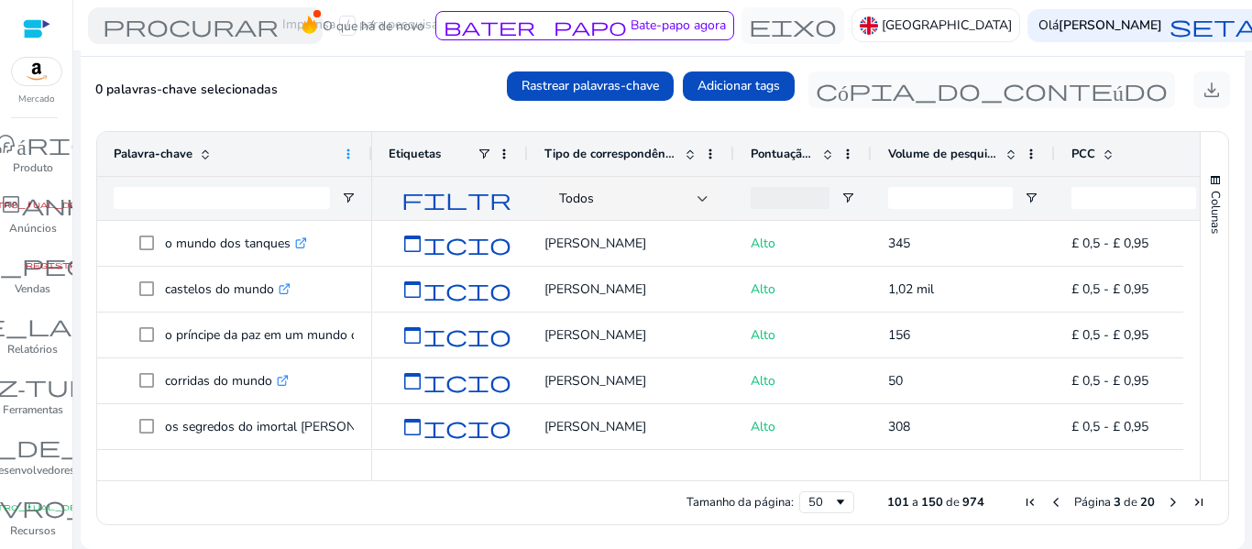
click at [346, 149] on span at bounding box center [348, 154] width 15 height 15
click at [1202, 82] on font "download" at bounding box center [1211, 90] width 22 height 26
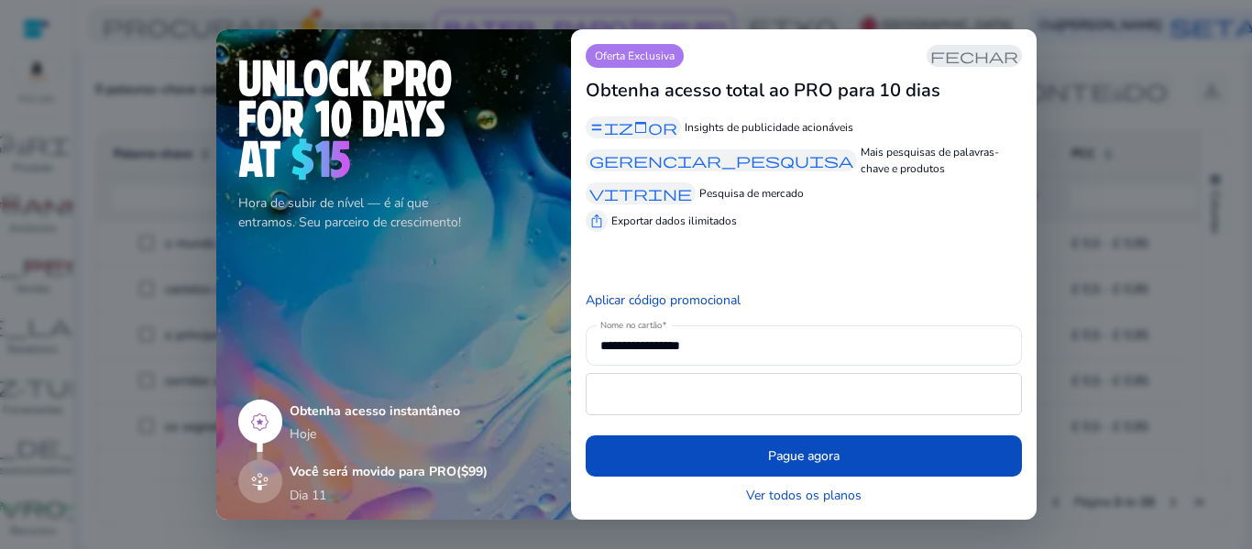
click at [1014, 50] on font "fechar" at bounding box center [974, 56] width 88 height 18
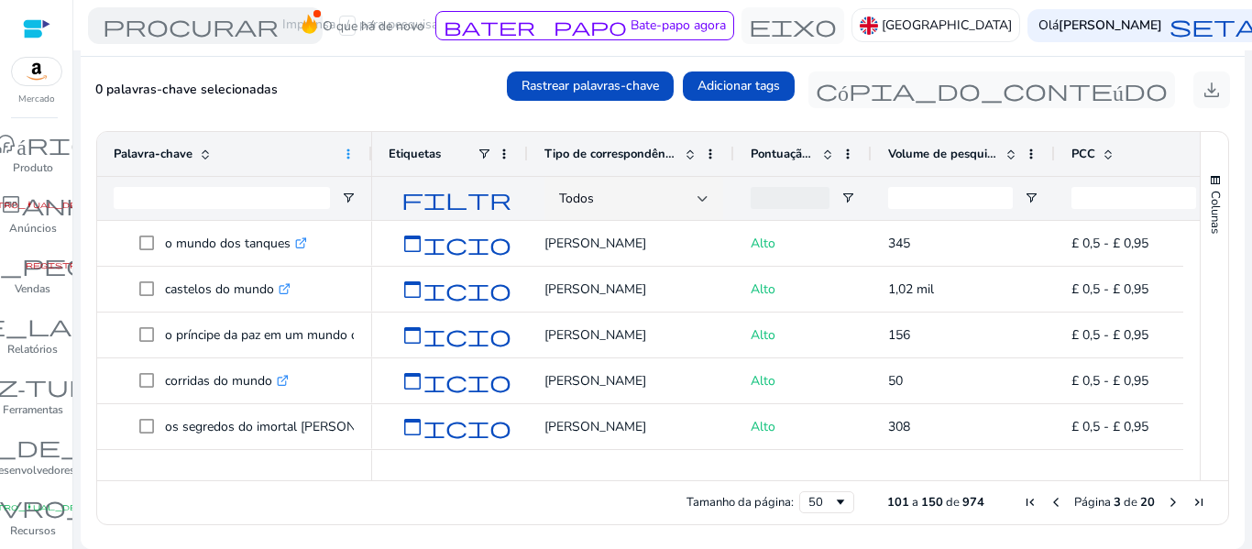
click at [352, 155] on span at bounding box center [348, 154] width 15 height 15
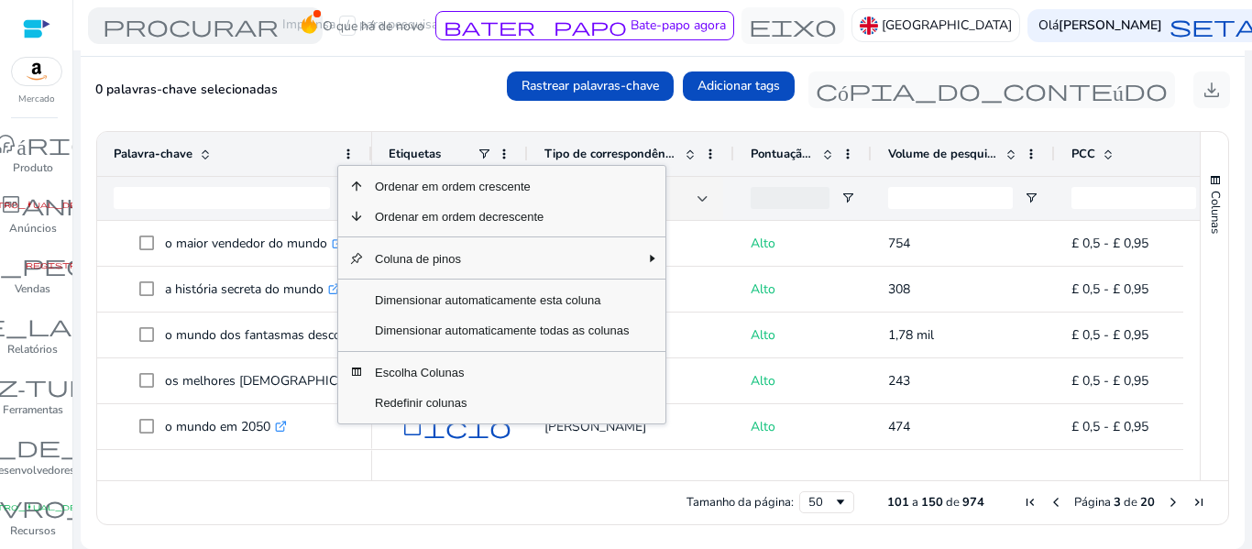
click at [243, 151] on div "Palavra-chave" at bounding box center [225, 154] width 222 height 35
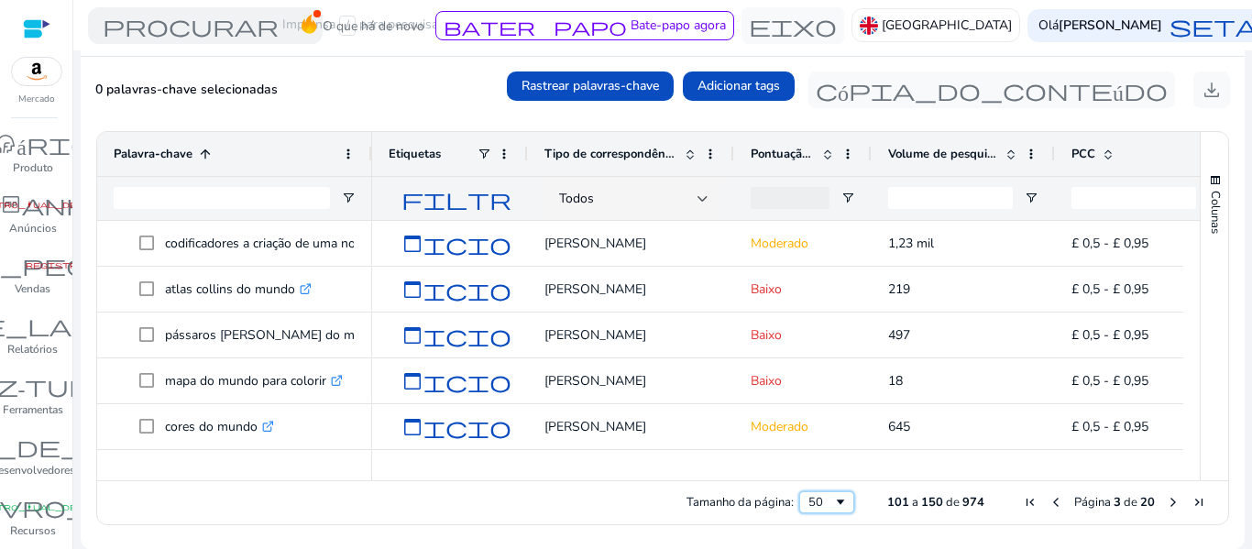
click at [833, 500] on span "Tamanho da página" at bounding box center [840, 502] width 15 height 15
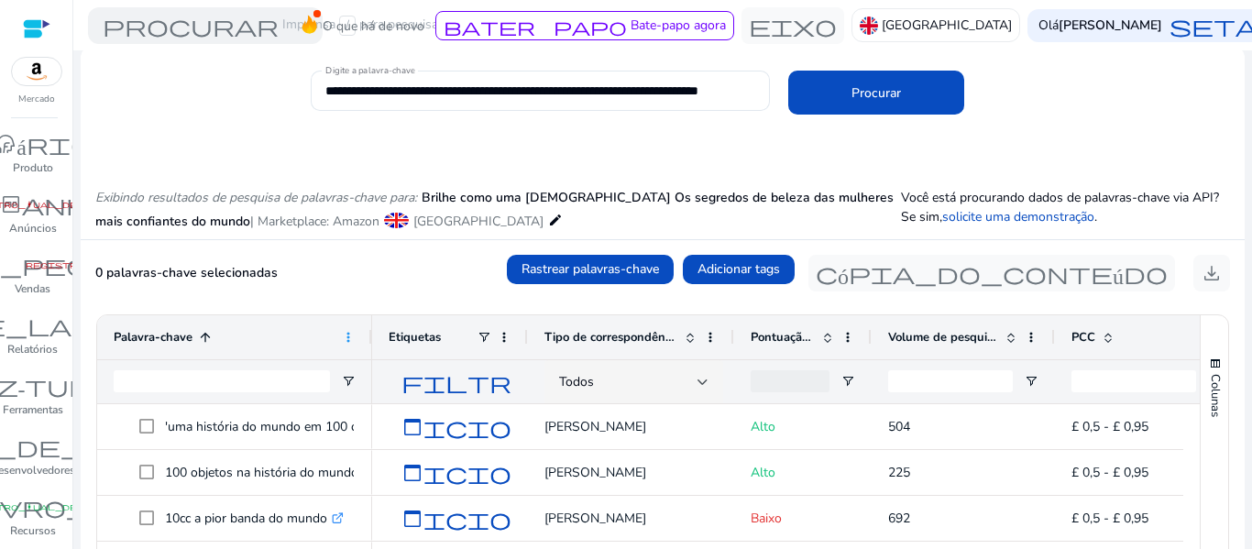
click at [350, 334] on span at bounding box center [348, 337] width 15 height 15
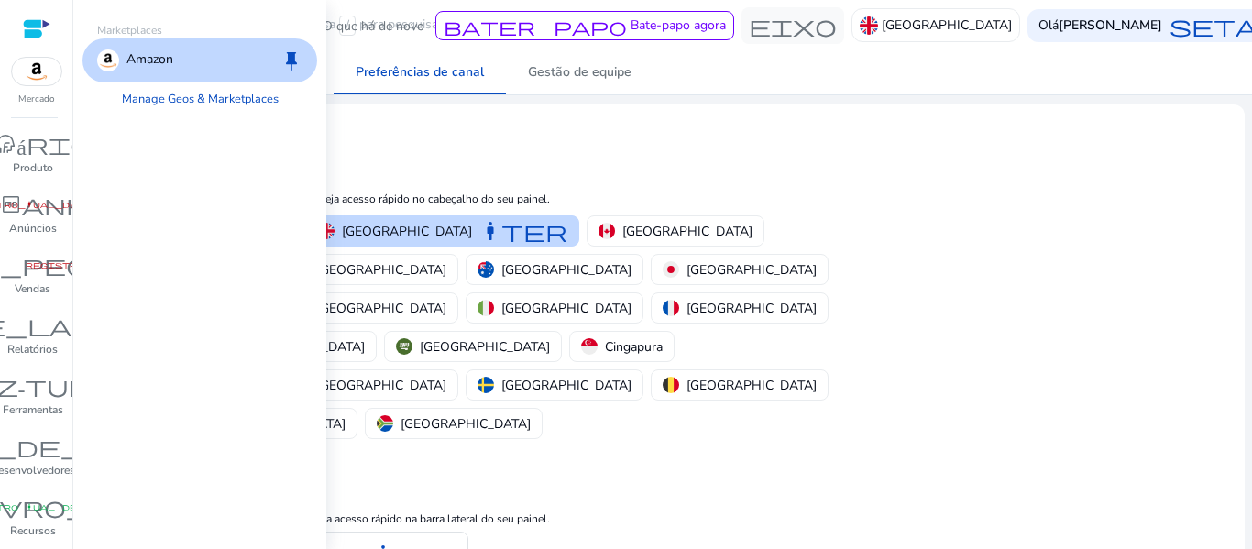
click at [40, 71] on img at bounding box center [36, 71] width 49 height 27
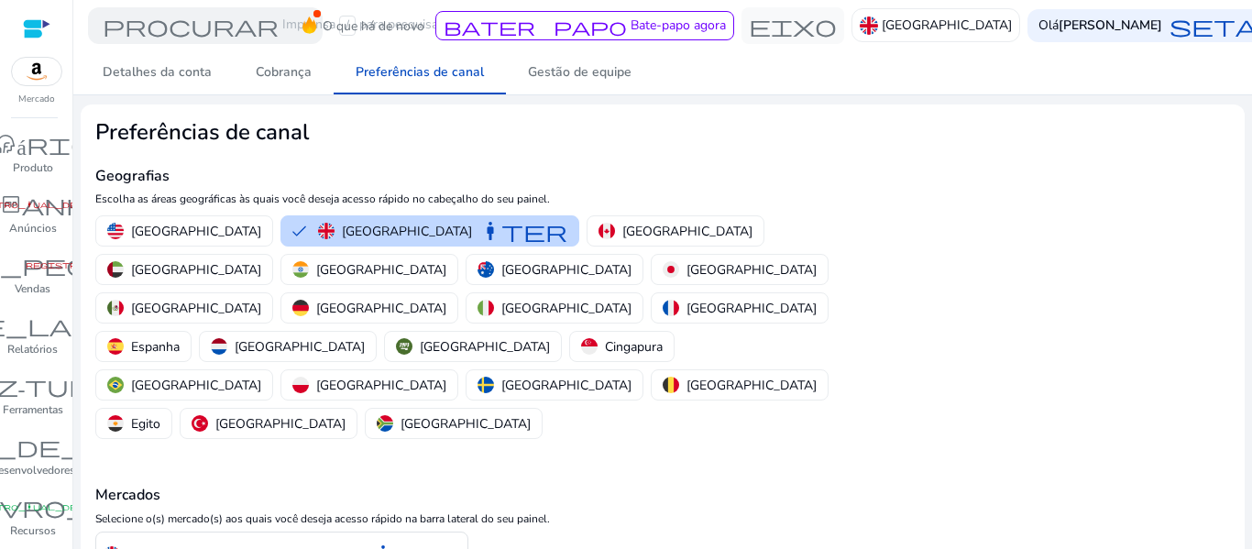
click at [31, 19] on div at bounding box center [36, 28] width 27 height 21
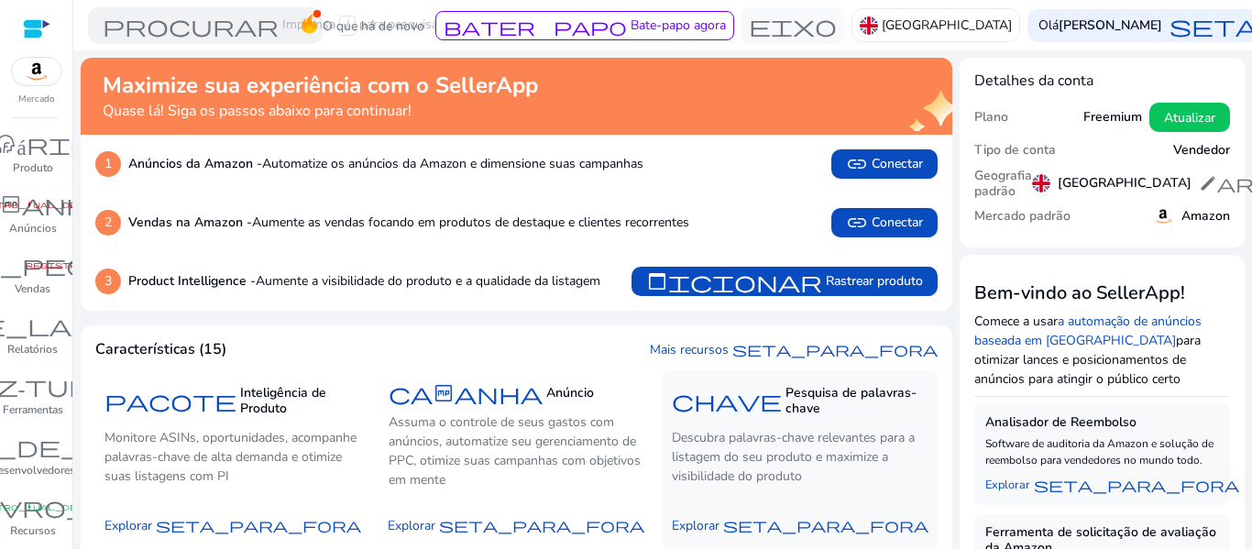
click at [733, 410] on font "chave" at bounding box center [727, 401] width 110 height 26
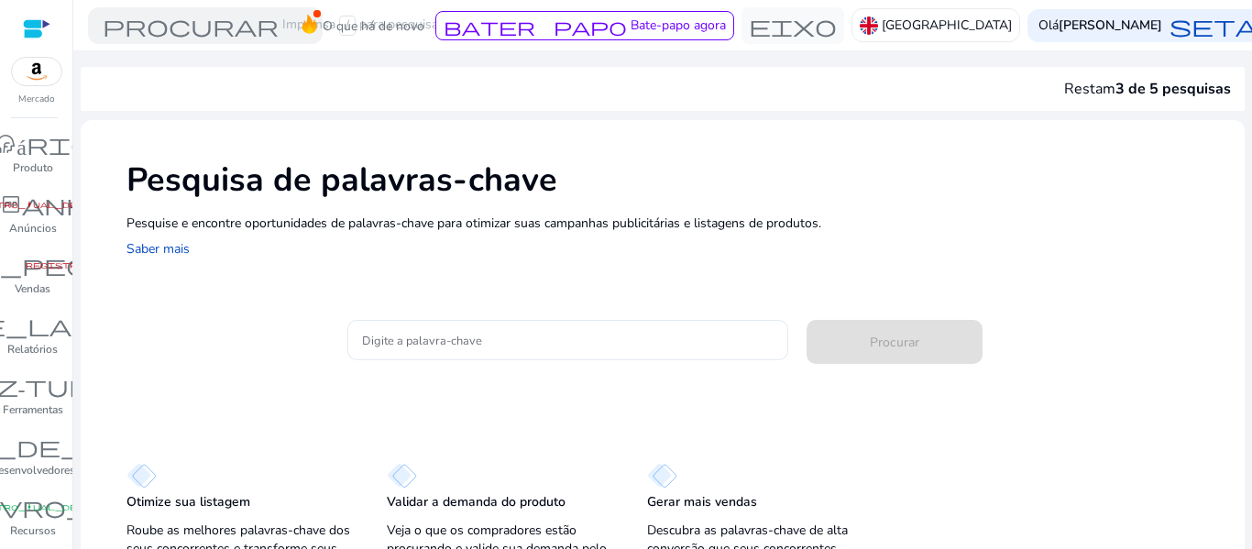
click at [527, 323] on div at bounding box center [568, 340] width 412 height 40
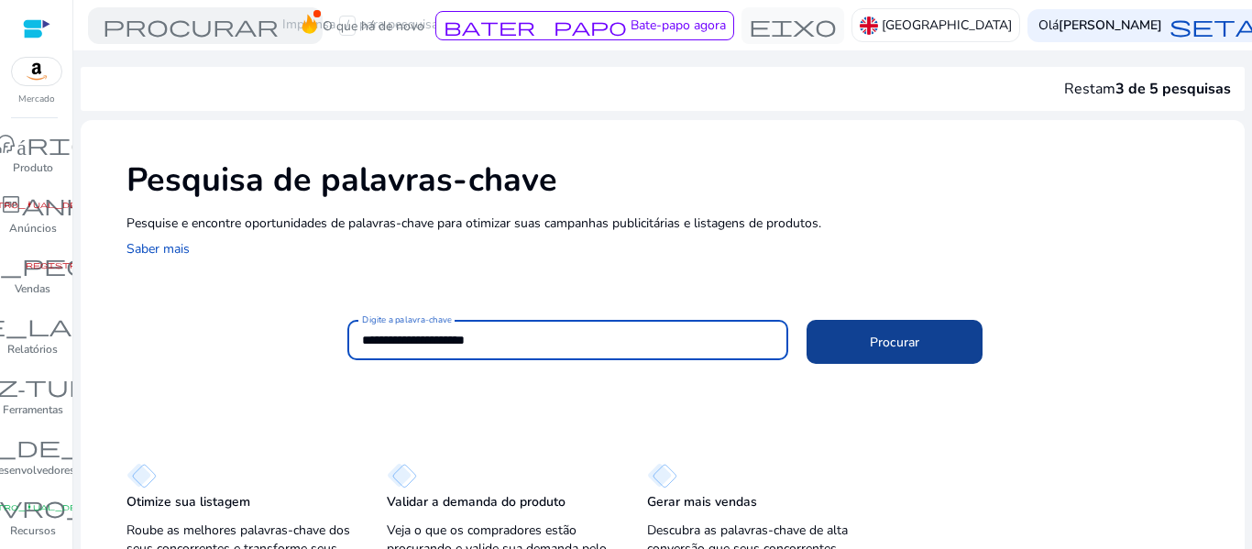
type input "**********"
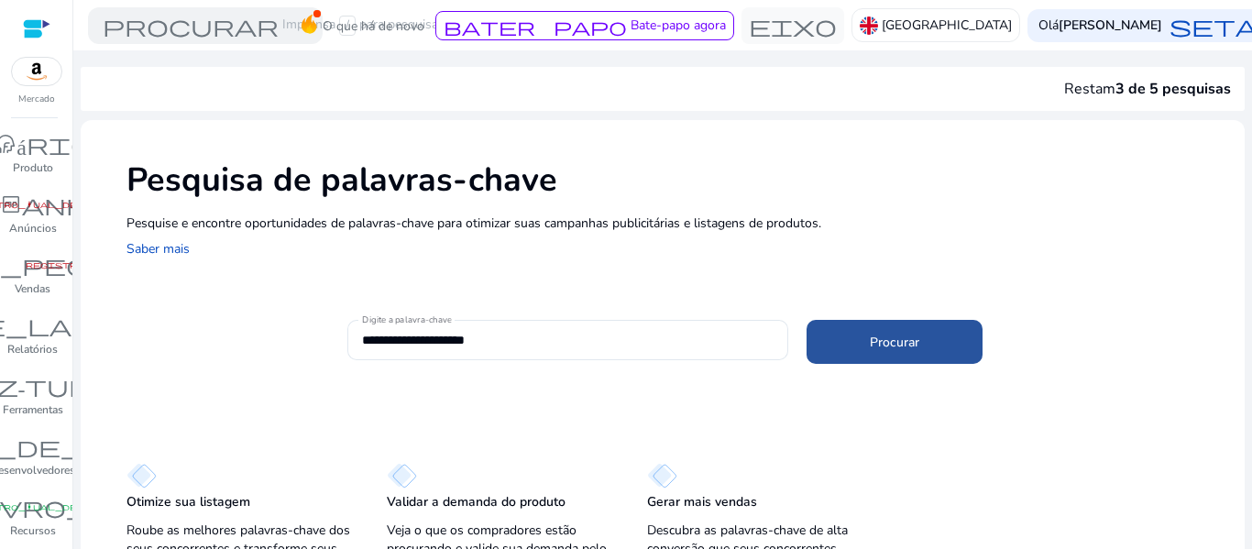
click at [846, 343] on span at bounding box center [894, 342] width 176 height 44
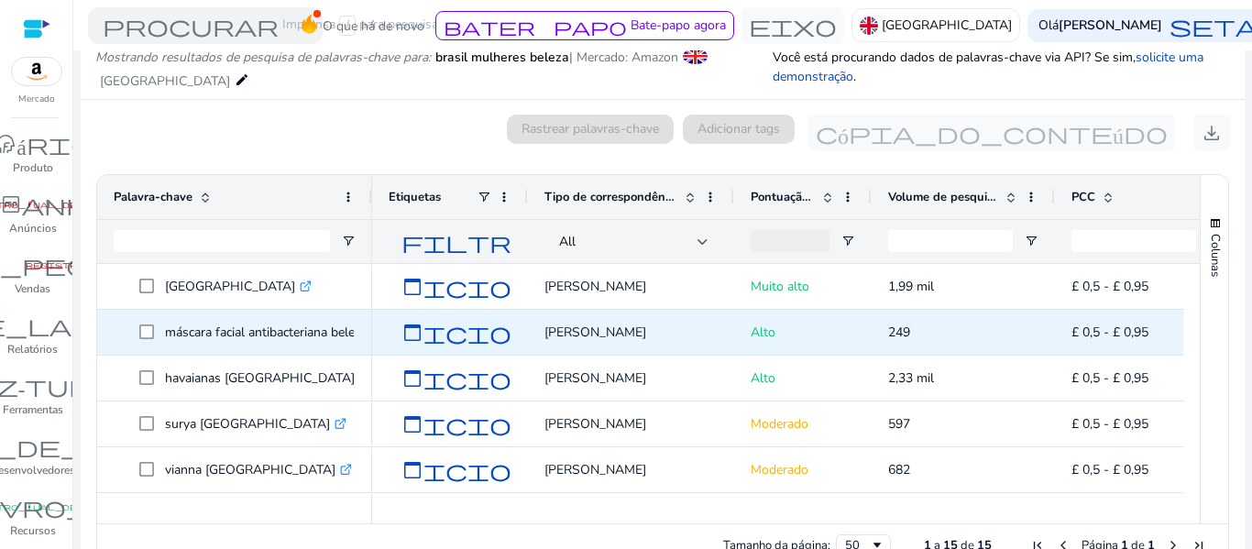
scroll to position [218, 0]
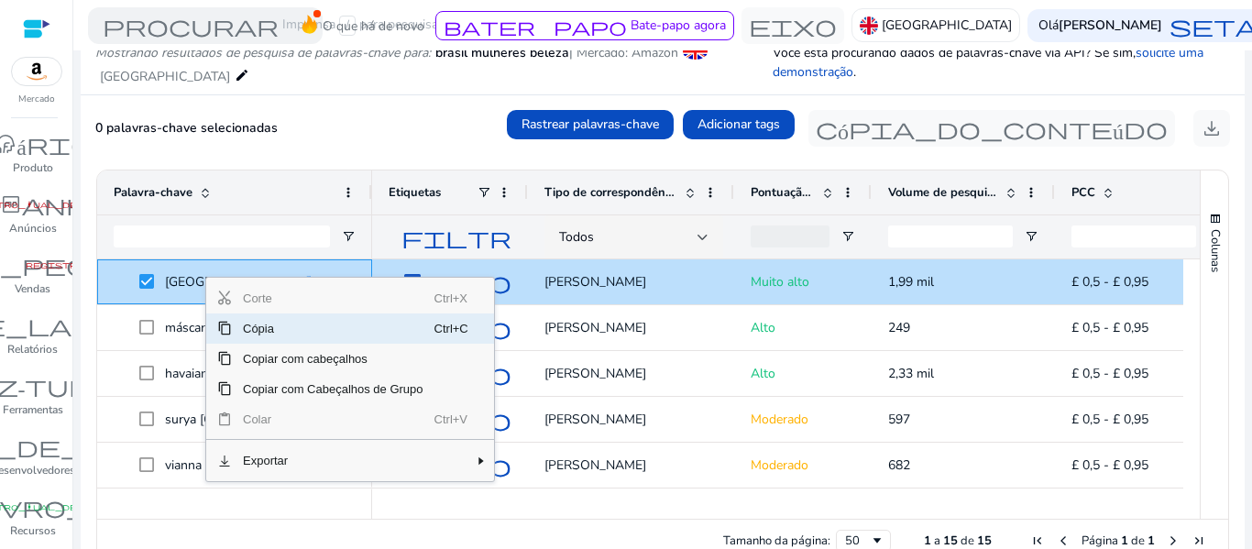
click at [252, 341] on span "Cópia" at bounding box center [333, 328] width 203 height 30
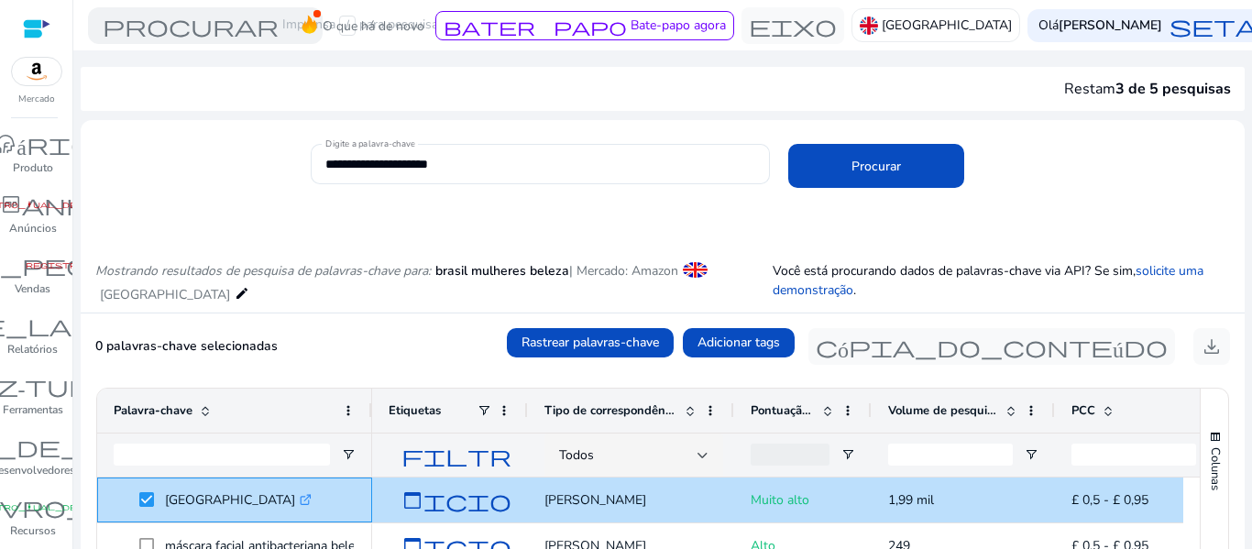
scroll to position [218, 0]
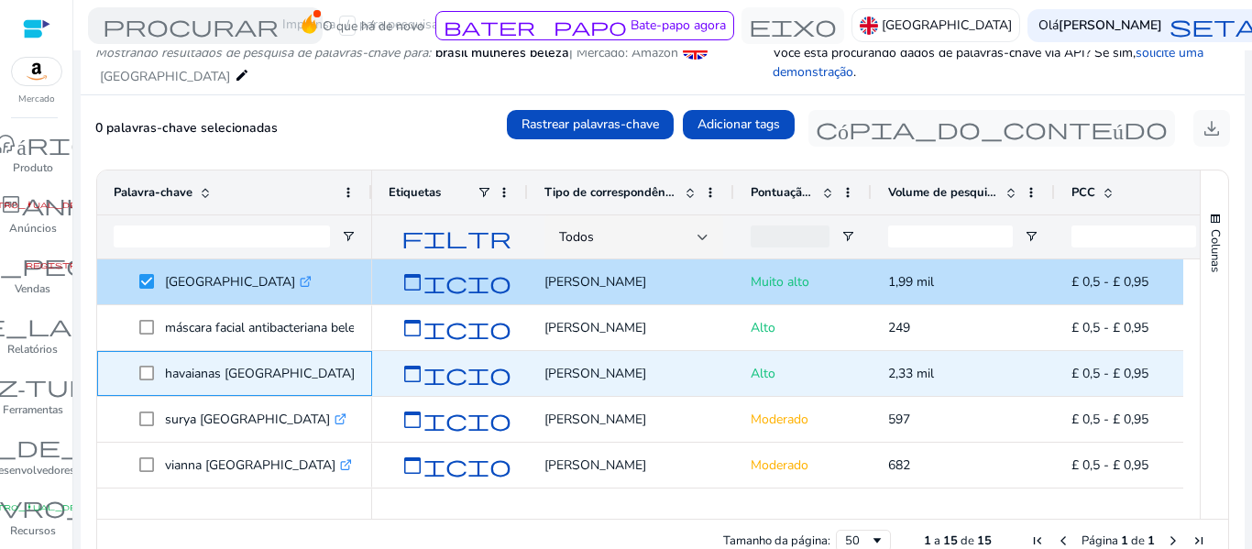
click at [359, 367] on icon ".st0{fill:#2c8af8}" at bounding box center [365, 373] width 12 height 12
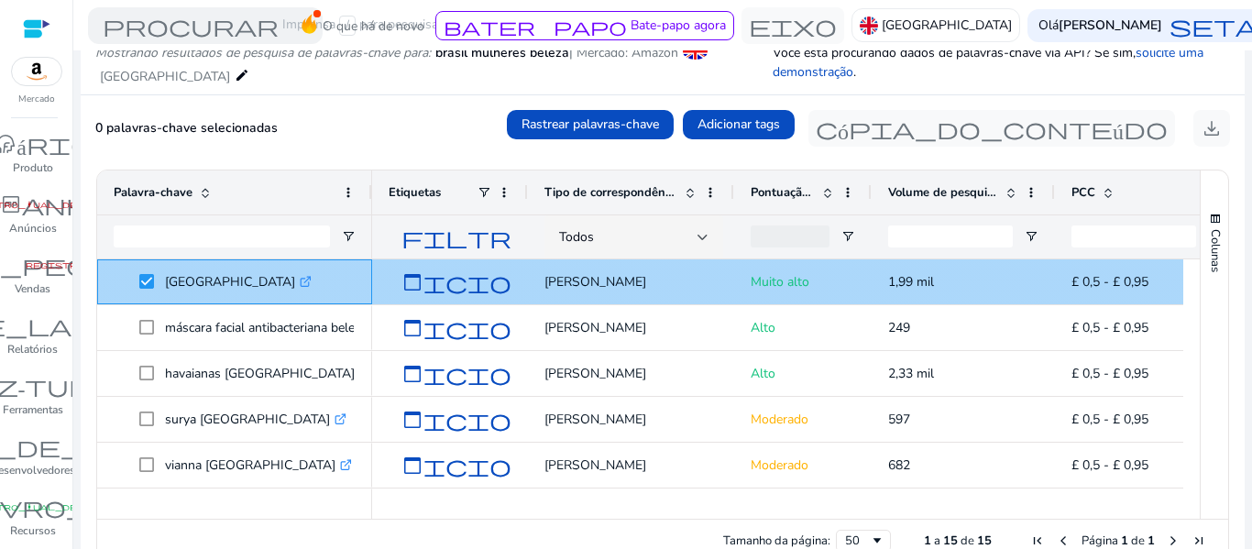
click at [301, 280] on icon at bounding box center [305, 282] width 9 height 9
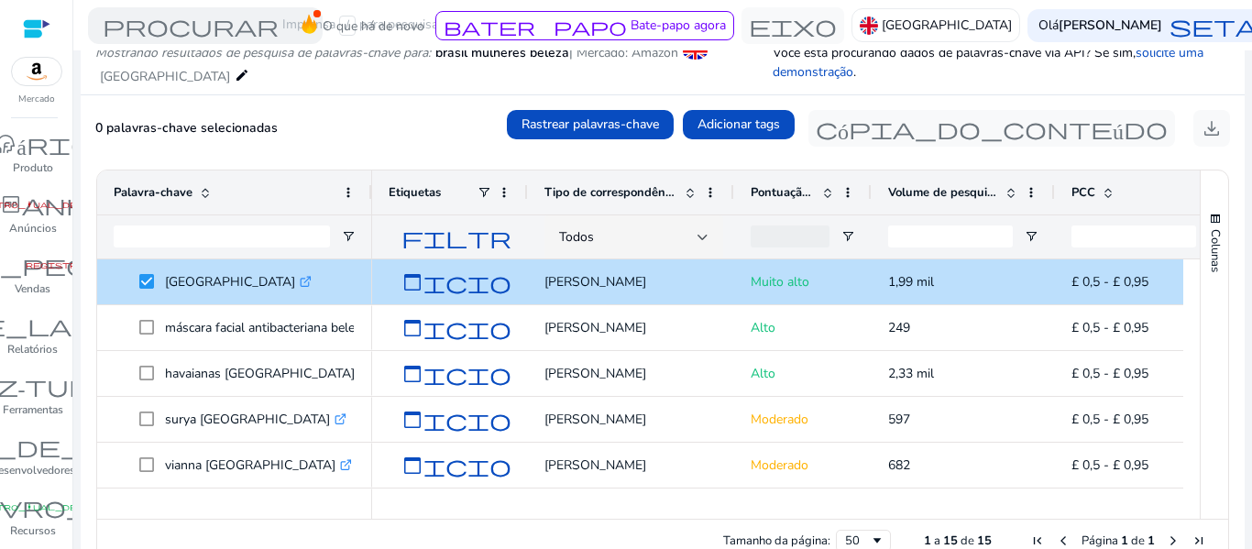
drag, startPoint x: 1183, startPoint y: 281, endPoint x: 1184, endPoint y: 332, distance: 50.4
drag, startPoint x: 1183, startPoint y: 333, endPoint x: 1203, endPoint y: 382, distance: 53.4
click at [1203, 382] on div "Palavra-chave Etiquetas Tipo de correspondência" at bounding box center [662, 344] width 1131 height 348
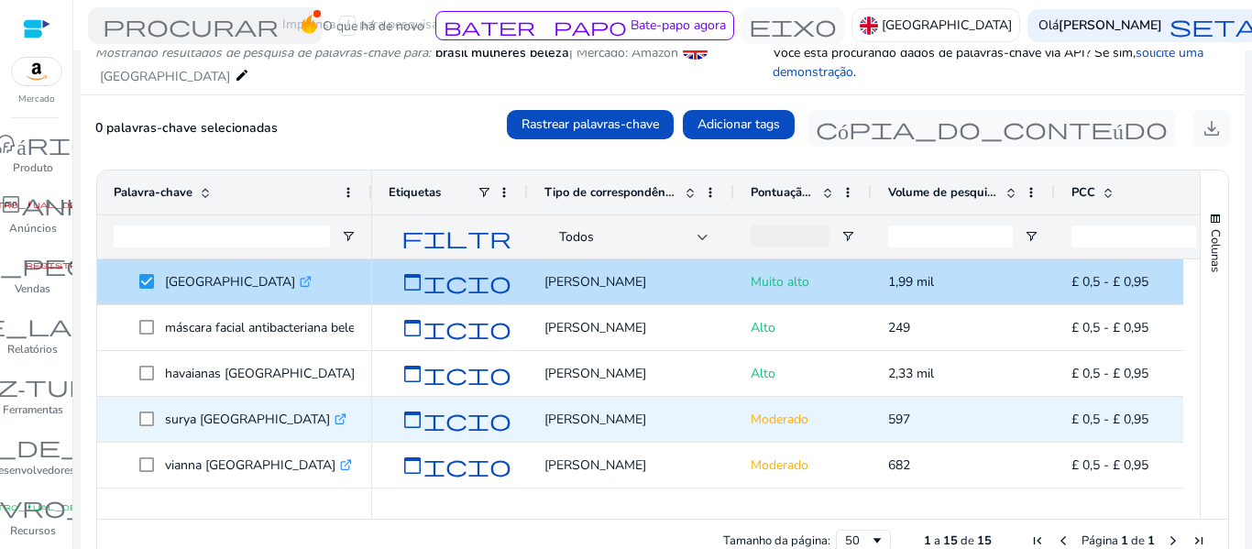
scroll to position [257, 0]
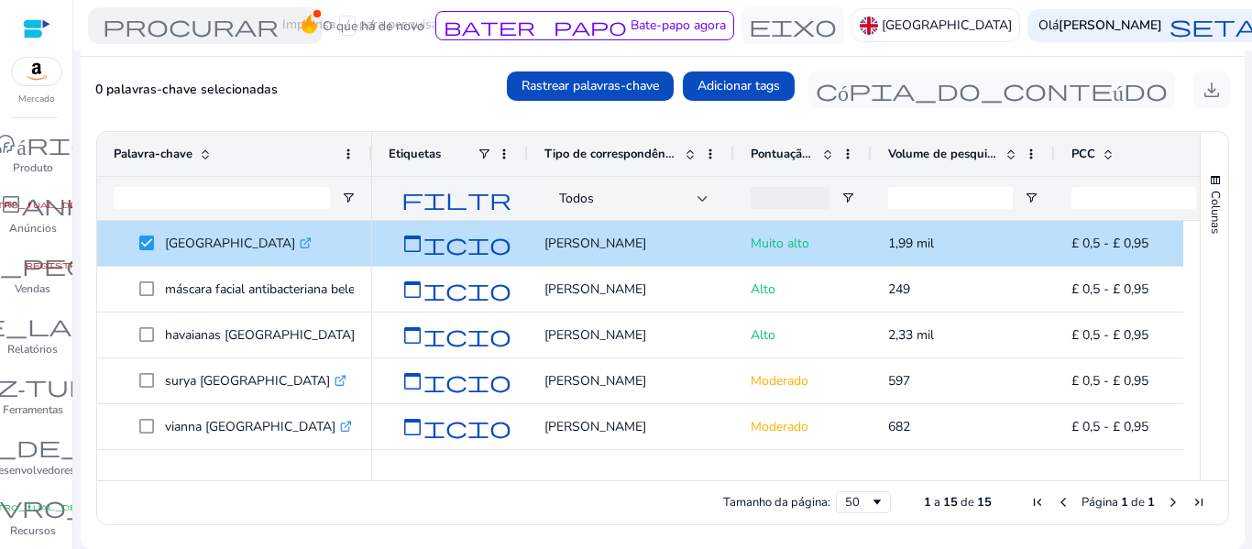
click at [1200, 292] on div "Colunas Palavra-chave Rótulos de coluna Arraste aqui para definir rótulos de co…" at bounding box center [1214, 306] width 28 height 348
click at [1200, 292] on div "Colunas" at bounding box center [1213, 306] width 27 height 348
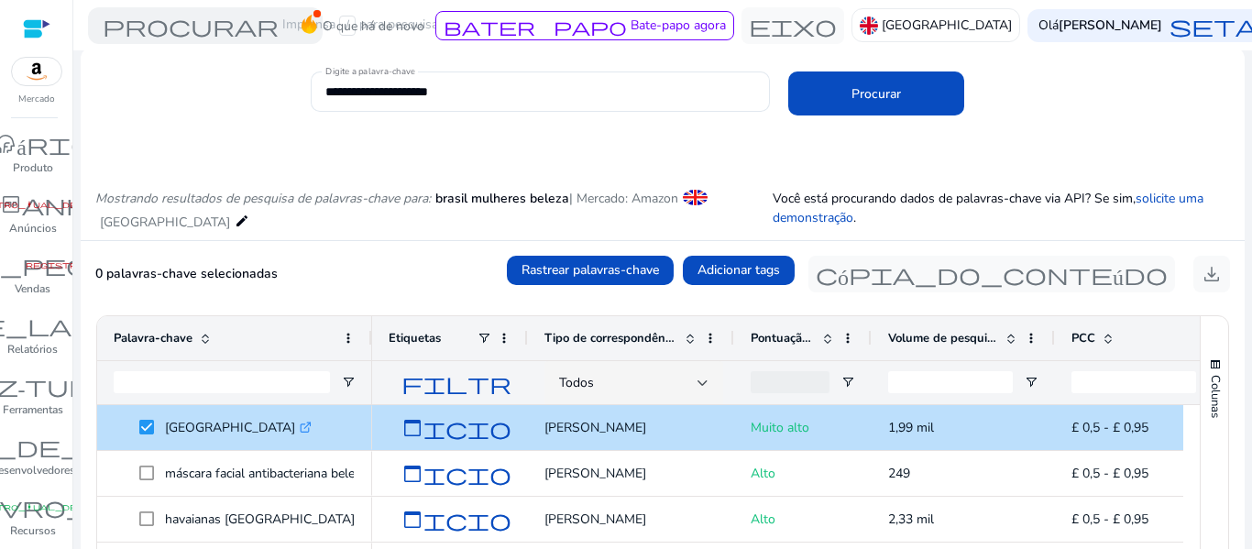
scroll to position [0, 0]
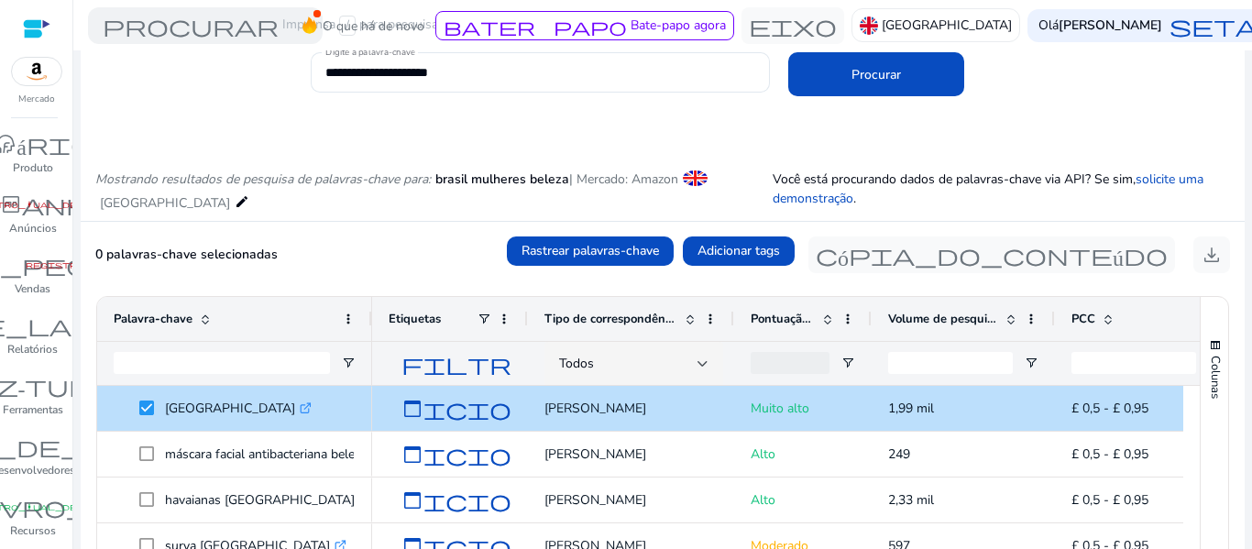
click at [38, 32] on div at bounding box center [36, 28] width 27 height 21
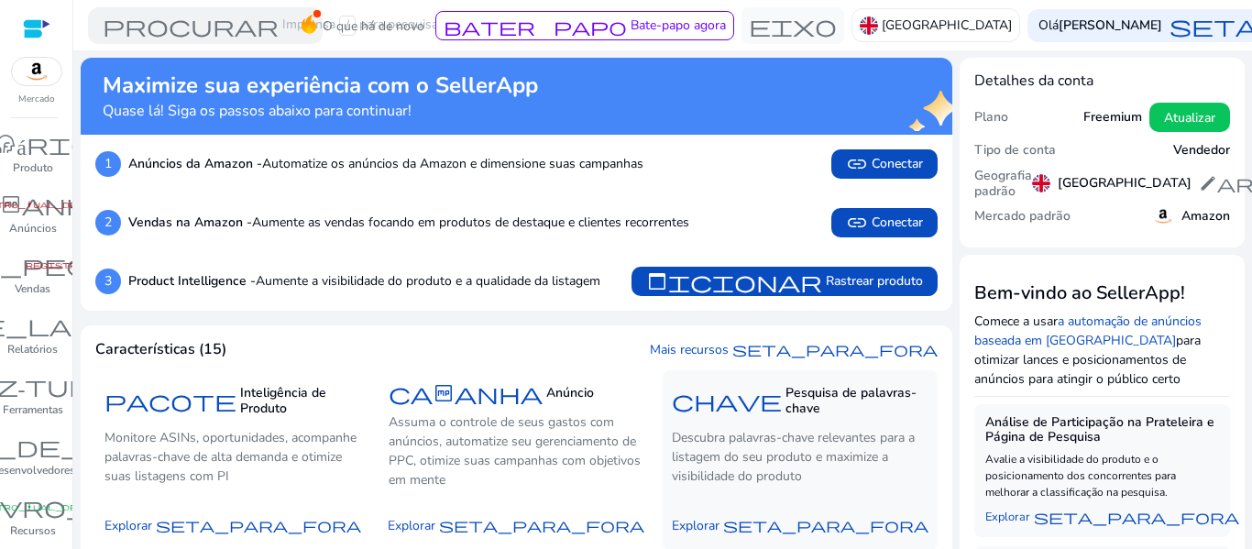
click at [759, 430] on font "Descubra palavras-chave relevantes para a listagem do seu produto e maximize a …" at bounding box center [793, 457] width 243 height 56
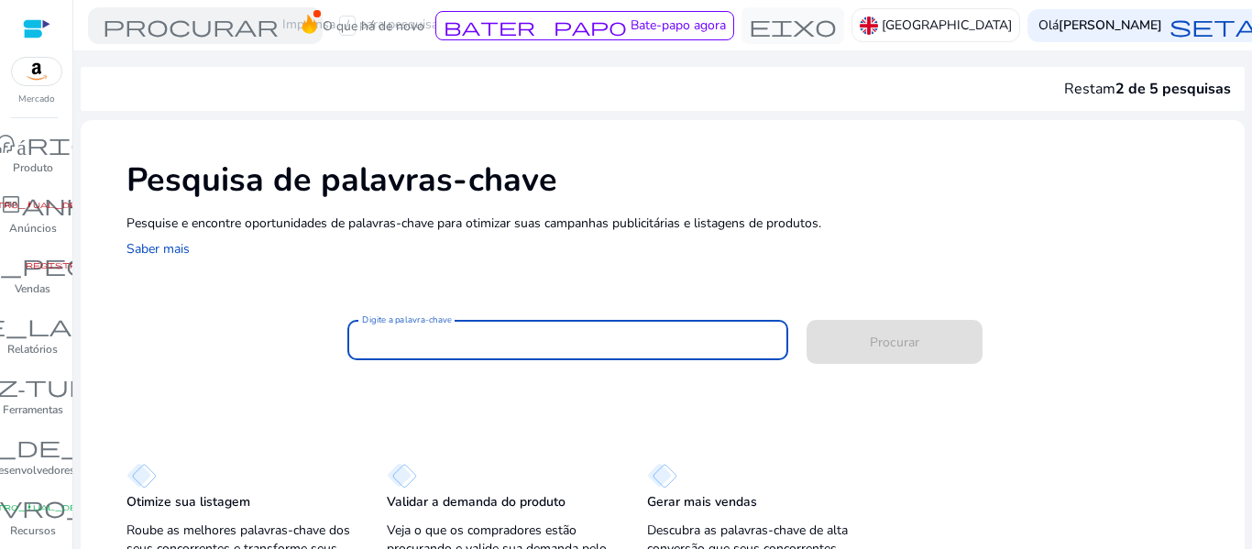
click at [647, 331] on input "Digite a palavra-chave" at bounding box center [568, 340] width 412 height 20
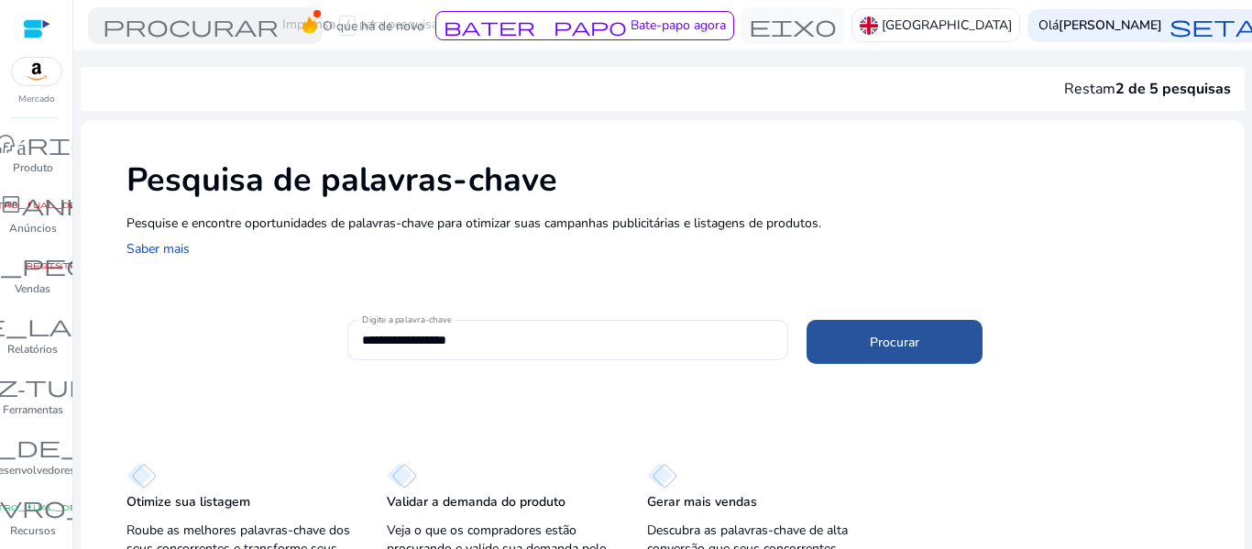
click at [895, 346] on font "Procurar" at bounding box center [894, 342] width 49 height 17
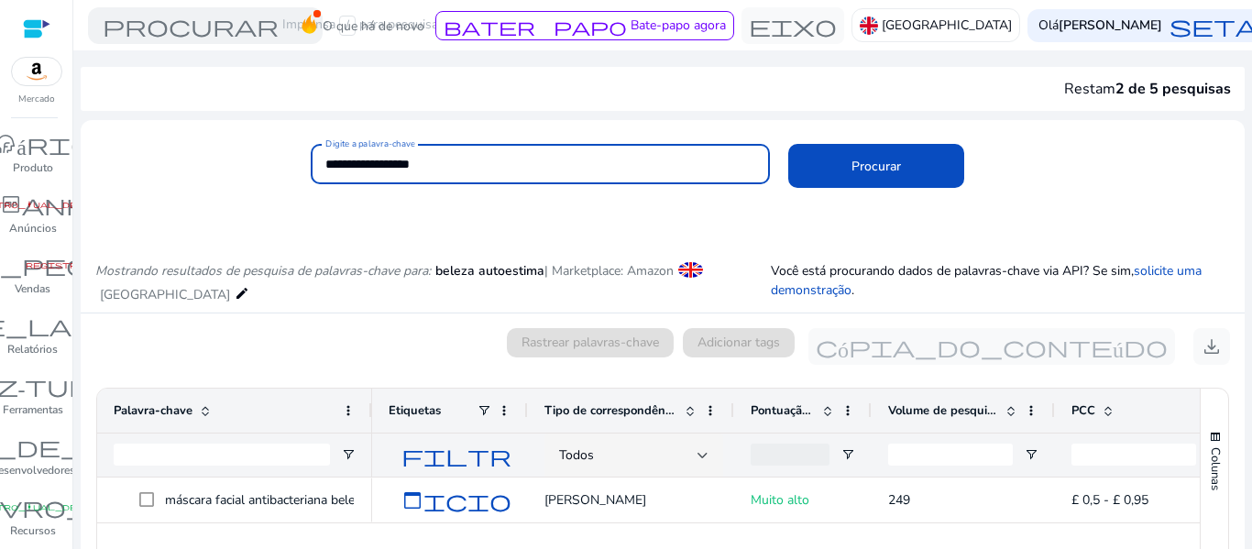
click at [484, 167] on input "**********" at bounding box center [540, 164] width 431 height 20
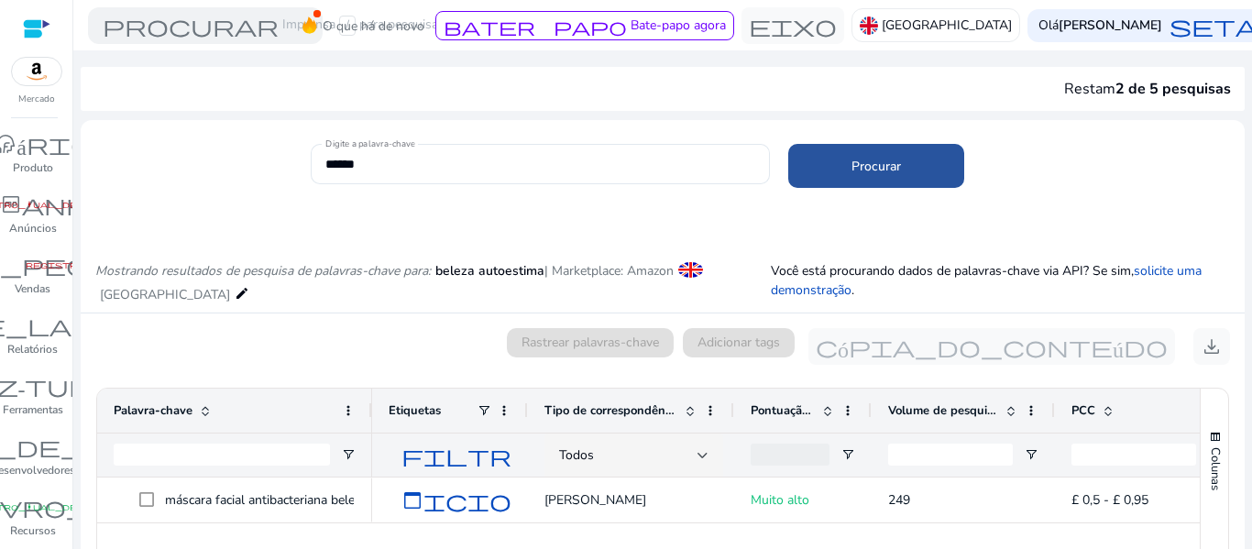
click at [829, 166] on span at bounding box center [876, 166] width 176 height 44
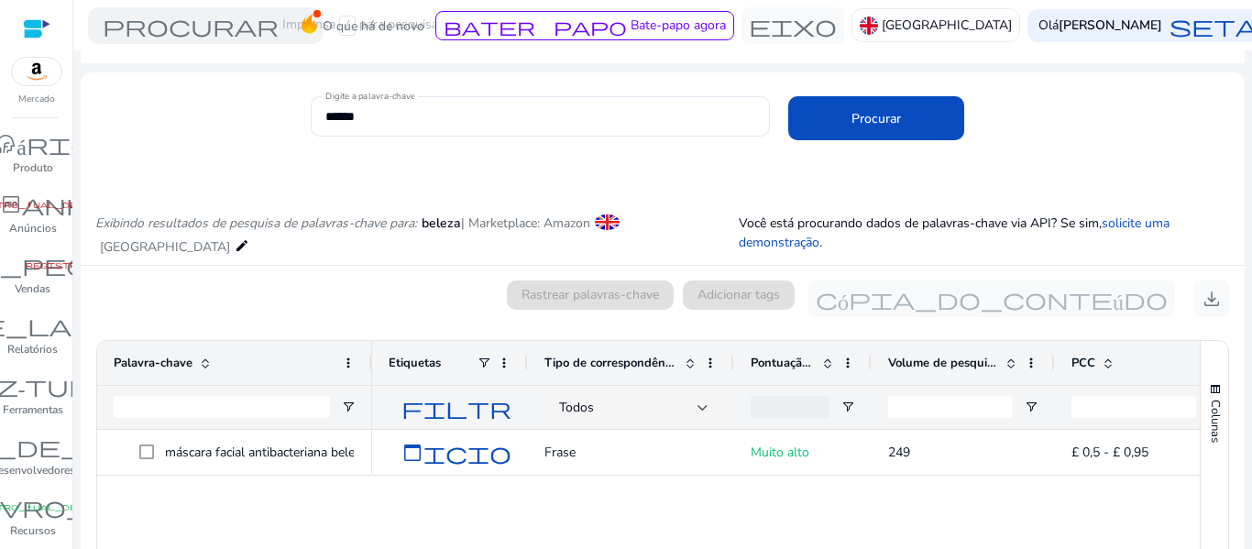
scroll to position [46, 0]
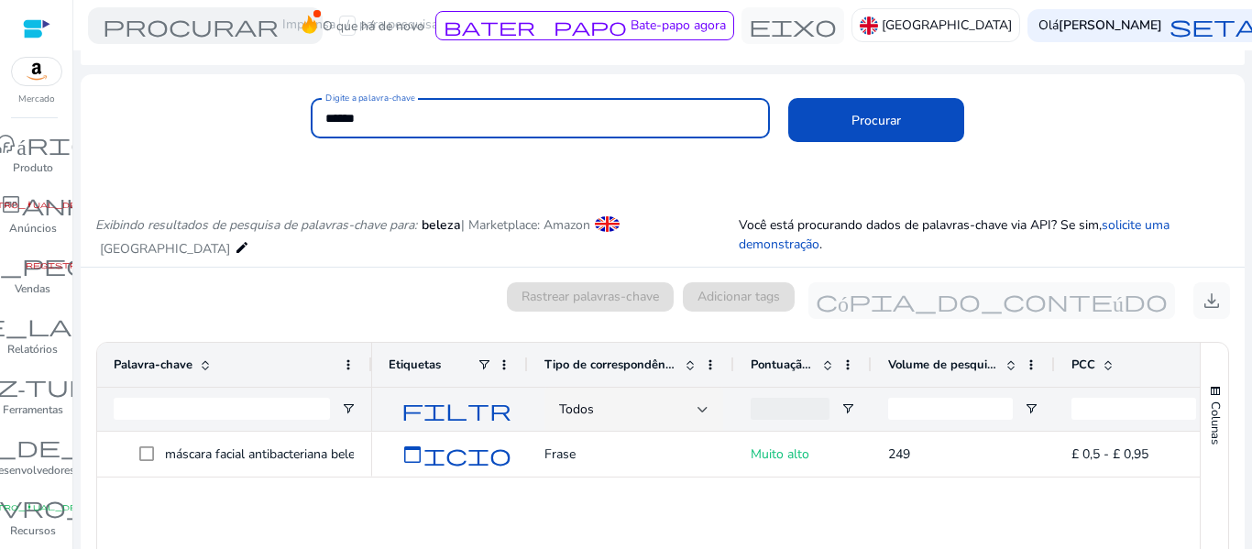
click at [439, 119] on input "******" at bounding box center [540, 118] width 431 height 20
type input "*"
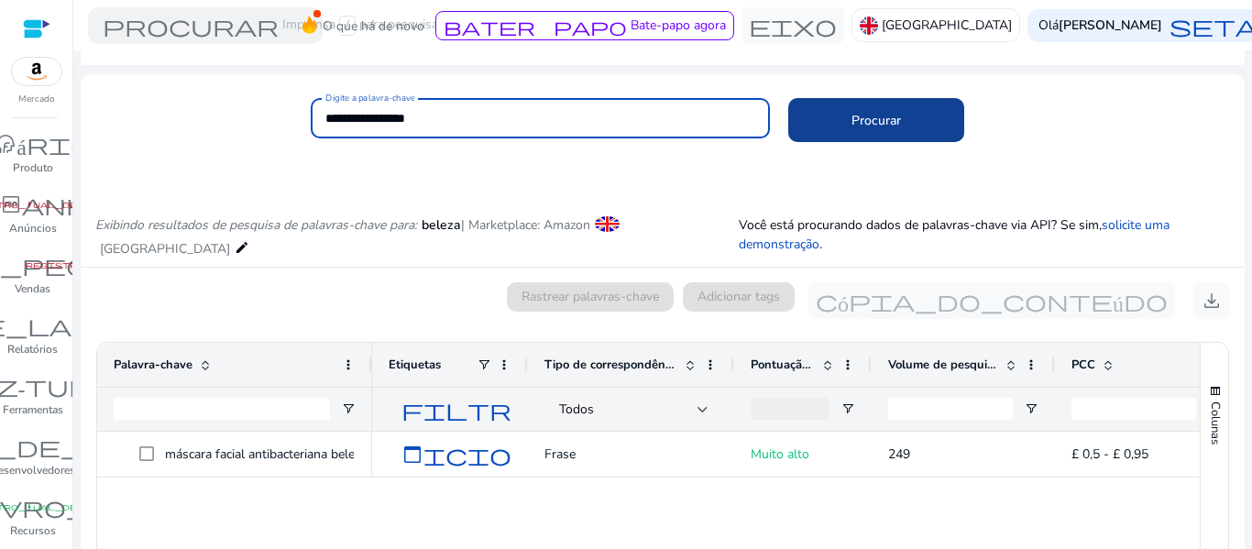
type input "**********"
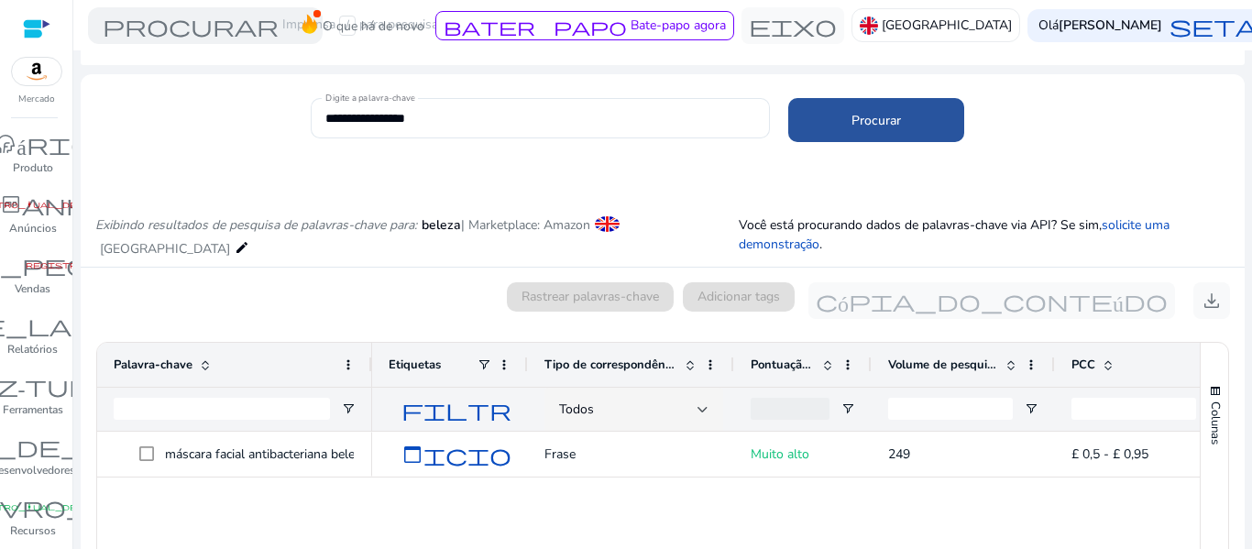
click at [800, 134] on span at bounding box center [876, 120] width 176 height 44
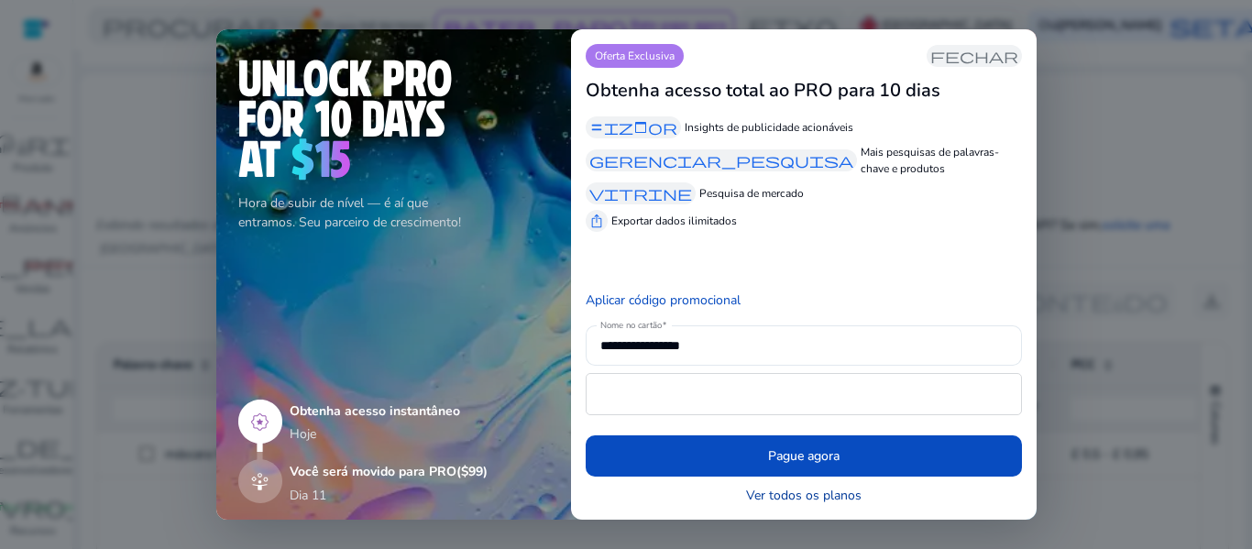
click at [841, 488] on font "Ver todos os planos" at bounding box center [803, 495] width 115 height 17
